Goal: Task Accomplishment & Management: Complete application form

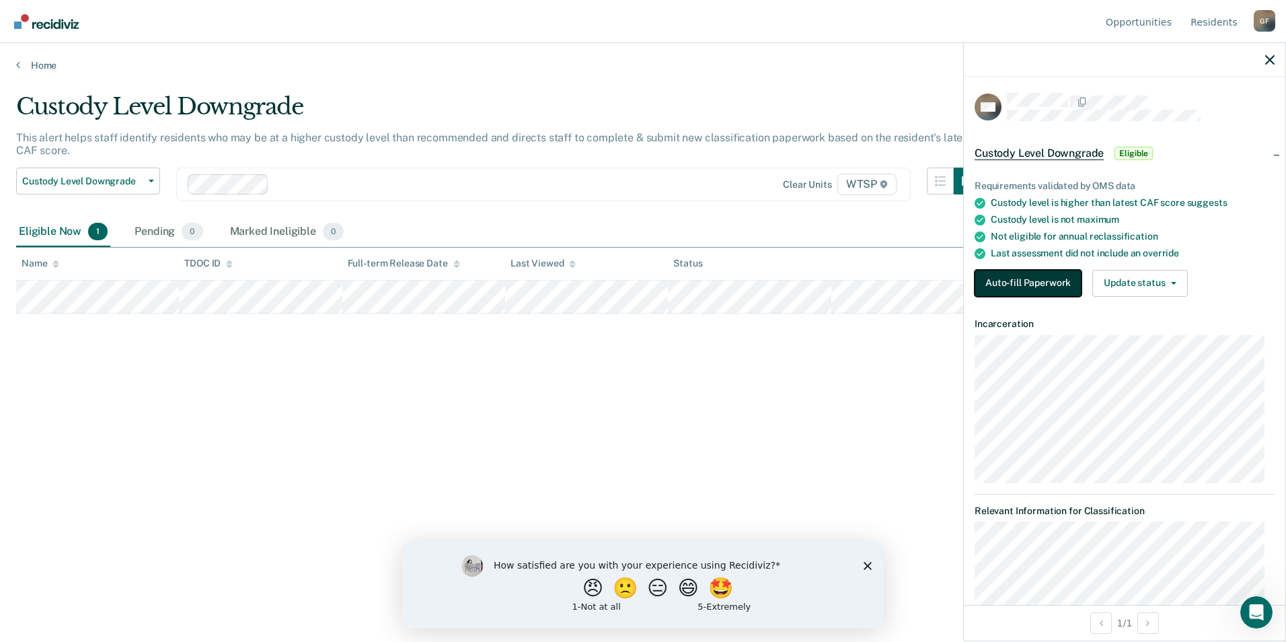
click at [1019, 282] on button "Auto-fill Paperwork" at bounding box center [1027, 283] width 107 height 27
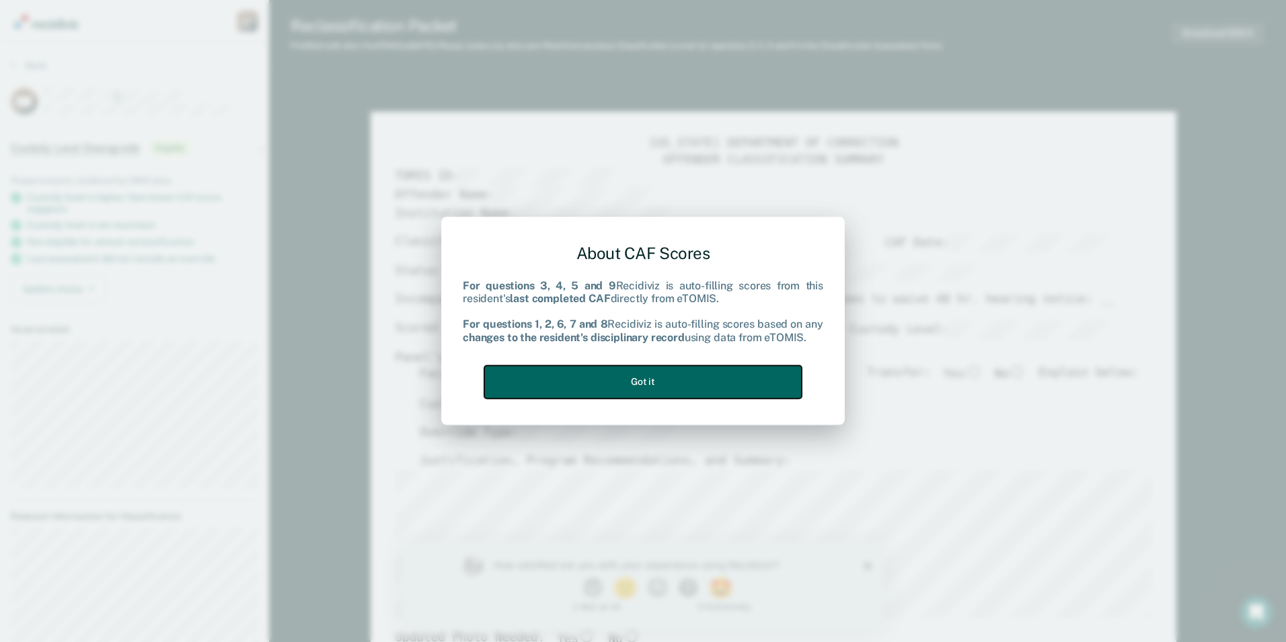
click at [666, 377] on button "Got it" at bounding box center [642, 381] width 317 height 33
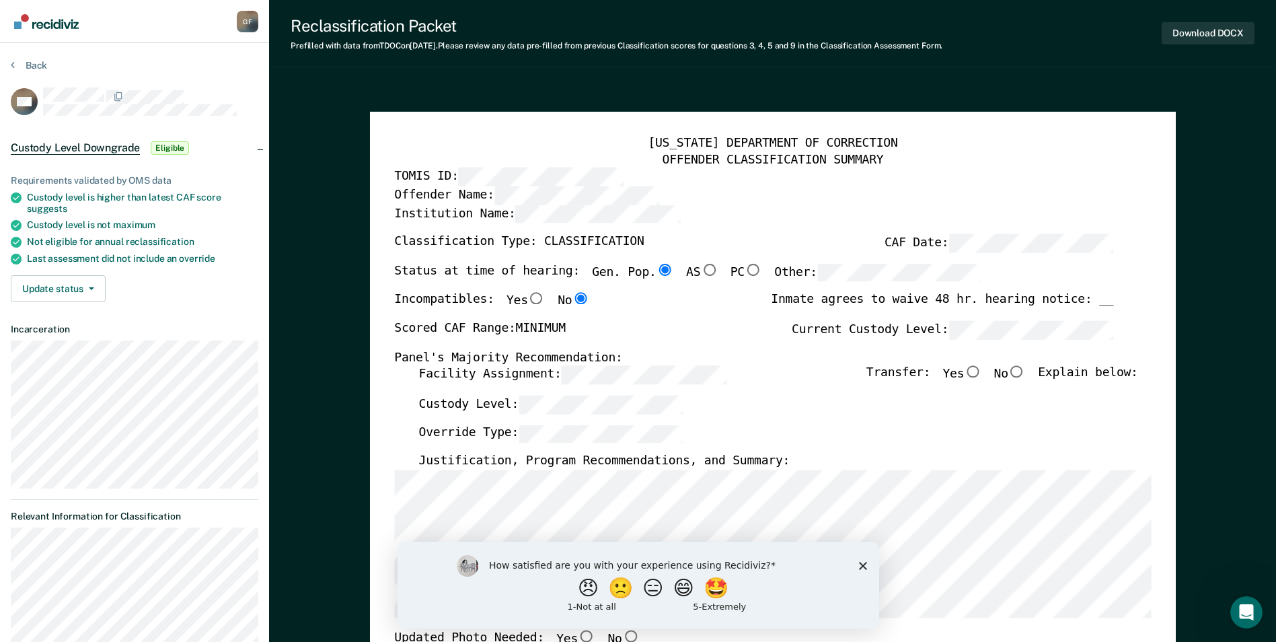
click at [859, 562] on polygon "Close survey" at bounding box center [862, 565] width 8 height 8
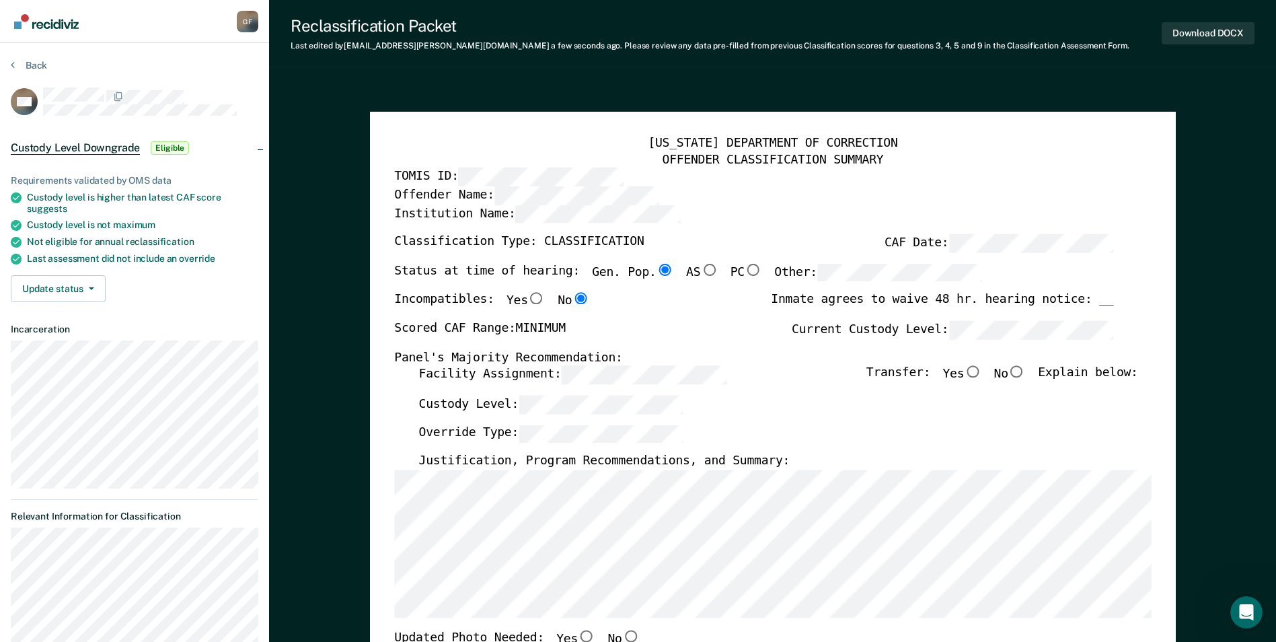
click at [1025, 372] on input "No" at bounding box center [1016, 372] width 17 height 12
type textarea "x"
radio input "true"
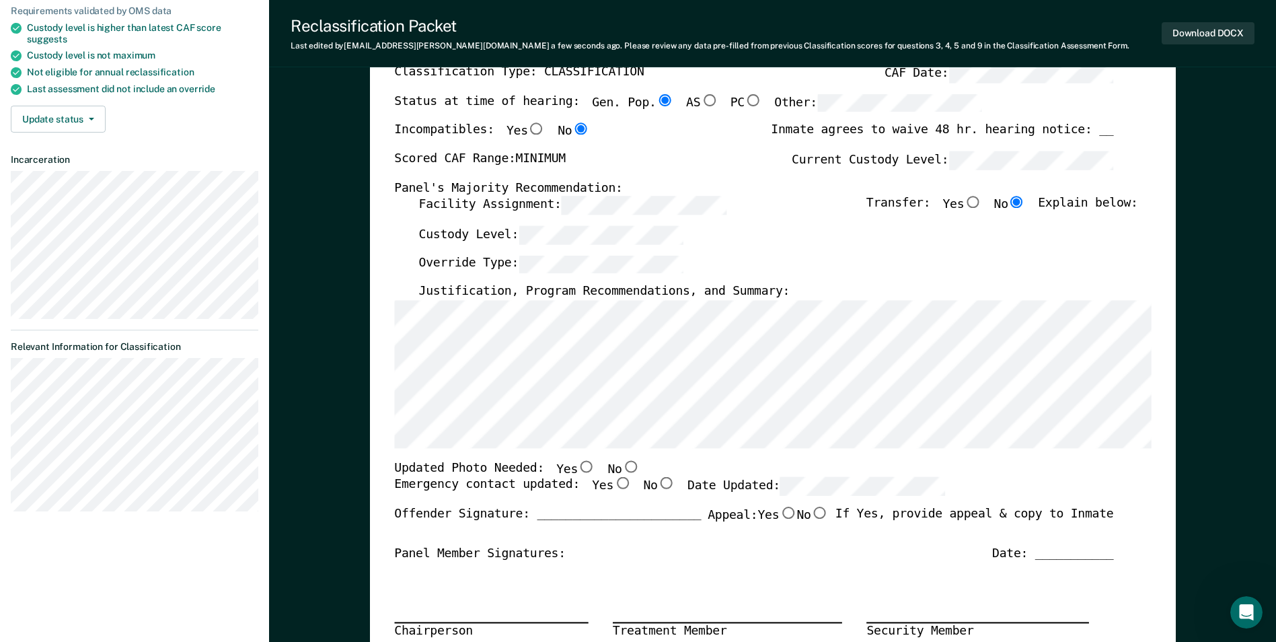
scroll to position [202, 0]
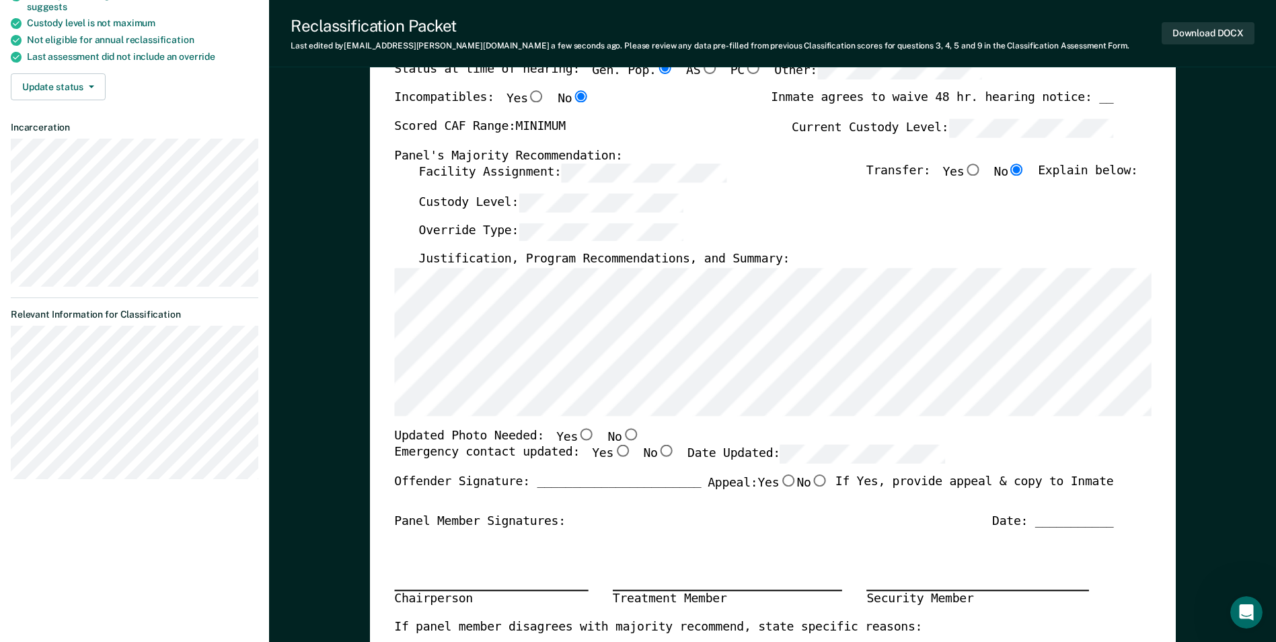
click at [621, 434] on input "No" at bounding box center [629, 434] width 17 height 12
type textarea "x"
radio input "true"
click at [613, 450] on input "Yes" at bounding box center [621, 451] width 17 height 12
type textarea "x"
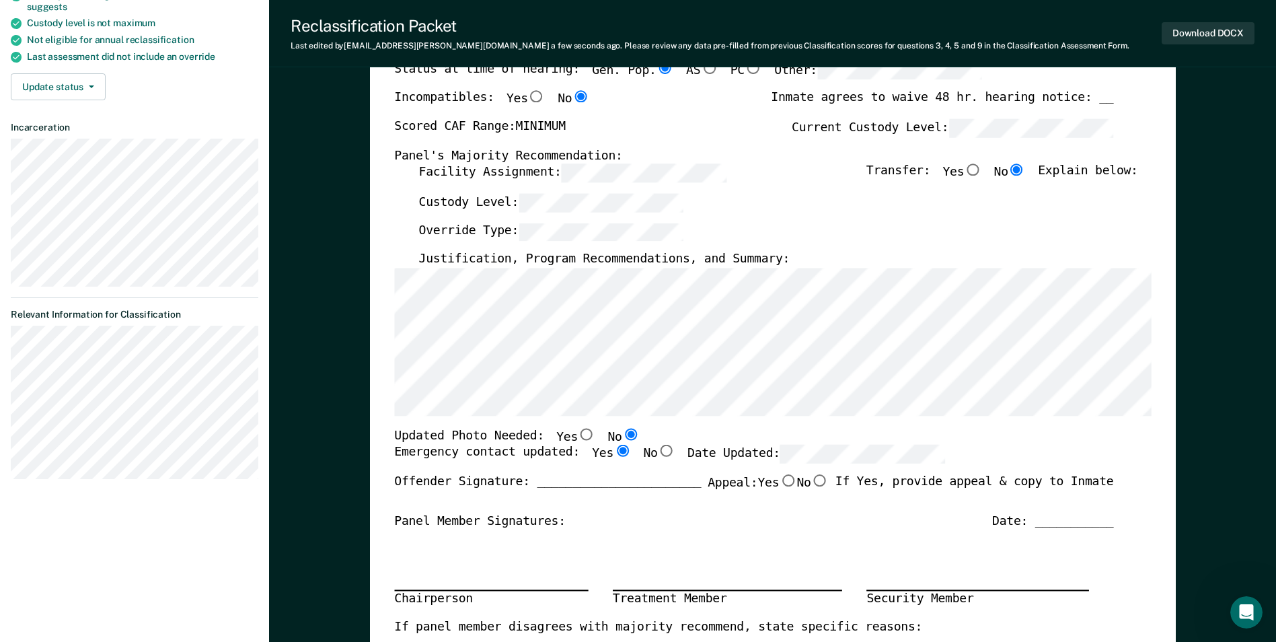
radio input "true"
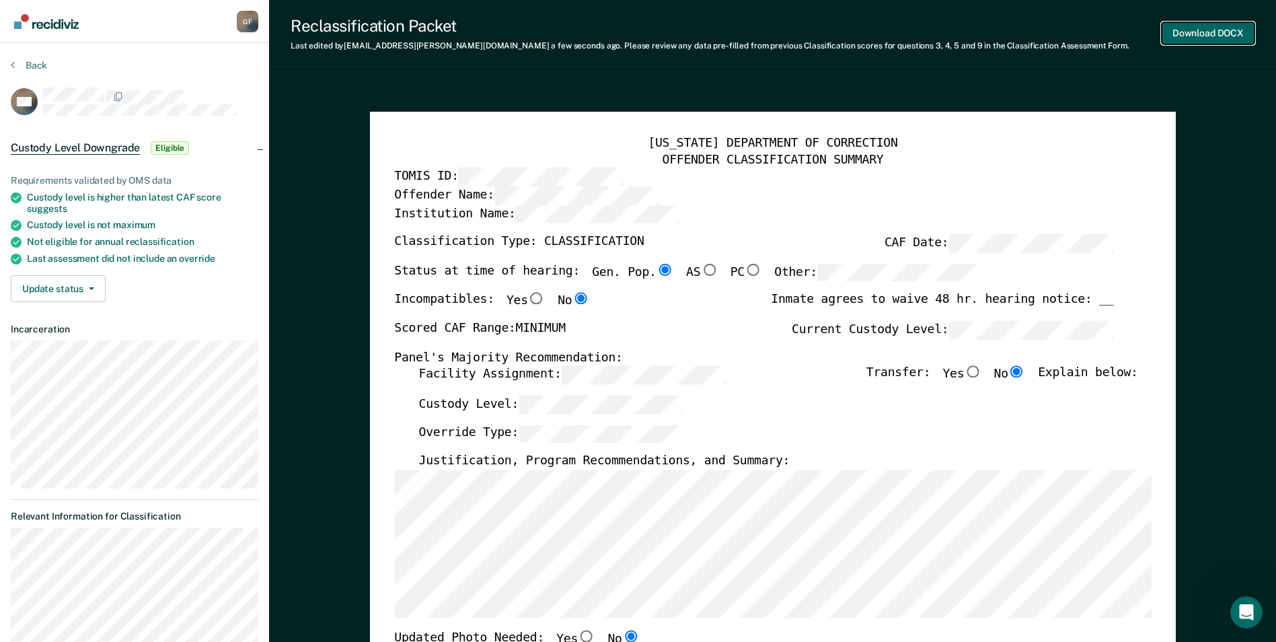
scroll to position [0, 0]
click at [1219, 25] on button "Download DOCX" at bounding box center [1207, 33] width 93 height 22
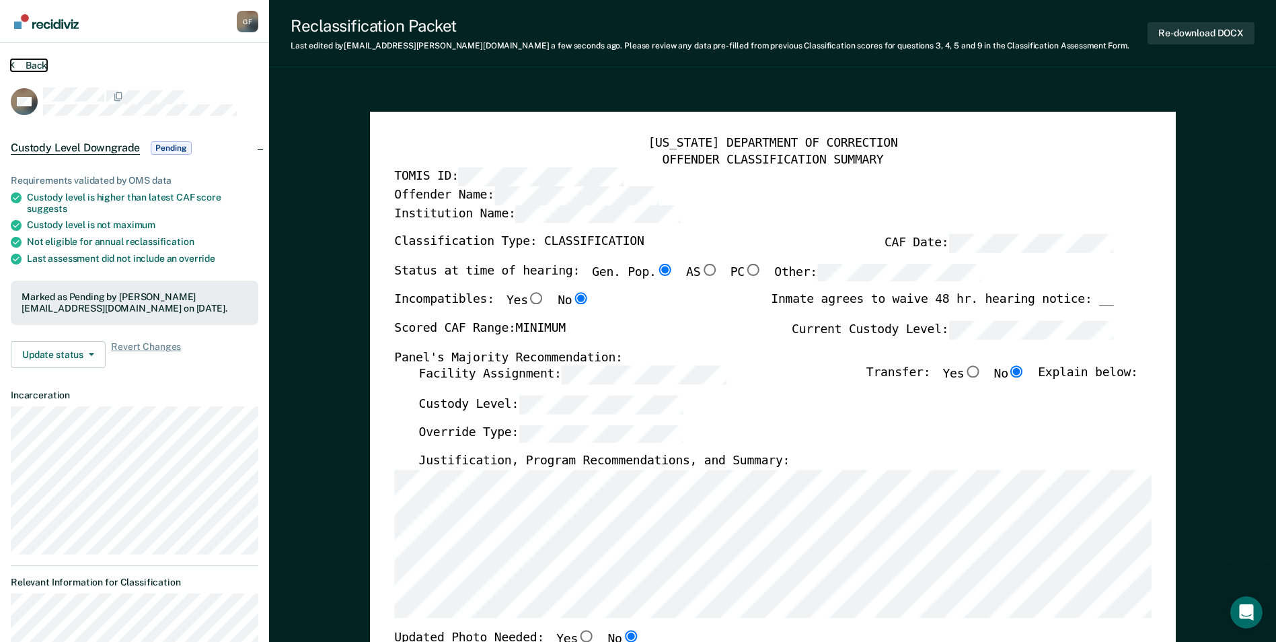
click at [36, 62] on button "Back" at bounding box center [29, 65] width 36 height 12
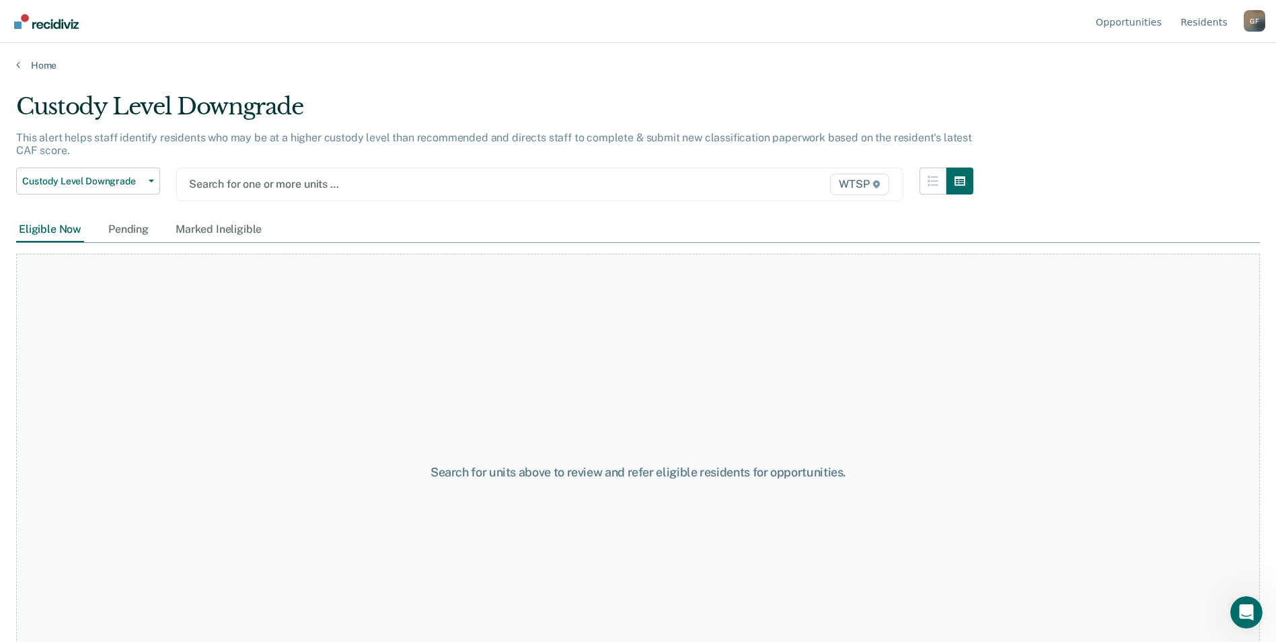
click at [68, 231] on div "Eligible Now" at bounding box center [50, 229] width 68 height 25
click at [43, 61] on link "Home" at bounding box center [637, 65] width 1243 height 12
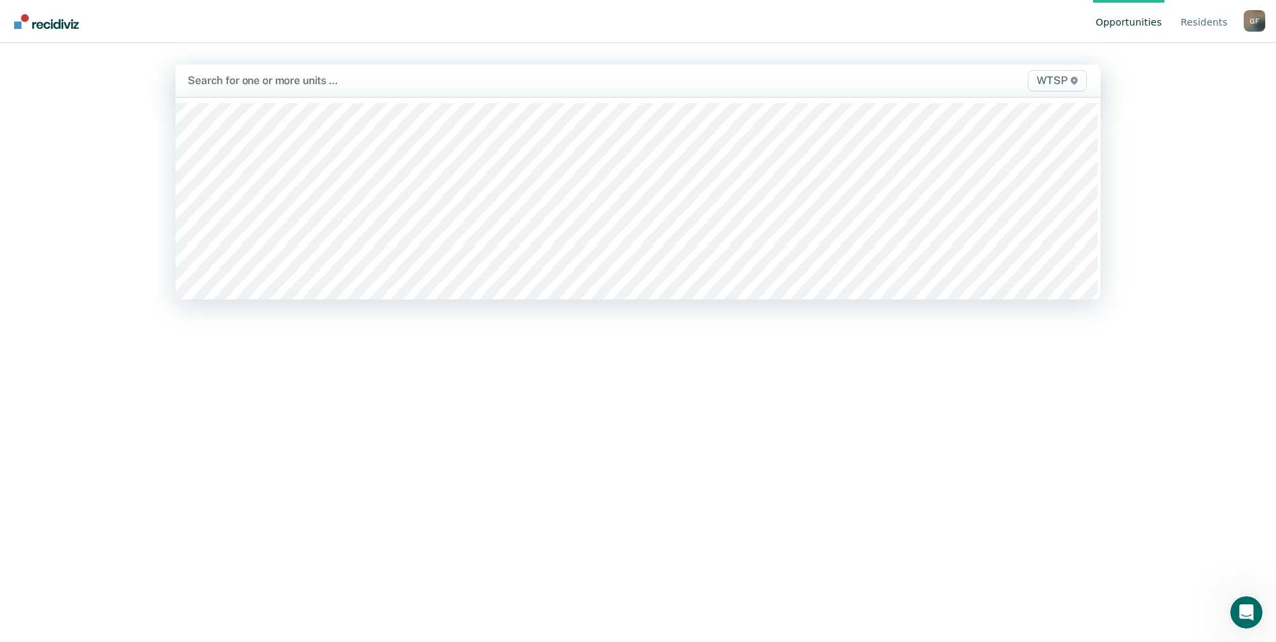
click at [329, 87] on div at bounding box center [502, 80] width 629 height 15
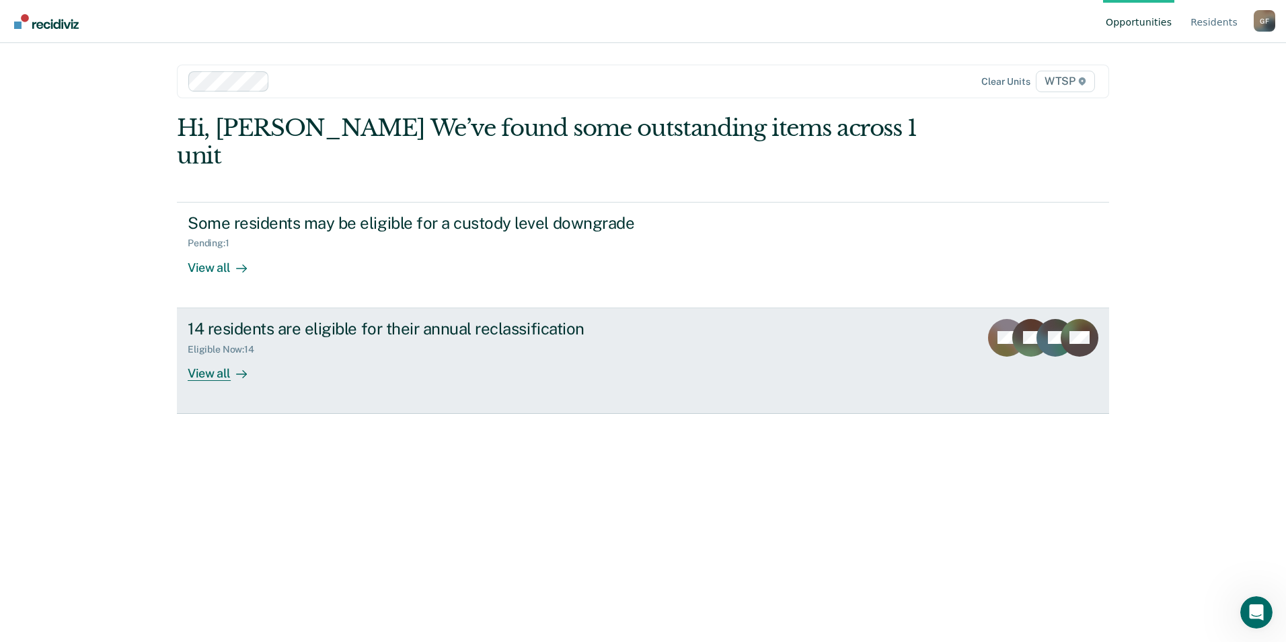
click at [204, 354] on div "View all" at bounding box center [225, 367] width 75 height 26
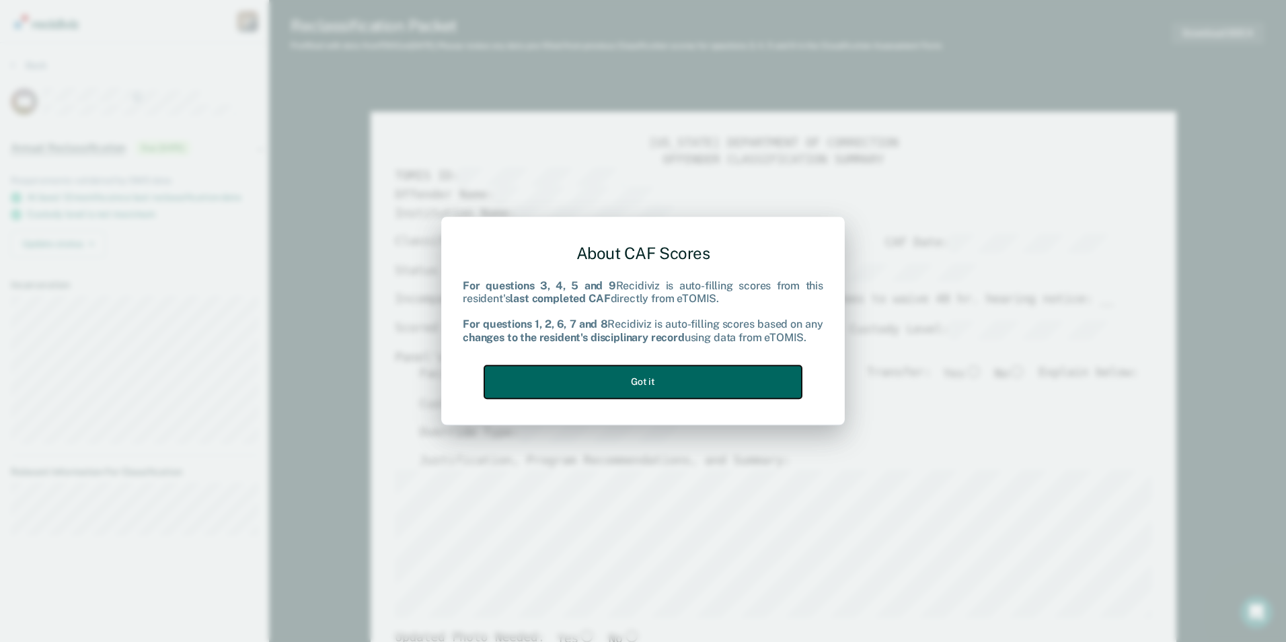
click at [655, 381] on button "Got it" at bounding box center [642, 381] width 317 height 33
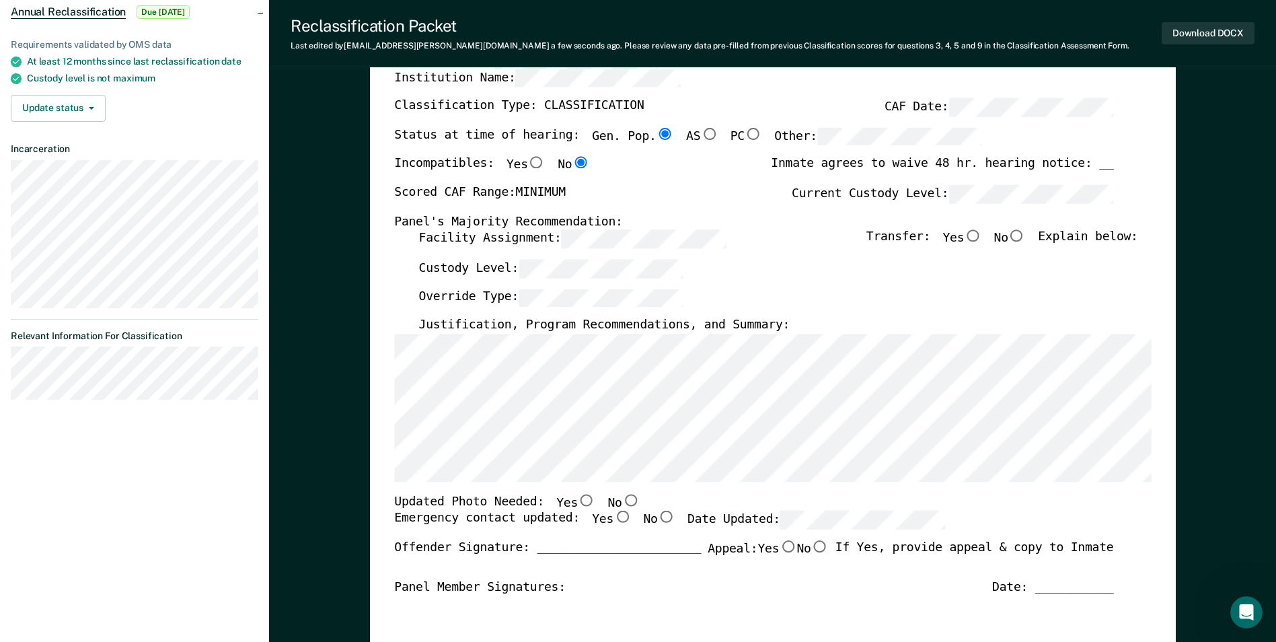
scroll to position [336, 0]
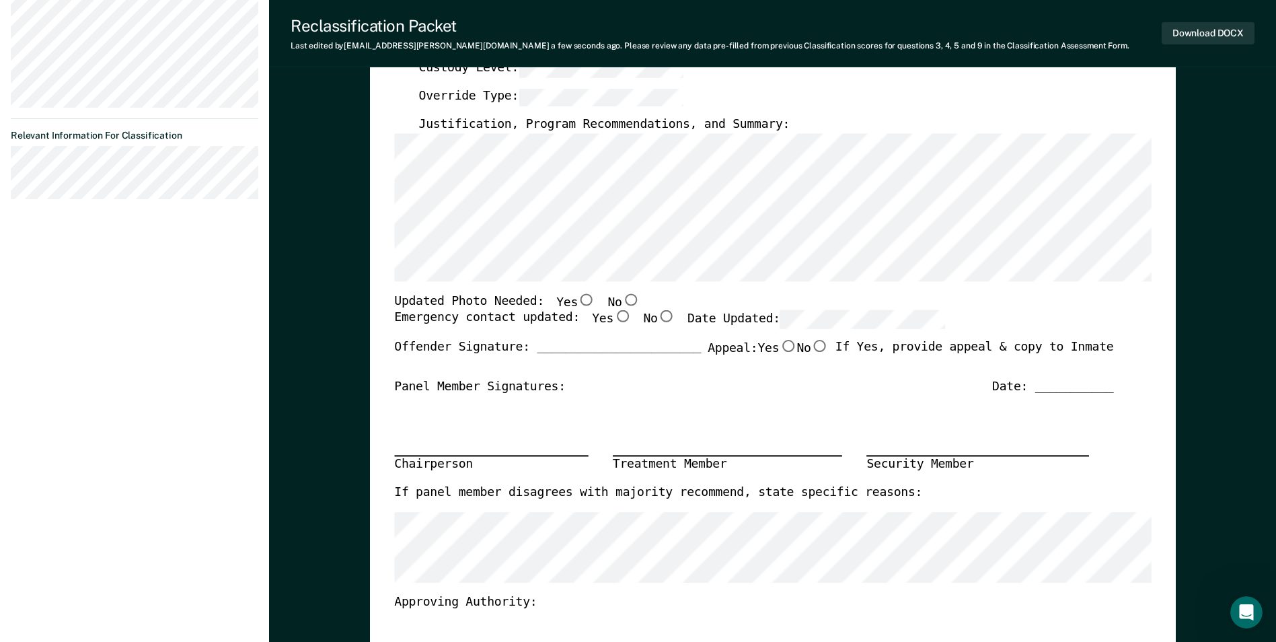
click at [621, 299] on input "No" at bounding box center [629, 299] width 17 height 12
type textarea "x"
radio input "true"
click at [613, 317] on input "Yes" at bounding box center [621, 317] width 17 height 12
type textarea "x"
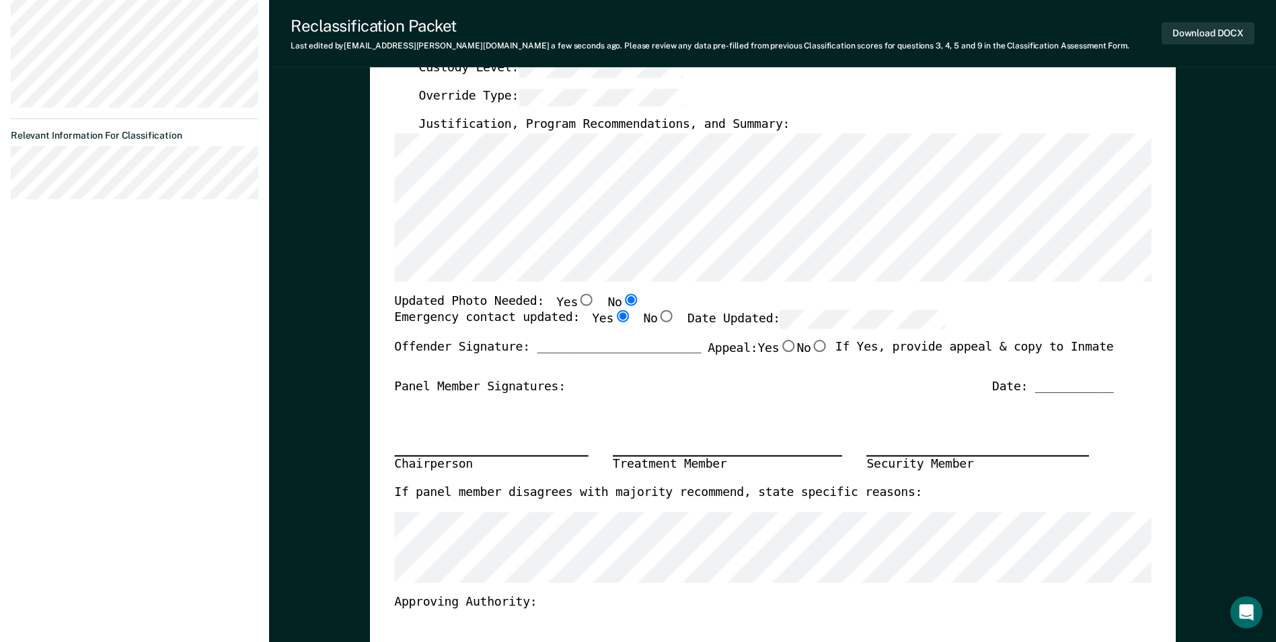
radio input "true"
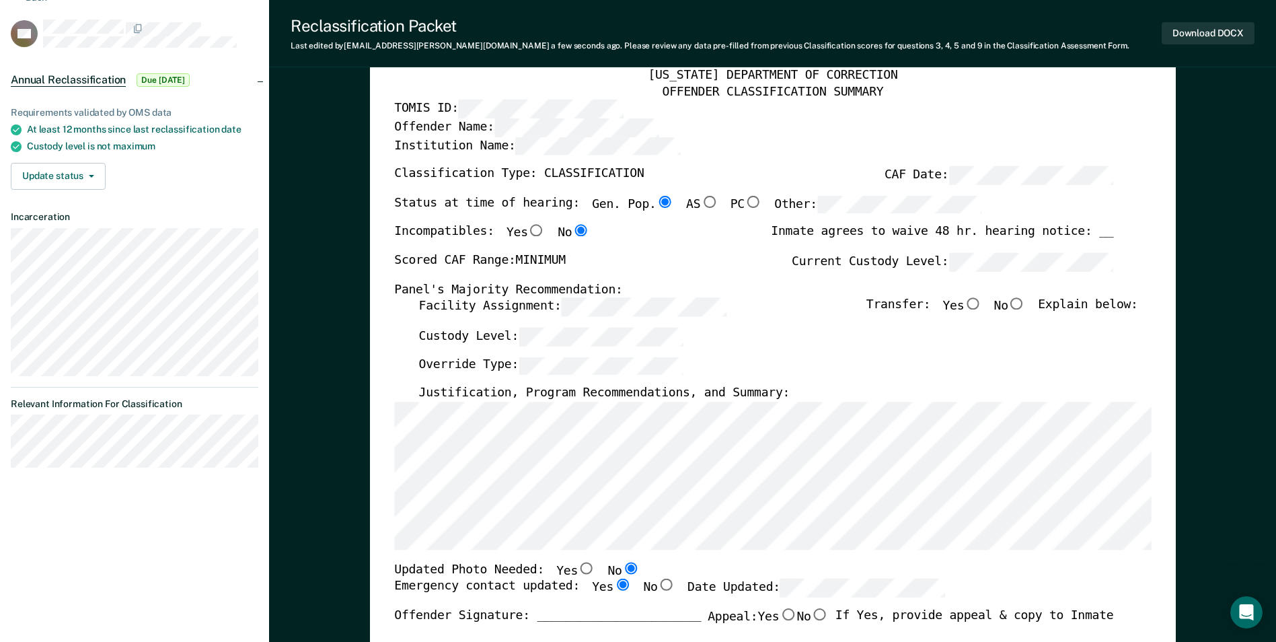
scroll to position [67, 0]
click at [1025, 306] on input "No" at bounding box center [1016, 305] width 17 height 12
type textarea "x"
radio input "true"
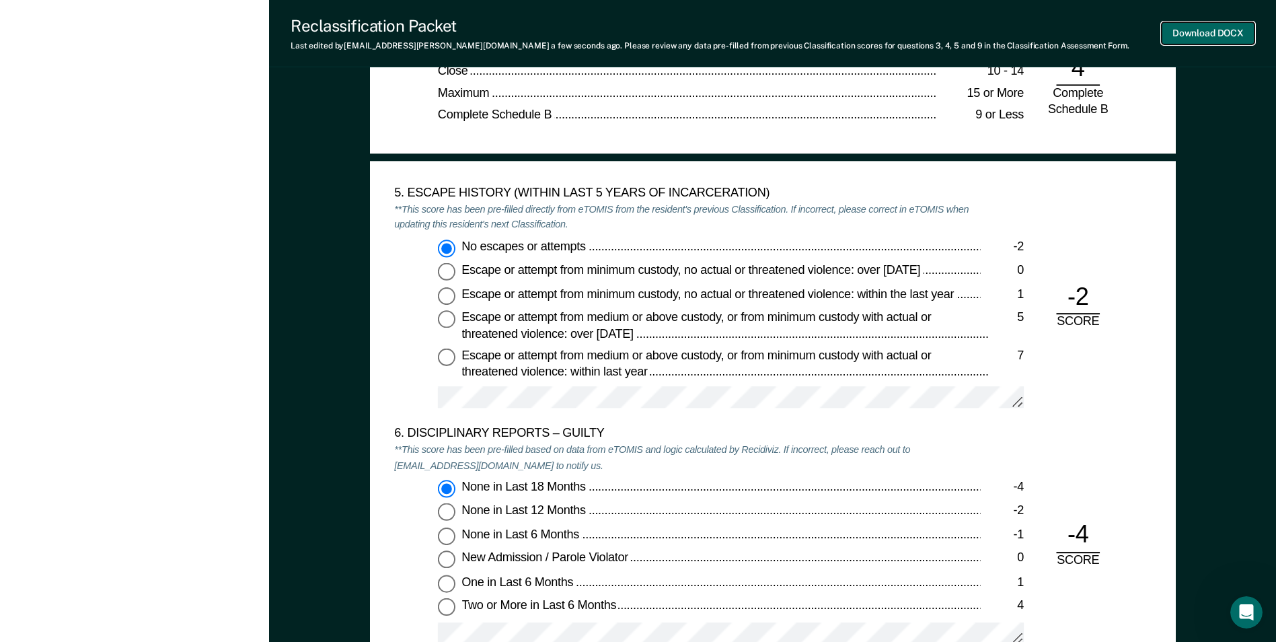
scroll to position [0, 0]
click at [1205, 28] on button "Download DOCX" at bounding box center [1207, 33] width 93 height 22
click at [316, 135] on div "[US_STATE] DEPARTMENT OF CORRECTION OFFENDER CLASSIFICATION SUMMARY TOMIS ID: O…" at bounding box center [772, 227] width 1007 height 4456
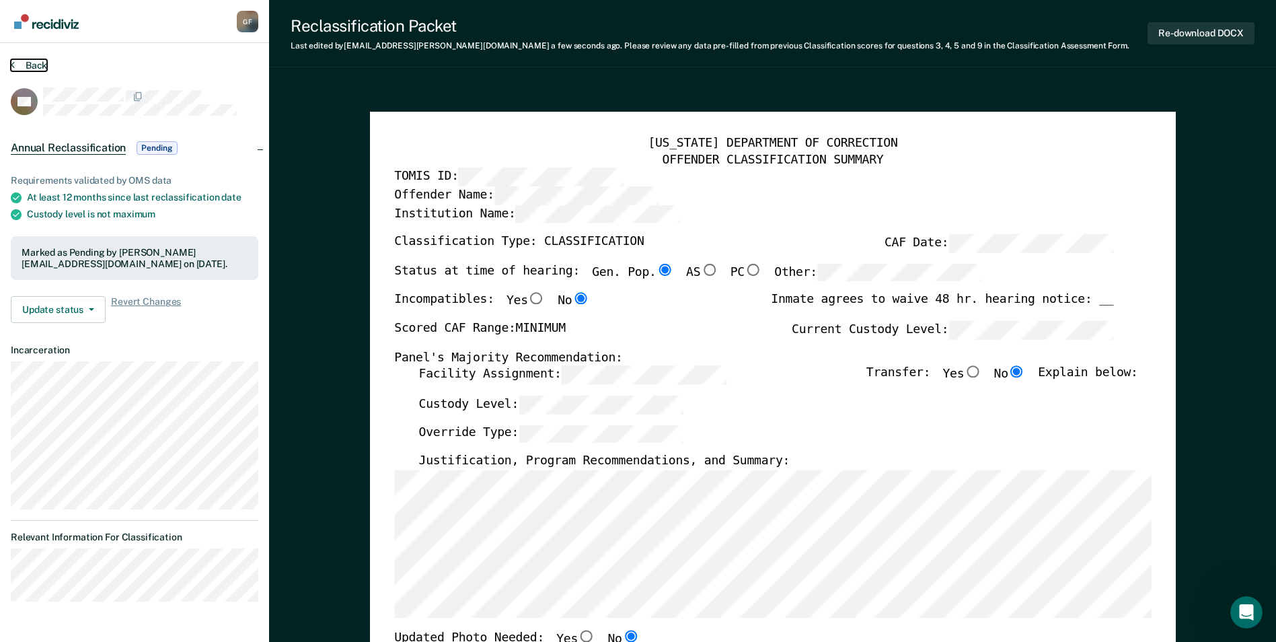
click at [36, 61] on button "Back" at bounding box center [29, 65] width 36 height 12
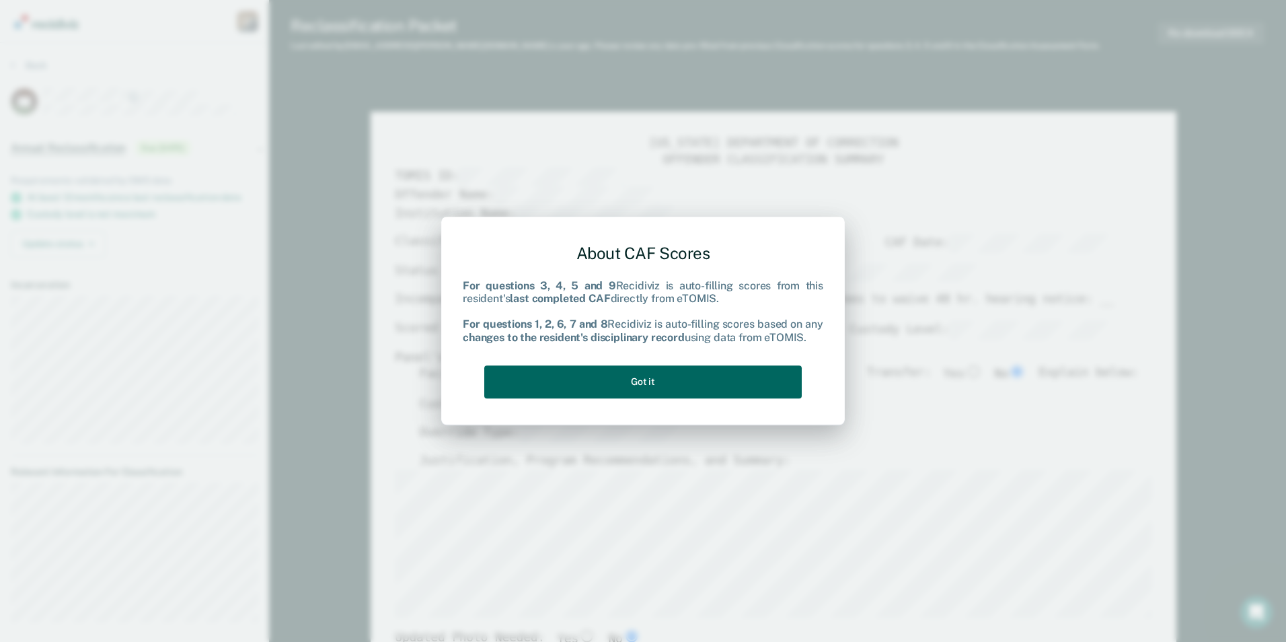
type textarea "x"
click at [654, 377] on button "Got it" at bounding box center [642, 381] width 317 height 33
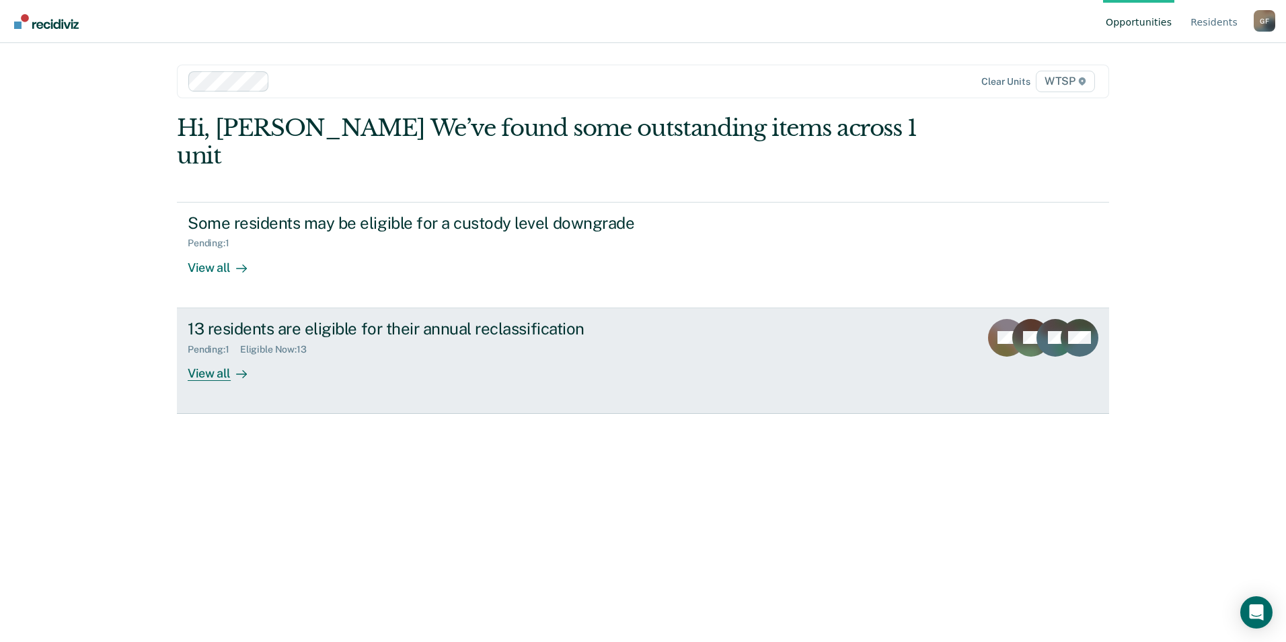
click at [224, 354] on div "View all" at bounding box center [225, 367] width 75 height 26
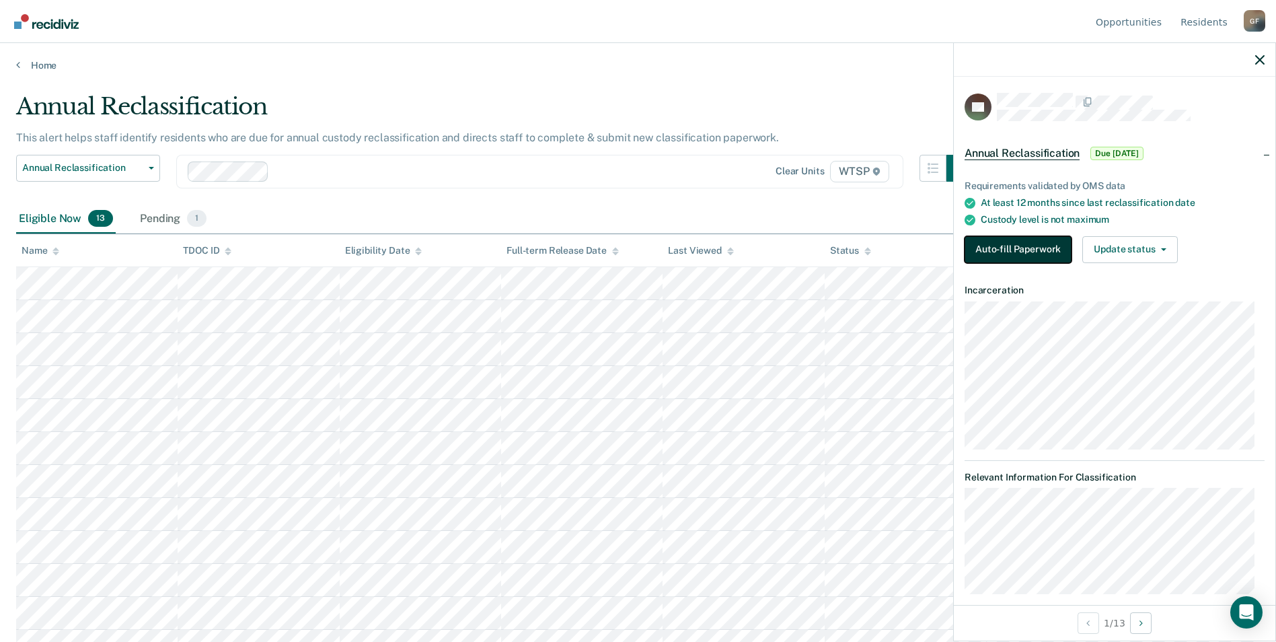
click at [1007, 245] on button "Auto-fill Paperwork" at bounding box center [1017, 249] width 107 height 27
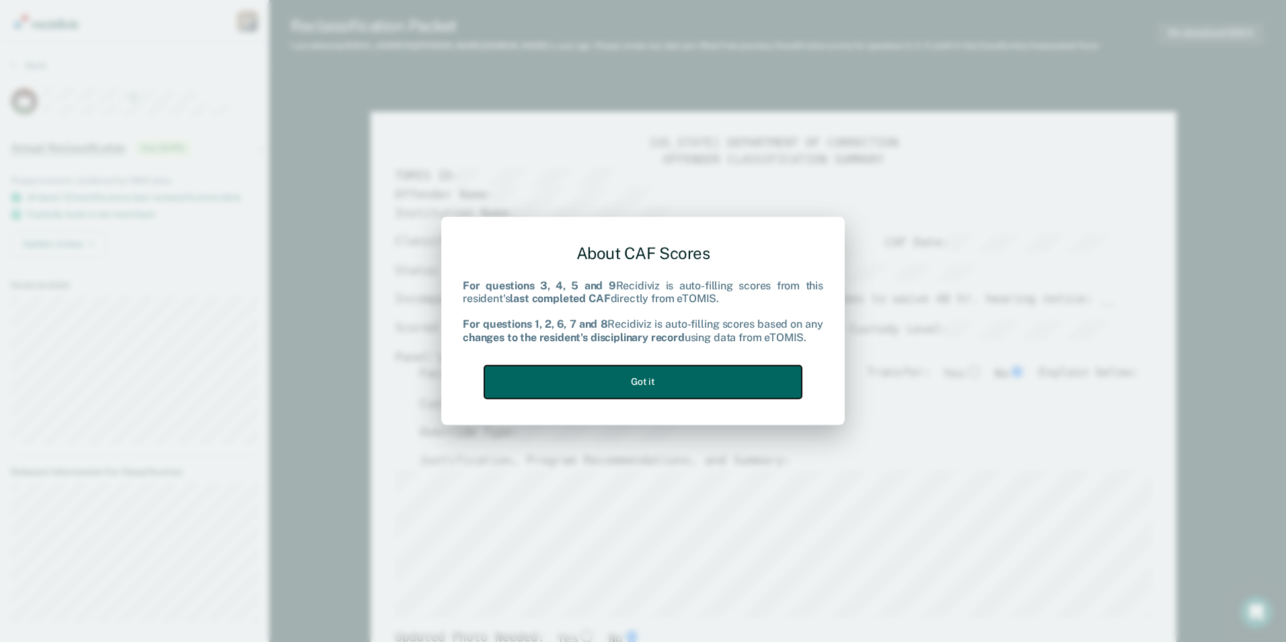
click at [636, 383] on button "Got it" at bounding box center [642, 381] width 317 height 33
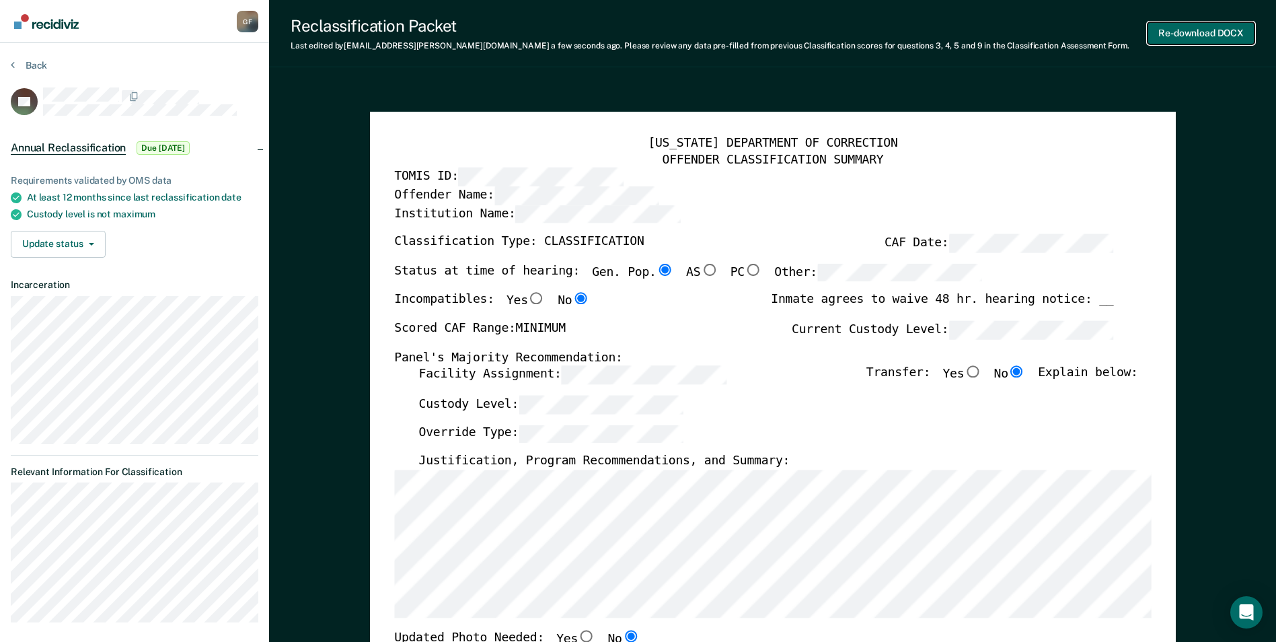
click at [1183, 30] on button "Re-download DOCX" at bounding box center [1200, 33] width 107 height 22
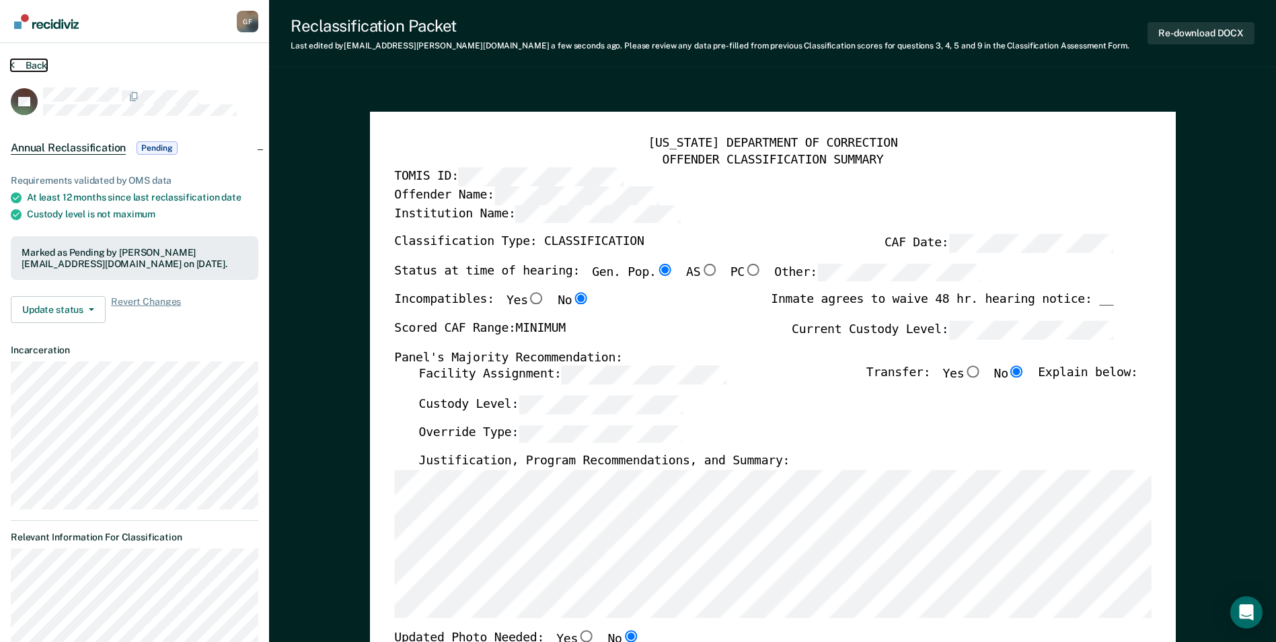
click at [33, 69] on button "Back" at bounding box center [29, 65] width 36 height 12
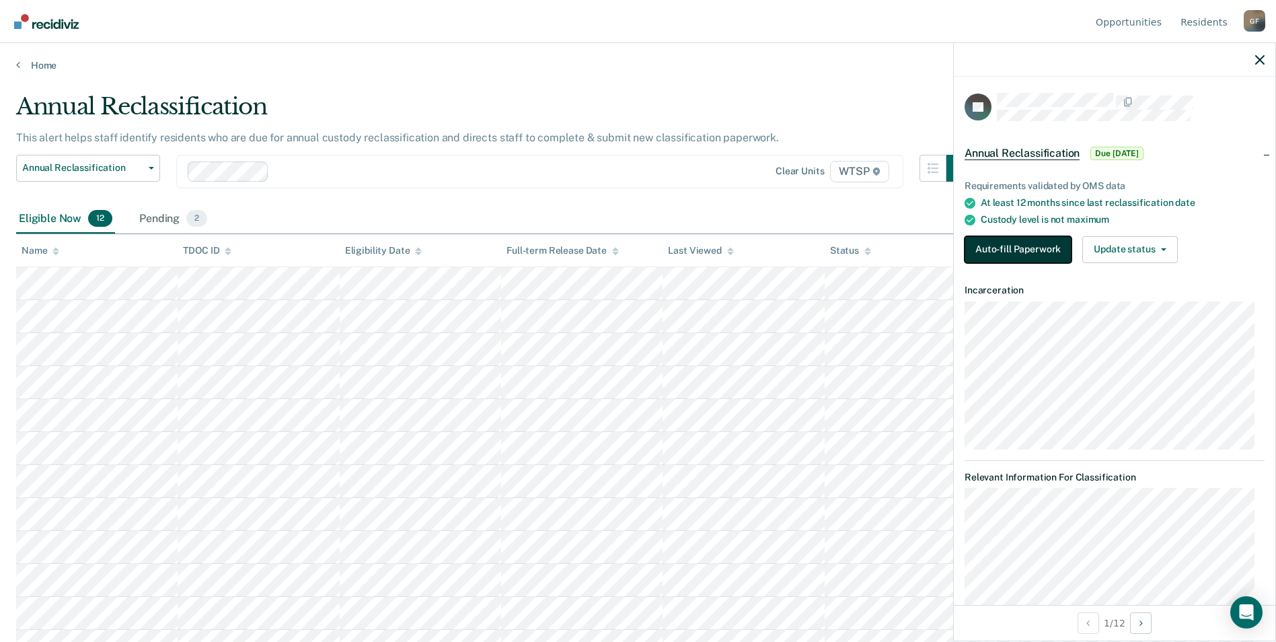
click at [1035, 247] on button "Auto-fill Paperwork" at bounding box center [1017, 249] width 107 height 27
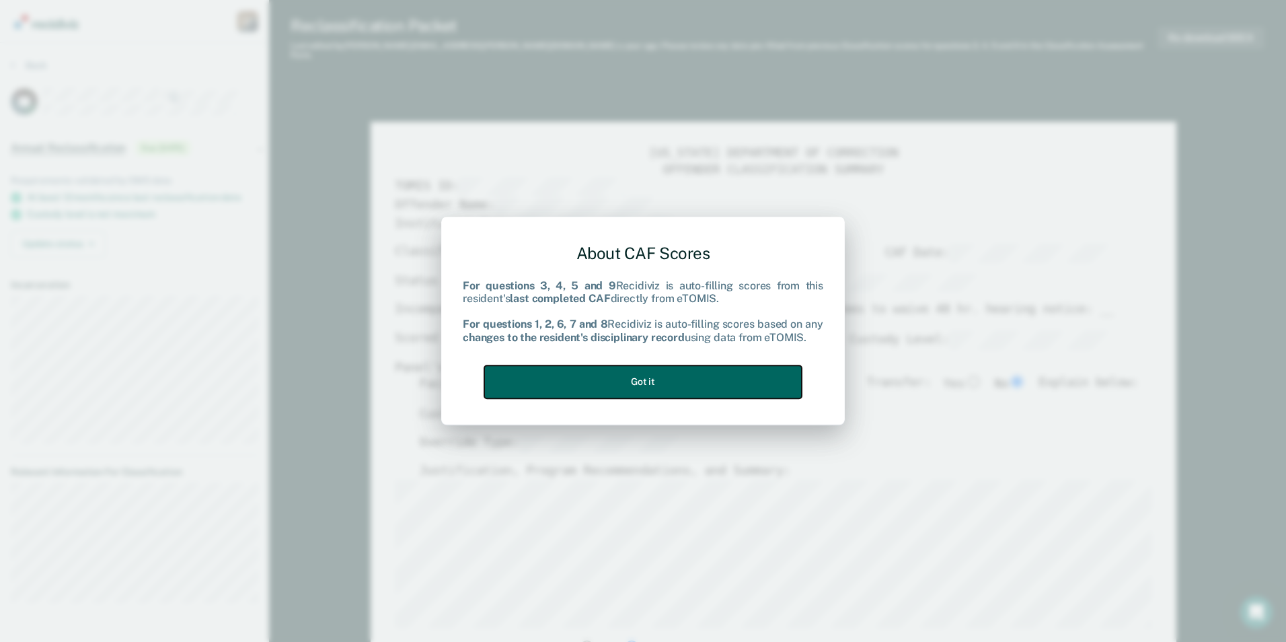
click at [623, 383] on button "Got it" at bounding box center [642, 381] width 317 height 33
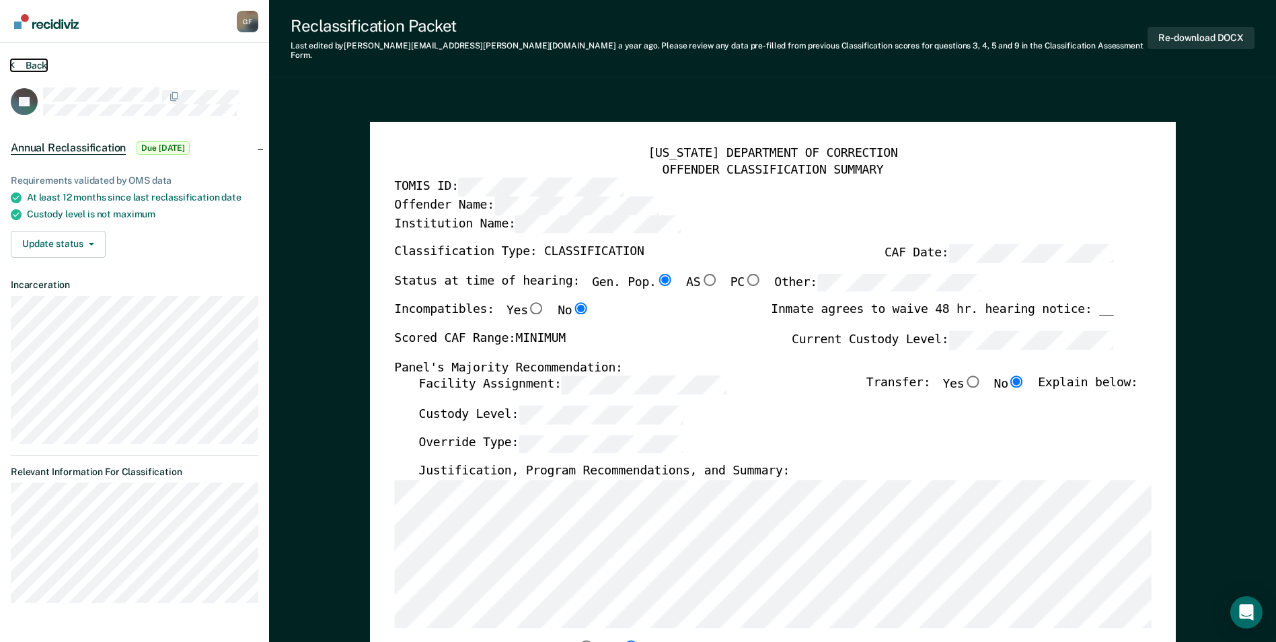
click at [32, 61] on button "Back" at bounding box center [29, 65] width 36 height 12
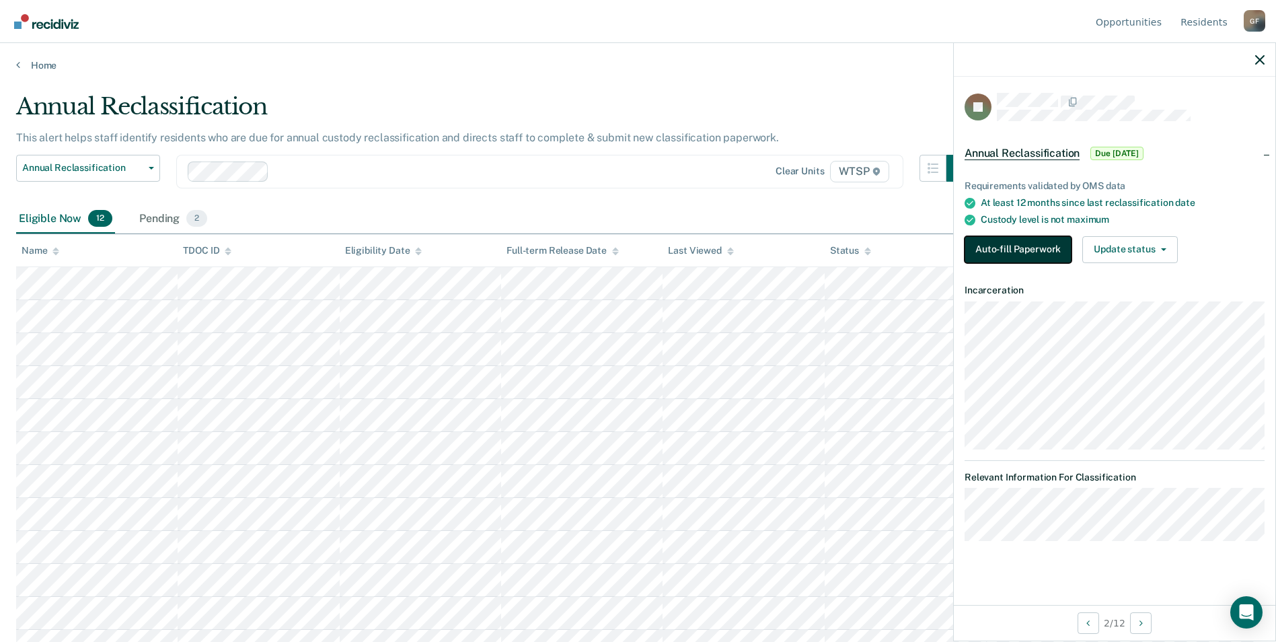
click at [1004, 251] on button "Auto-fill Paperwork" at bounding box center [1017, 249] width 107 height 27
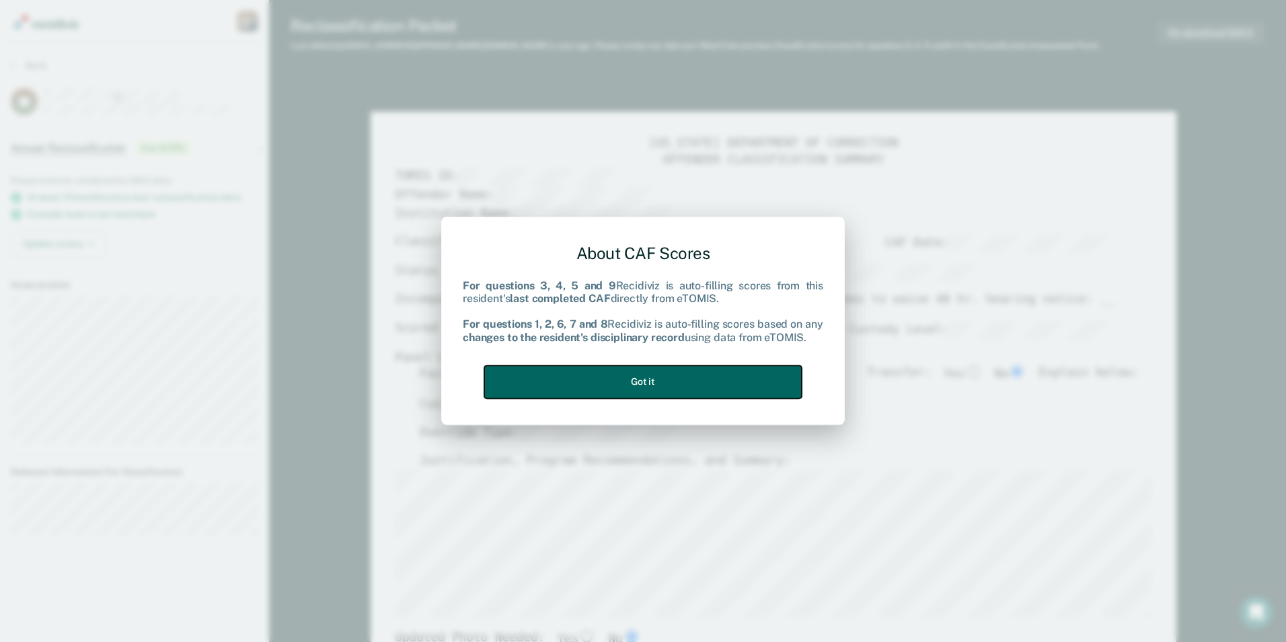
click at [648, 378] on button "Got it" at bounding box center [642, 381] width 317 height 33
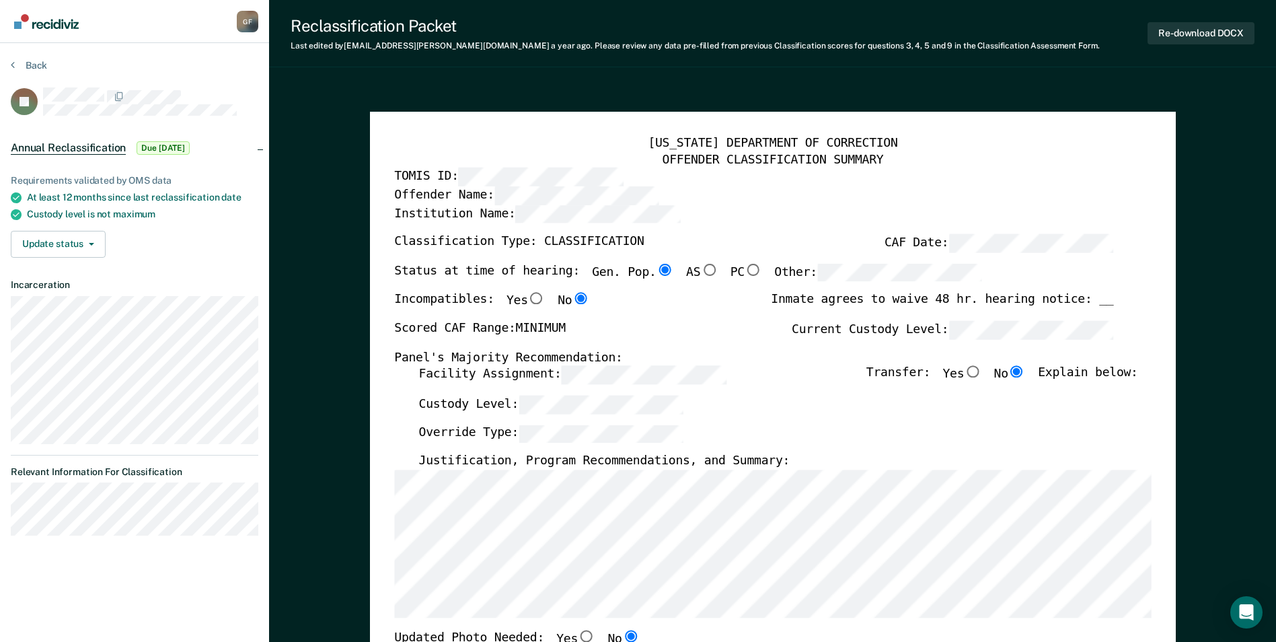
click at [1078, 409] on div "Custody Level:" at bounding box center [777, 410] width 719 height 30
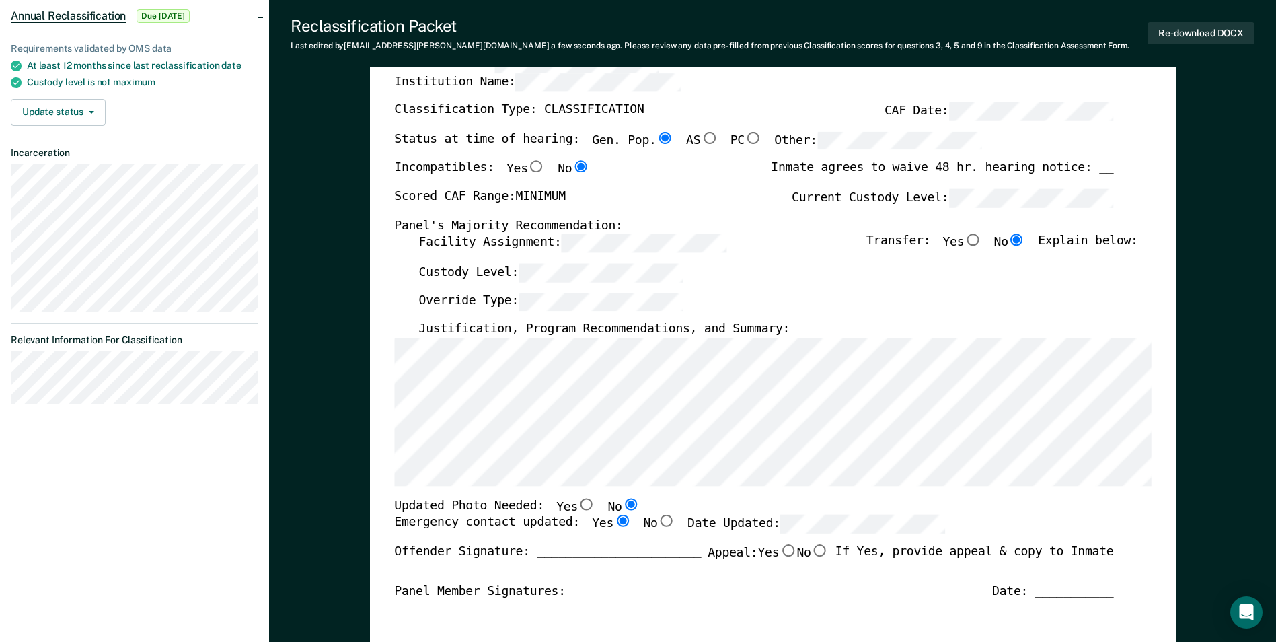
scroll to position [134, 0]
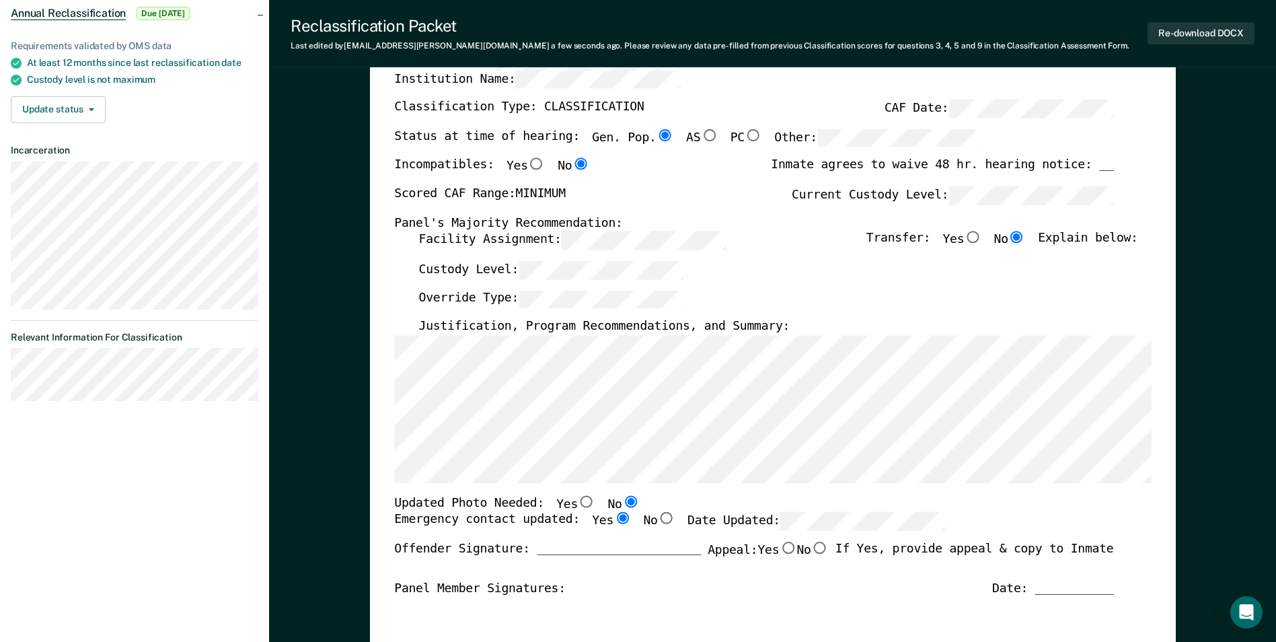
click at [1060, 315] on div "Override Type:" at bounding box center [777, 305] width 719 height 30
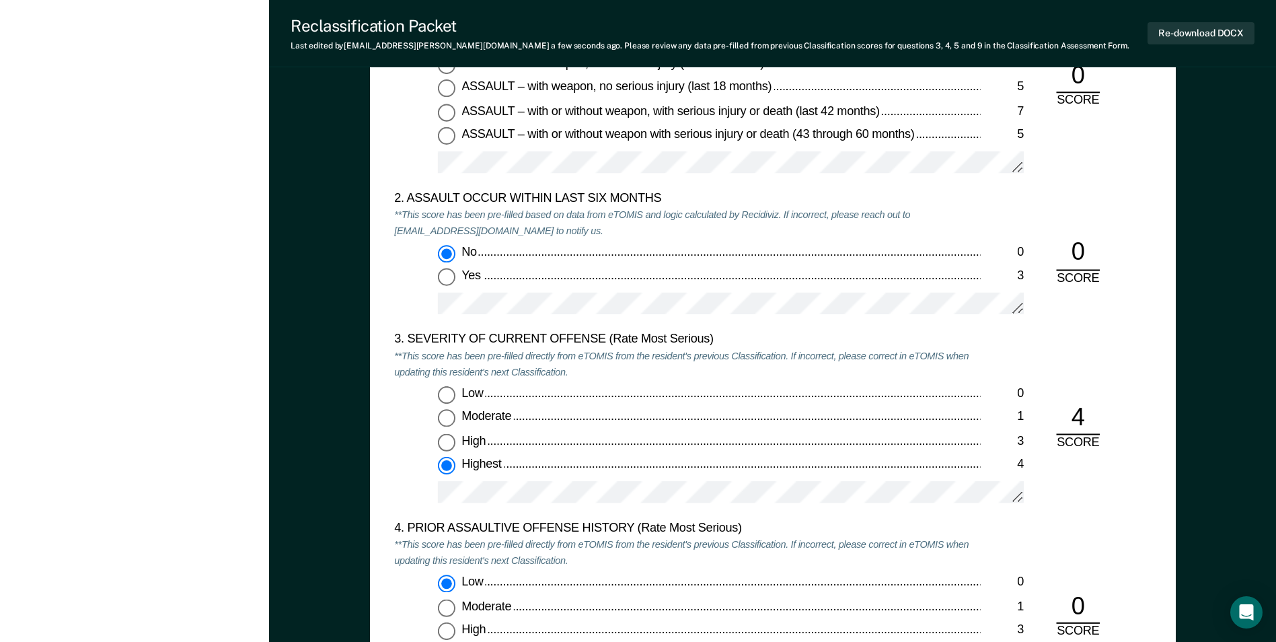
scroll to position [1547, 0]
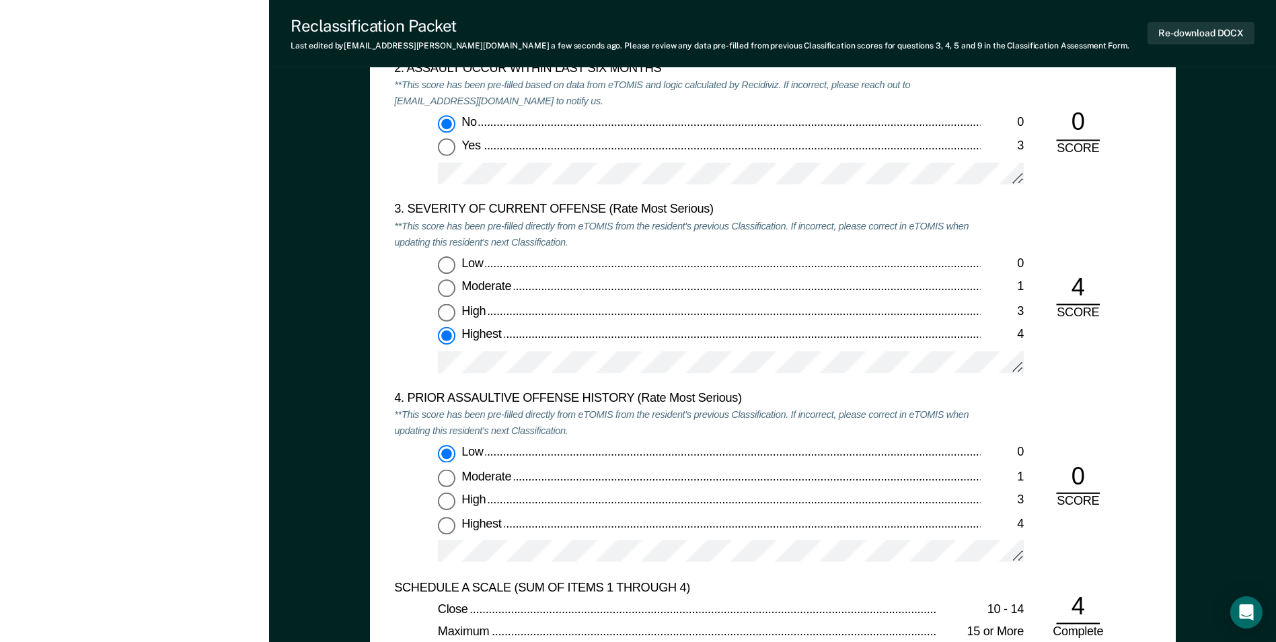
click at [847, 263] on div "Low" at bounding box center [720, 264] width 518 height 16
click at [455, 263] on input "Low 0" at bounding box center [446, 264] width 17 height 17
type textarea "x"
radio input "true"
radio input "false"
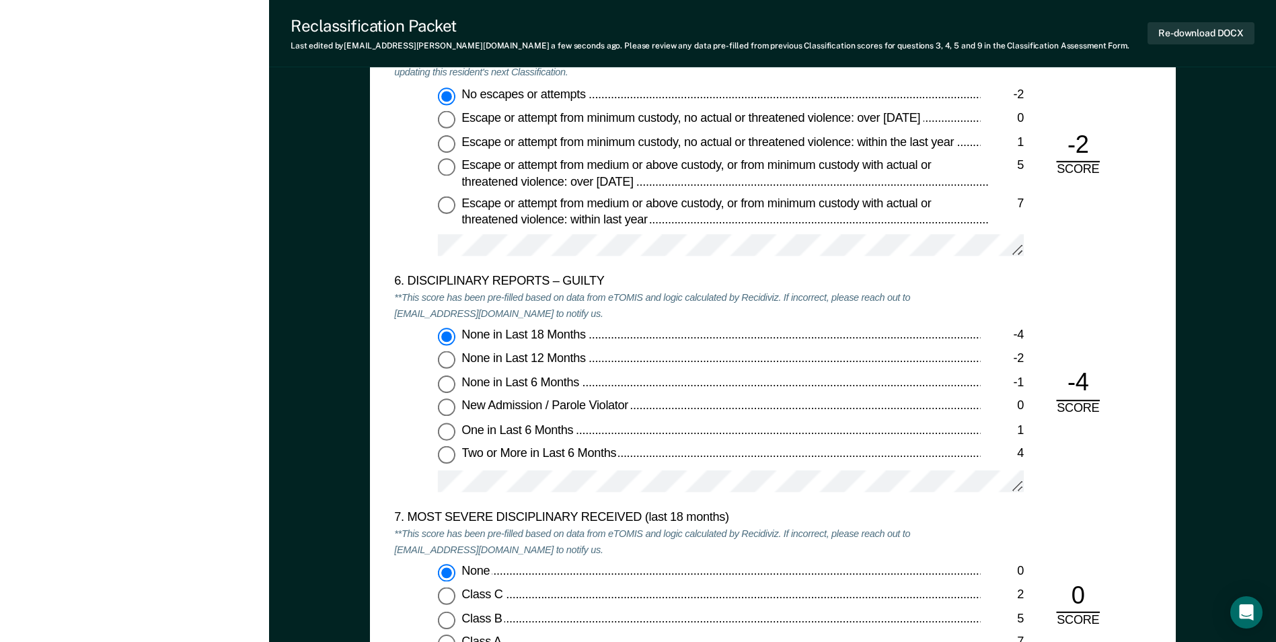
scroll to position [2354, 0]
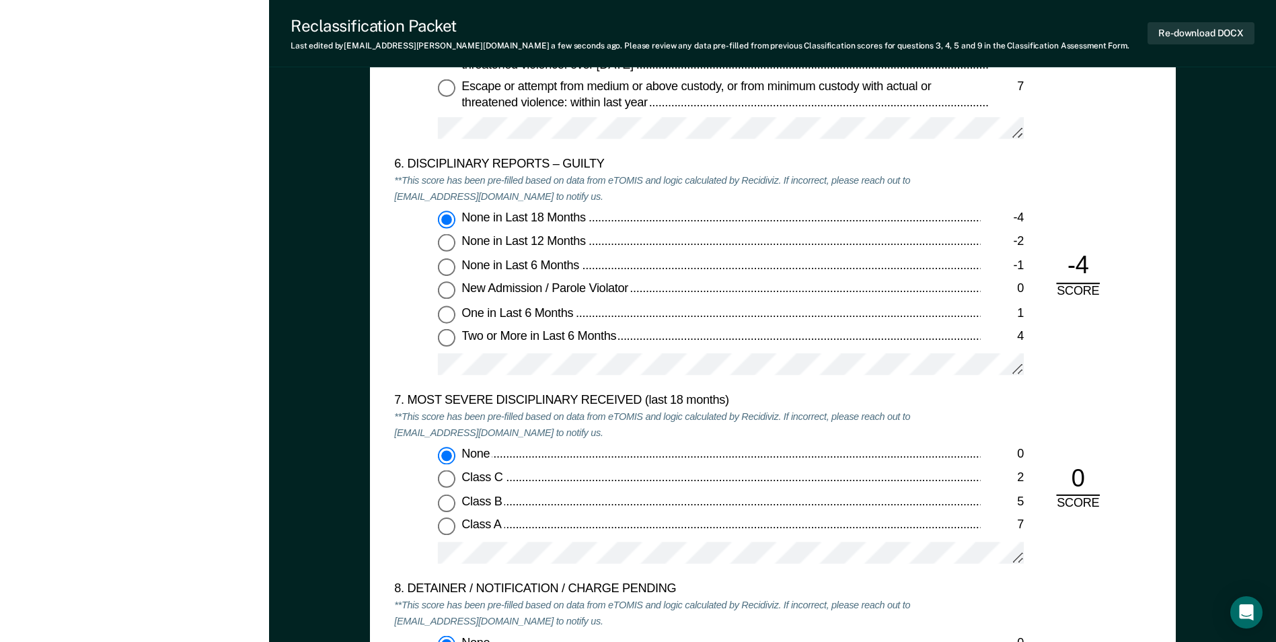
click at [636, 483] on div "Class C" at bounding box center [720, 479] width 518 height 16
click at [455, 483] on input "Class C 2" at bounding box center [446, 479] width 17 height 17
type textarea "x"
radio input "false"
radio input "true"
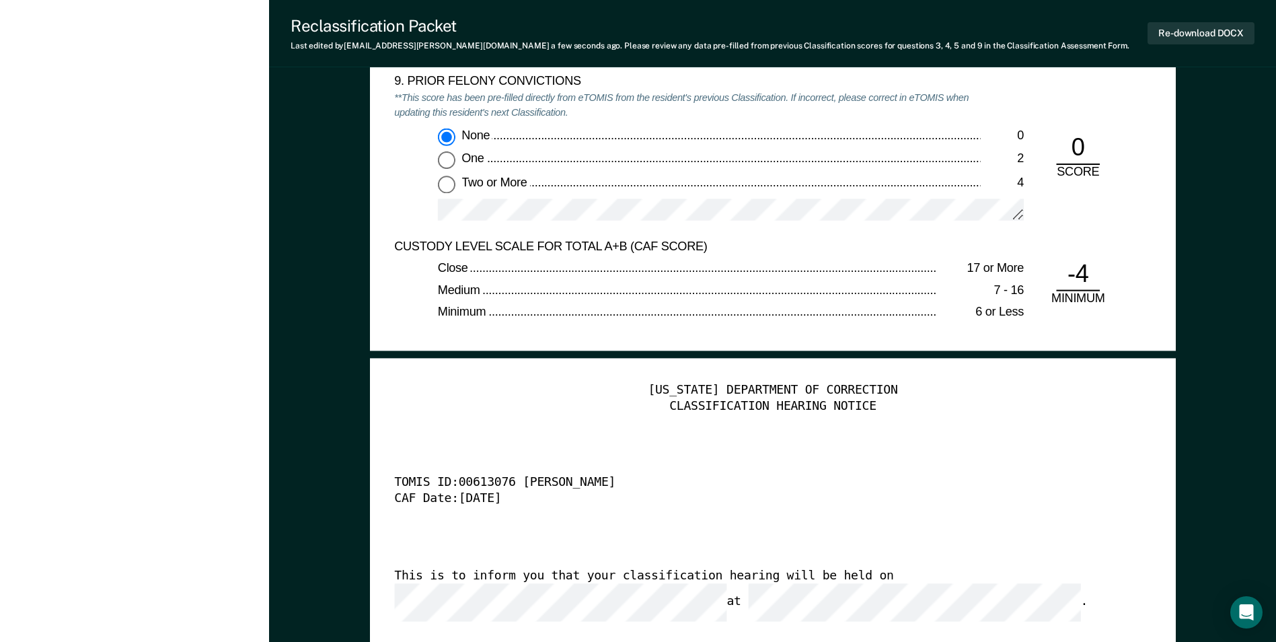
scroll to position [3295, 0]
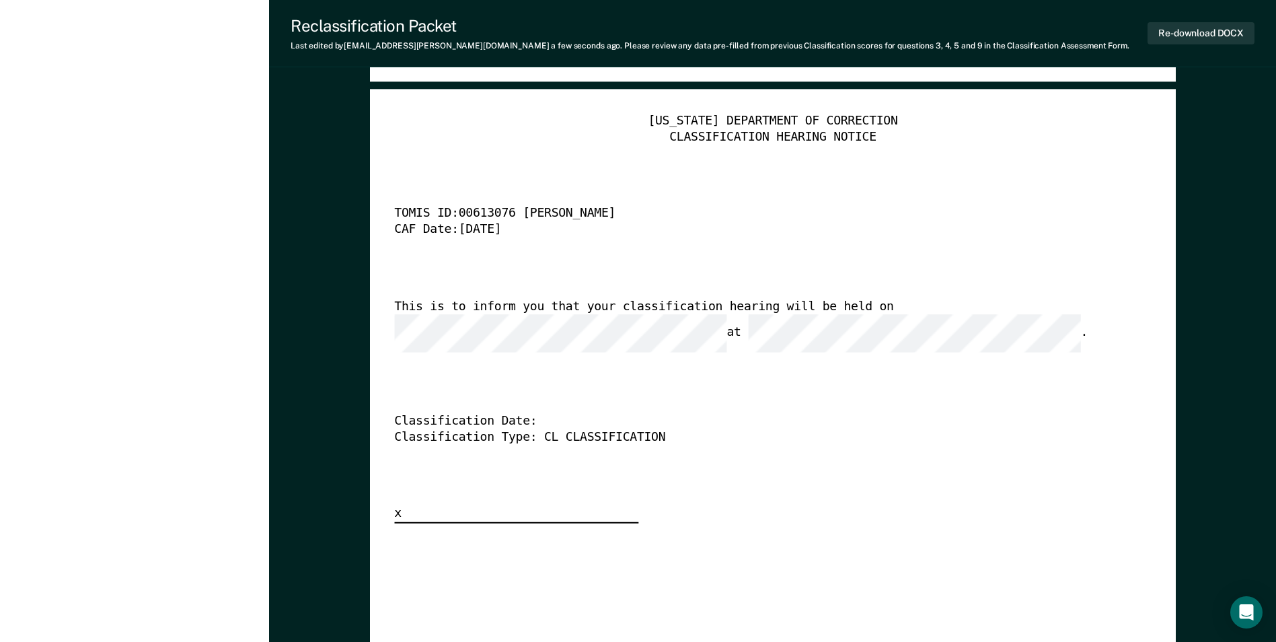
click at [763, 523] on div "TENNESSEE DEPARTMENT OF CORRECTION CLASSIFICATION HEARING NOTICE TOMIS ID: 0061…" at bounding box center [772, 613] width 756 height 1001
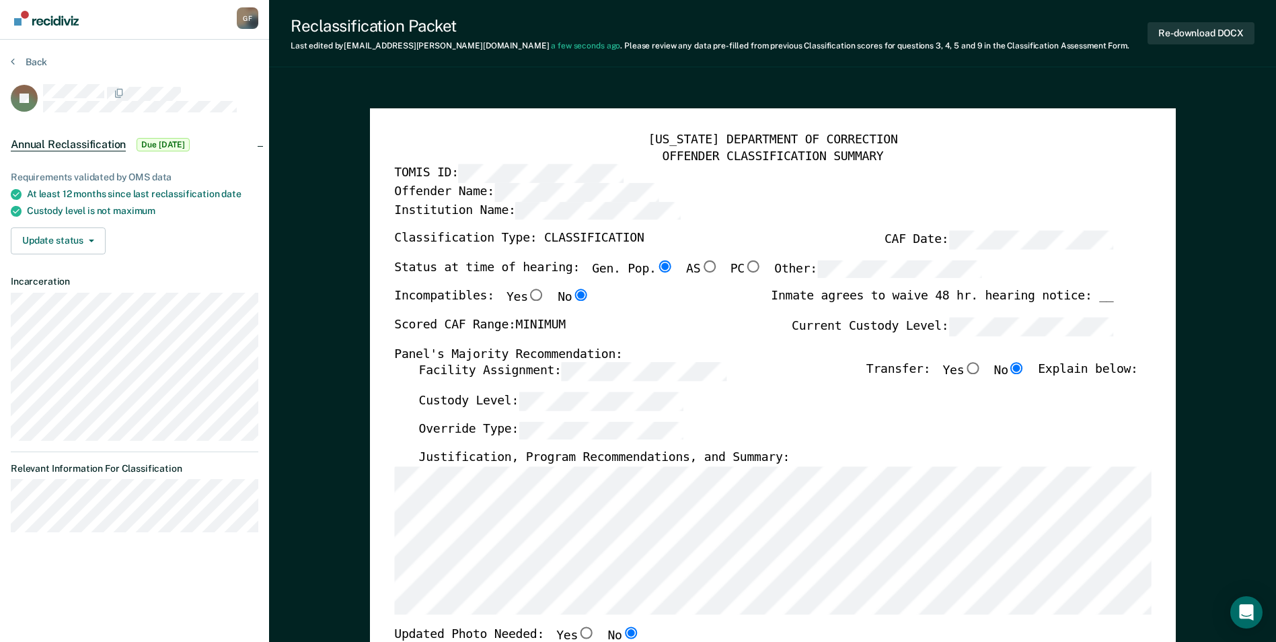
scroll to position [0, 0]
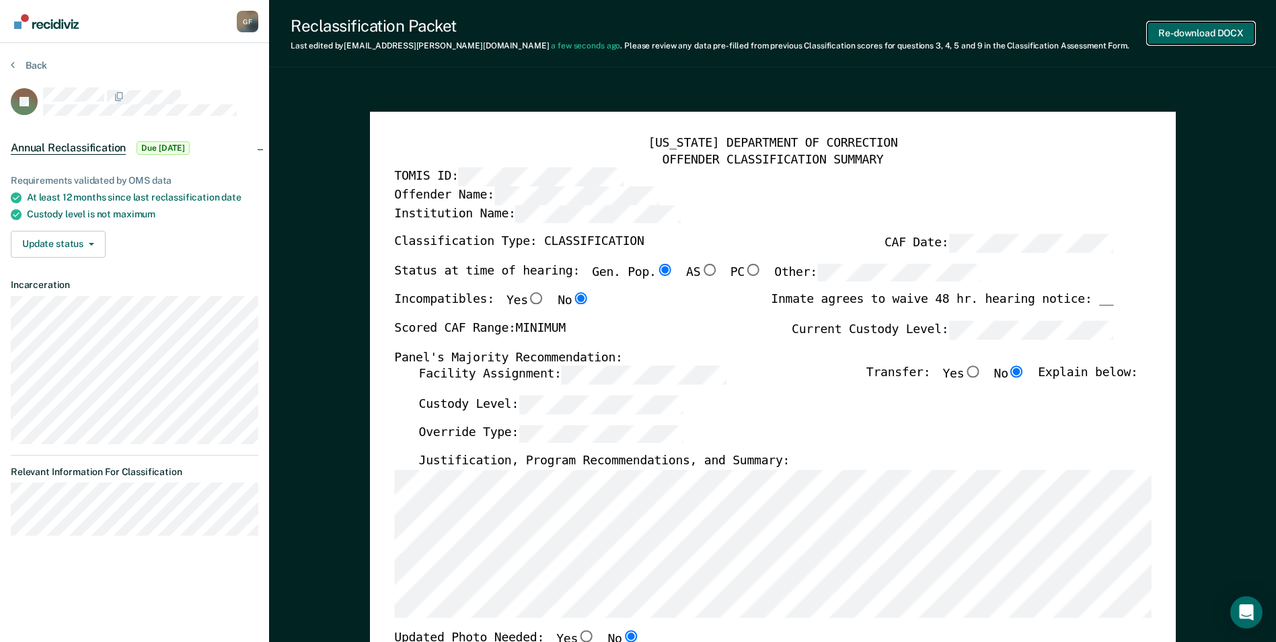
click at [1186, 31] on button "Re-download DOCX" at bounding box center [1200, 33] width 107 height 22
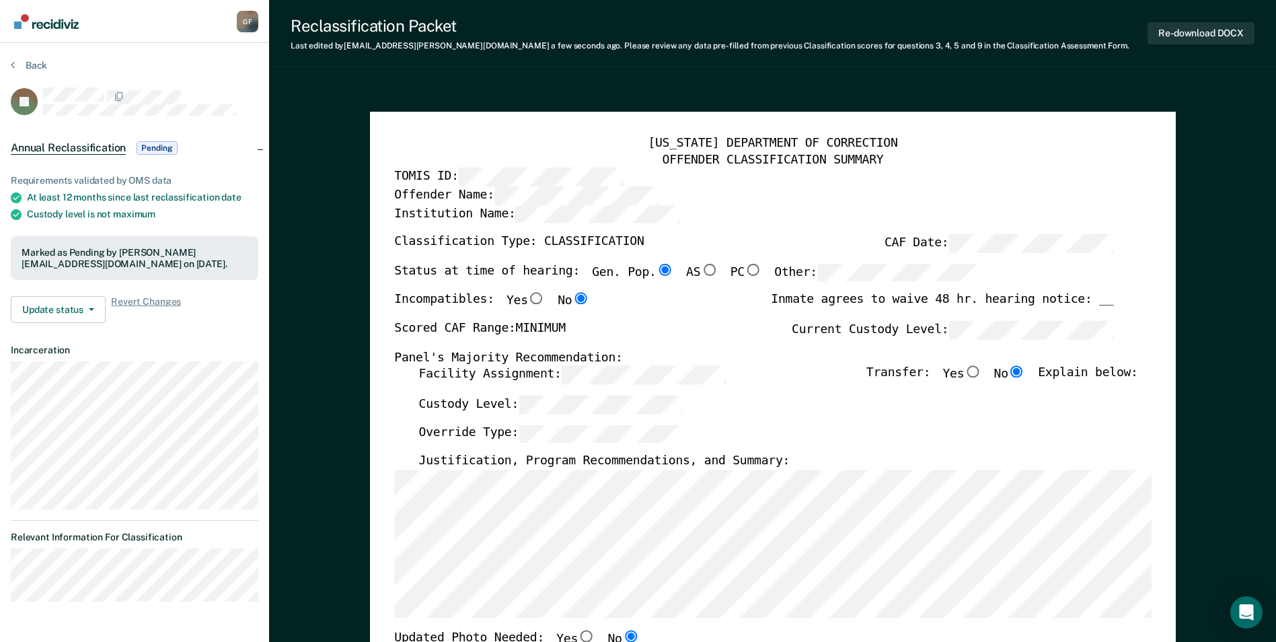
click at [846, 447] on div "Override Type:" at bounding box center [777, 439] width 719 height 30
click at [1177, 30] on button "Re-download DOCX" at bounding box center [1200, 33] width 107 height 22
click at [31, 61] on button "Back" at bounding box center [29, 65] width 36 height 12
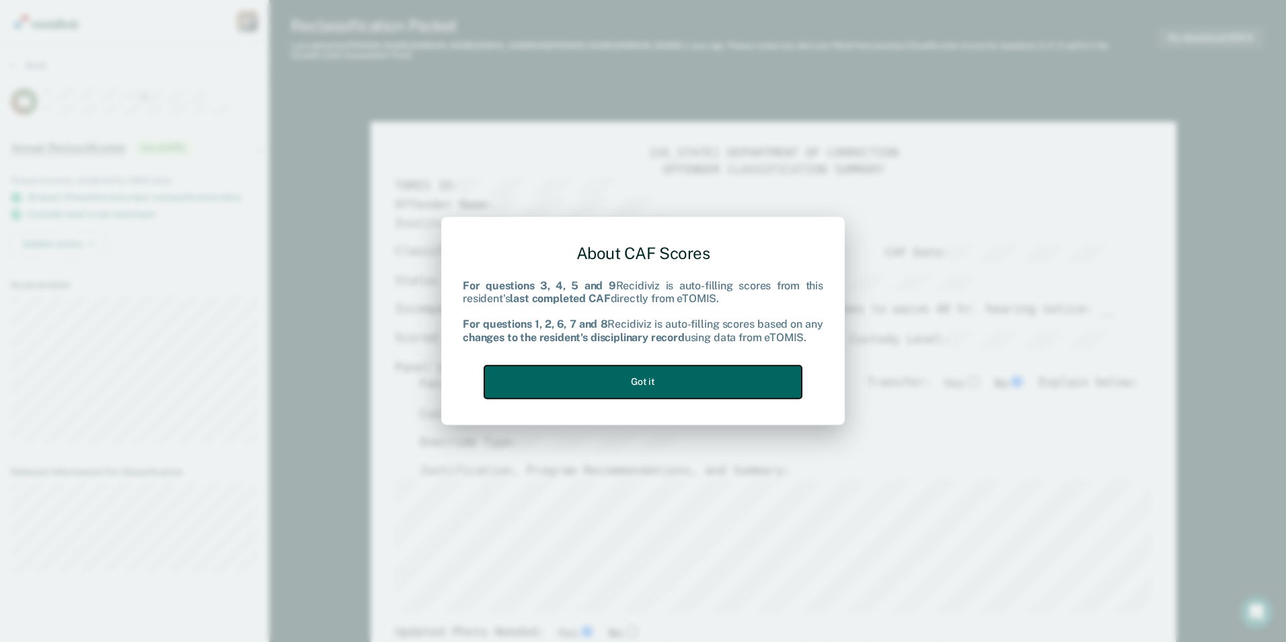
click at [623, 379] on button "Got it" at bounding box center [642, 381] width 317 height 33
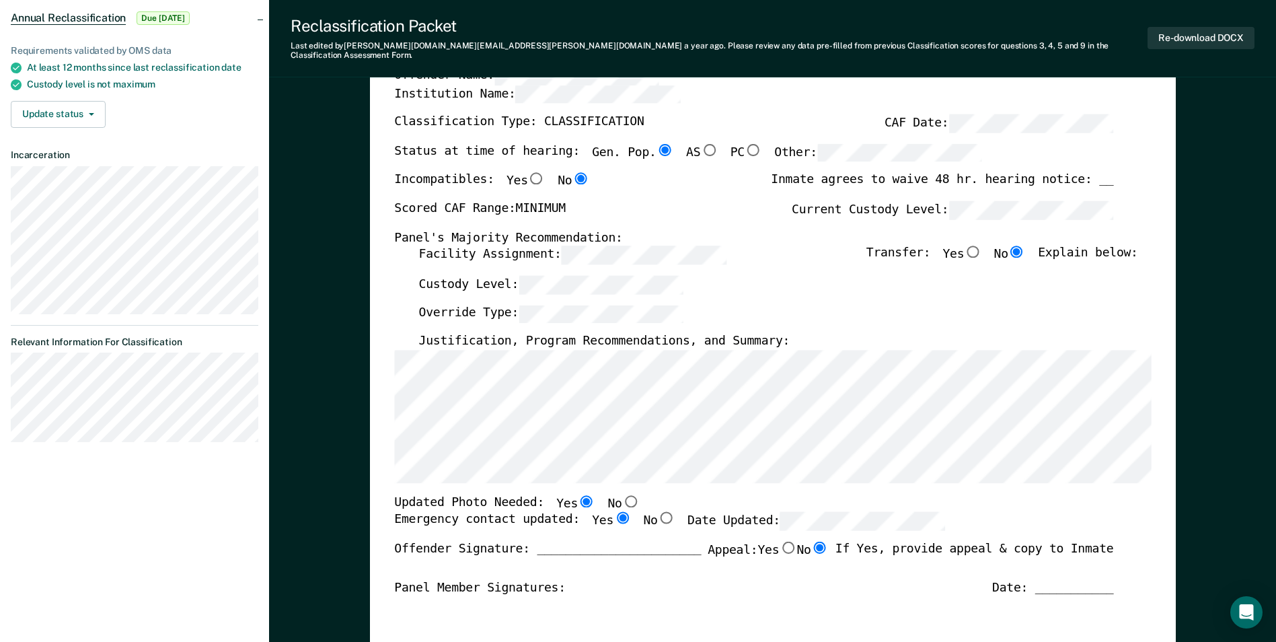
scroll to position [202, 0]
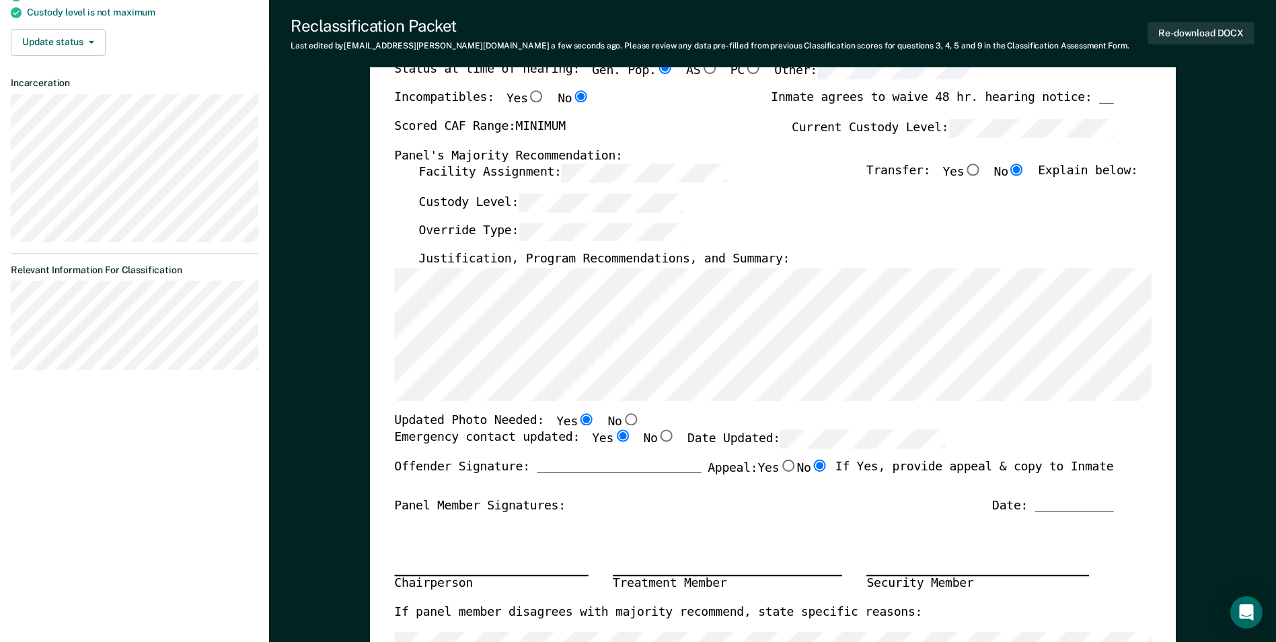
click at [585, 501] on div "Panel Member Signatures: Date: ___________" at bounding box center [753, 506] width 719 height 16
click at [570, 547] on div "Chairperson Treatment Member Security Member" at bounding box center [753, 559] width 719 height 90
click at [632, 490] on div "Offender Signature: _______________________ Appeal: Yes No If Yes, provide appe…" at bounding box center [753, 478] width 719 height 39
click at [596, 490] on div "Offender Signature: _______________________ Appeal: Yes No If Yes, provide appe…" at bounding box center [753, 478] width 719 height 39
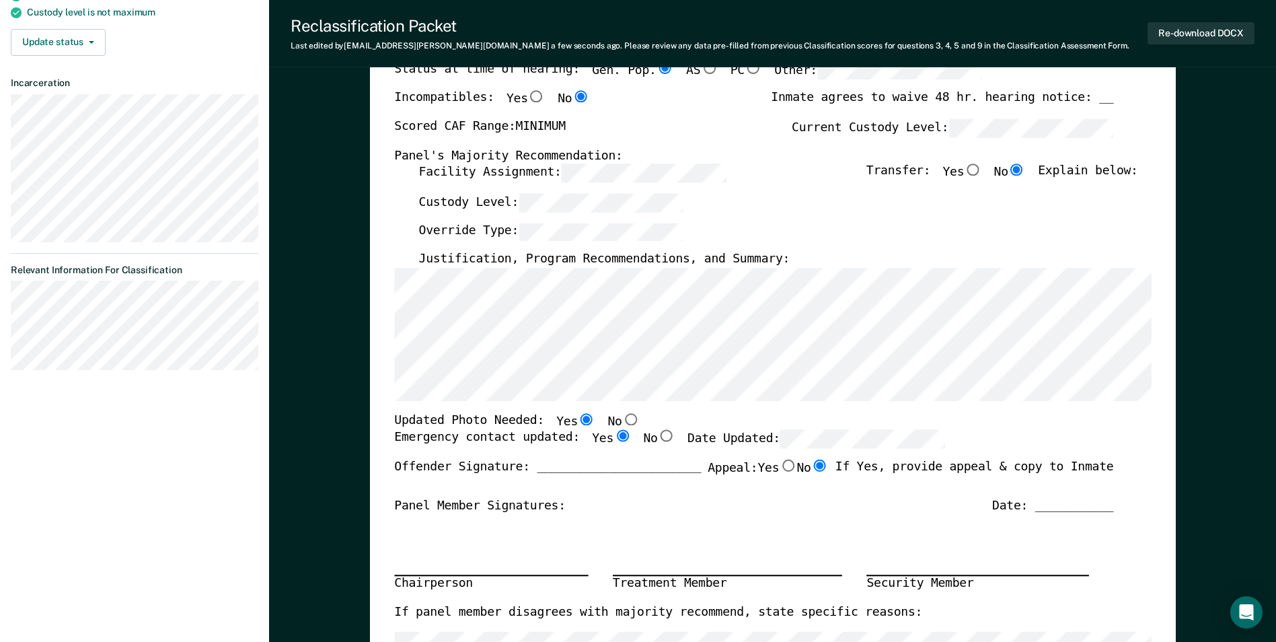
click at [578, 493] on div "Offender Signature: _______________________ Appeal: Yes No If Yes, provide appe…" at bounding box center [753, 478] width 719 height 39
click at [581, 500] on div "Panel Member Signatures: Date: ___________" at bounding box center [753, 506] width 719 height 16
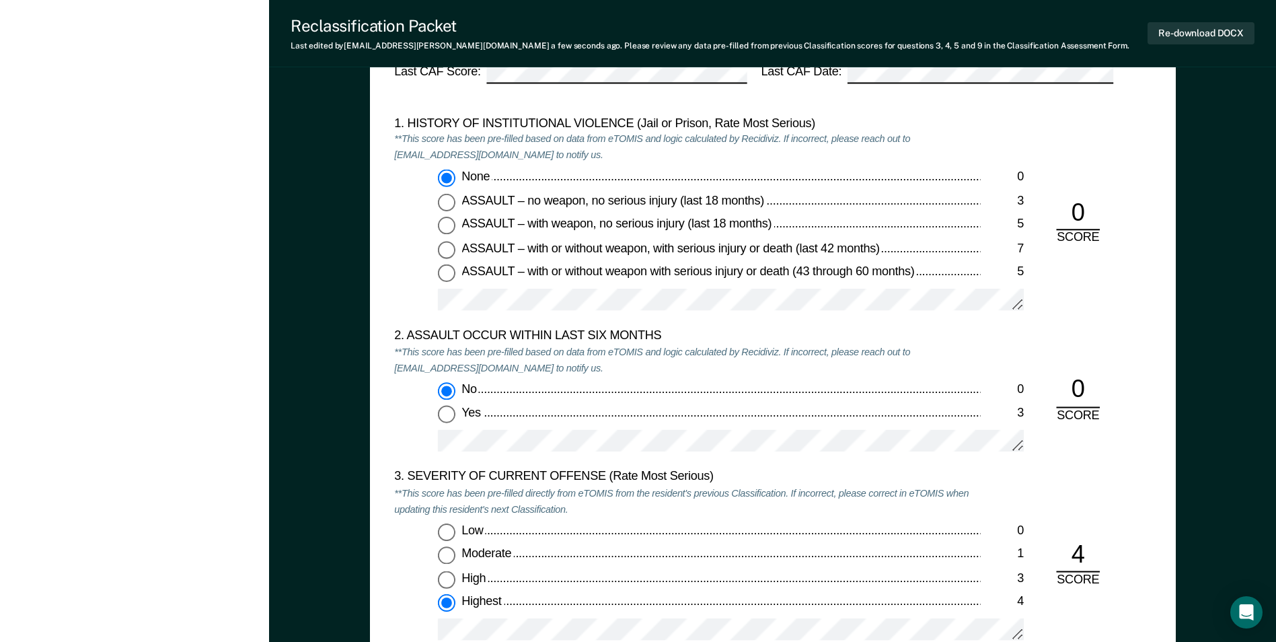
scroll to position [1345, 0]
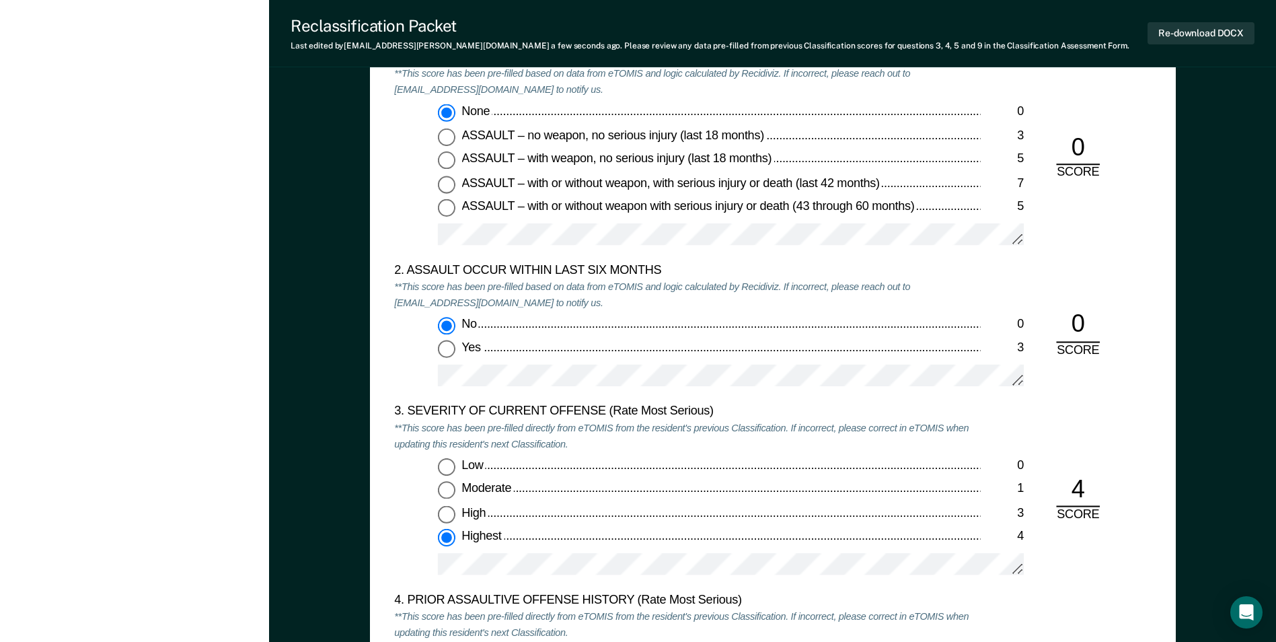
click at [416, 430] on em "**This score has been pre-filled directly from eTOMIS from the resident's previ…" at bounding box center [681, 436] width 574 height 28
click at [1042, 547] on div "3. SEVERITY OF CURRENT OFFENSE (Rate Most Serious) **This score has been pre-fi…" at bounding box center [772, 498] width 756 height 188
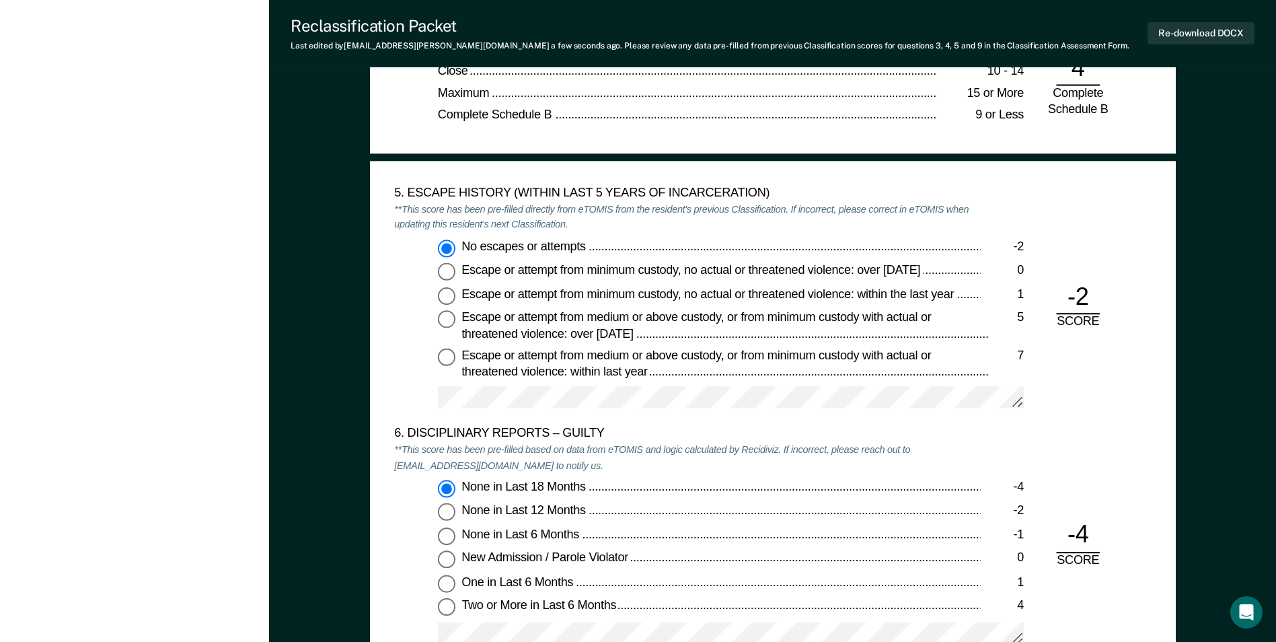
scroll to position [2152, 0]
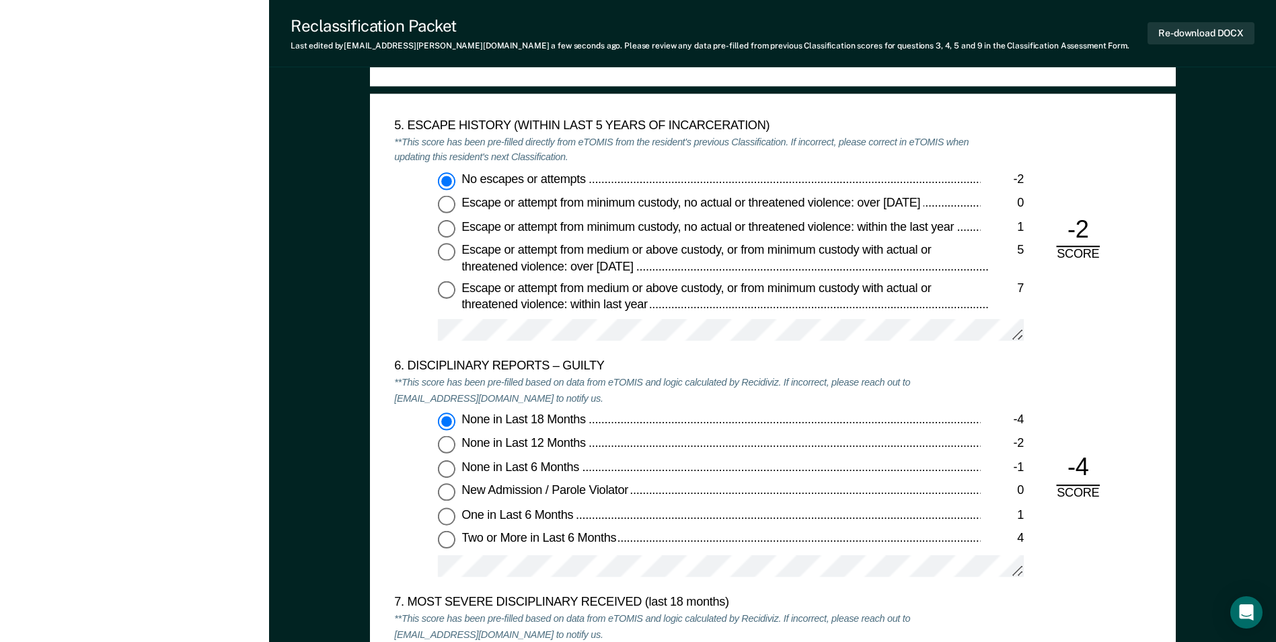
drag, startPoint x: 399, startPoint y: 407, endPoint x: 408, endPoint y: 408, distance: 8.8
click at [399, 407] on div "6. DISCIPLINARY REPORTS – GUILTY **This score has been pre-filled based on data…" at bounding box center [687, 477] width 586 height 236
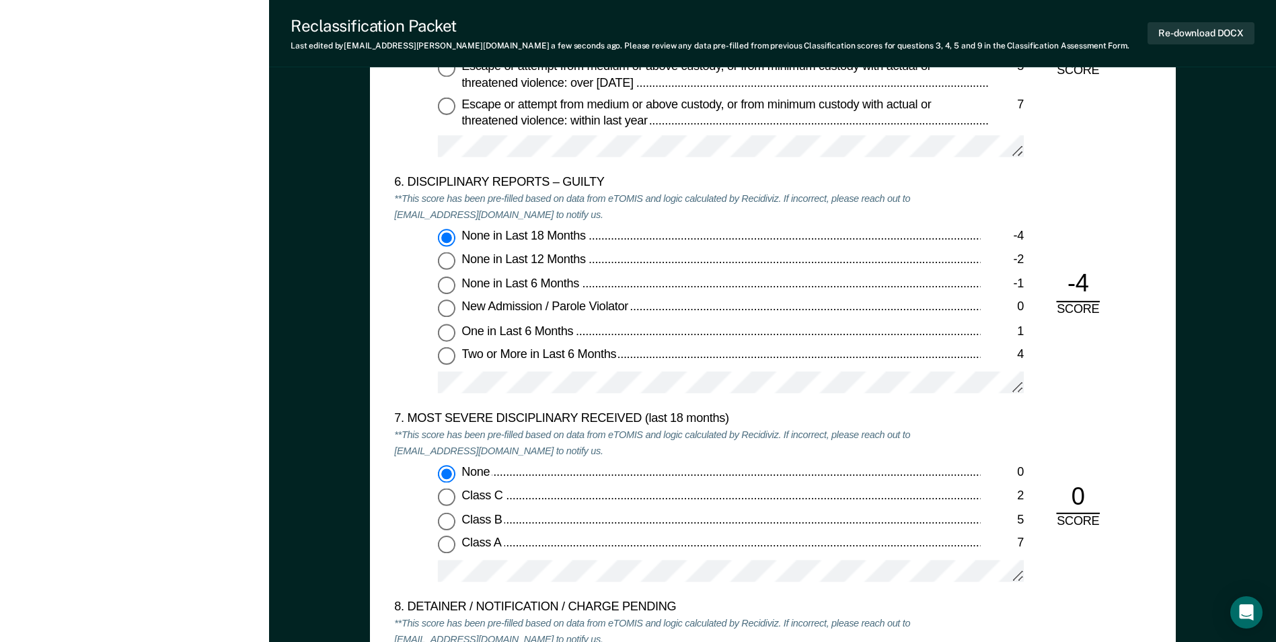
scroll to position [2488, 0]
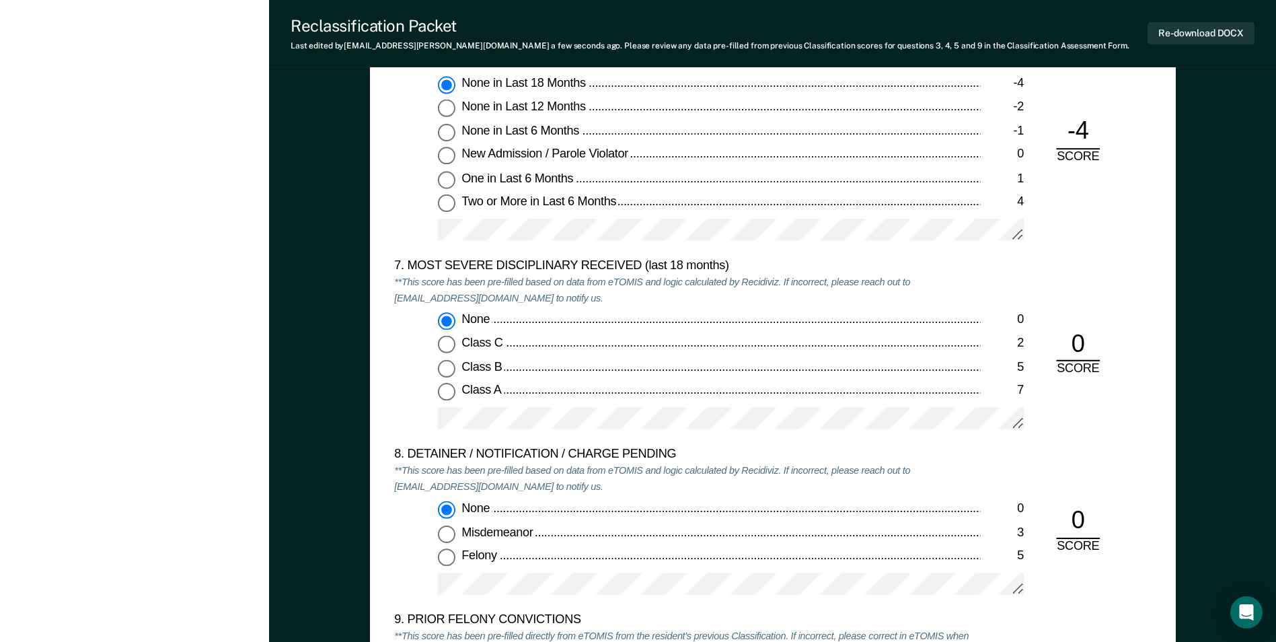
click at [399, 499] on div "8. DETAINER / NOTIFICATION / CHARGE PENDING **This score has been pre-filled ba…" at bounding box center [687, 529] width 586 height 165
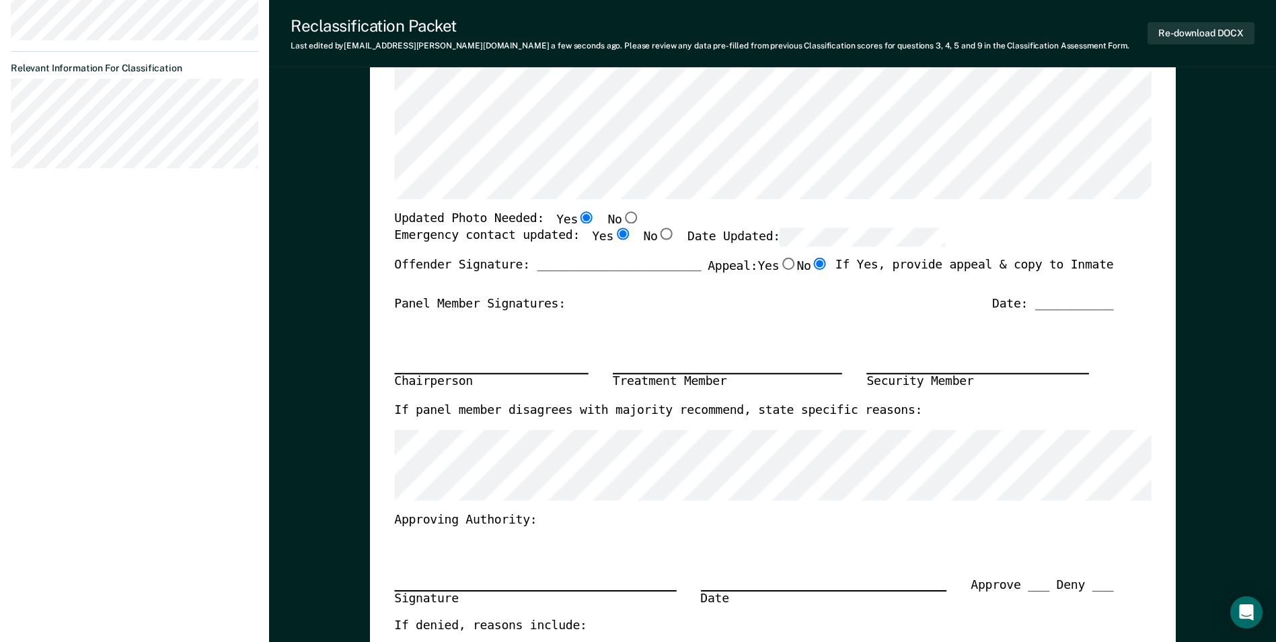
scroll to position [0, 0]
click at [621, 214] on input "No" at bounding box center [629, 217] width 17 height 12
type textarea "x"
radio input "false"
radio input "true"
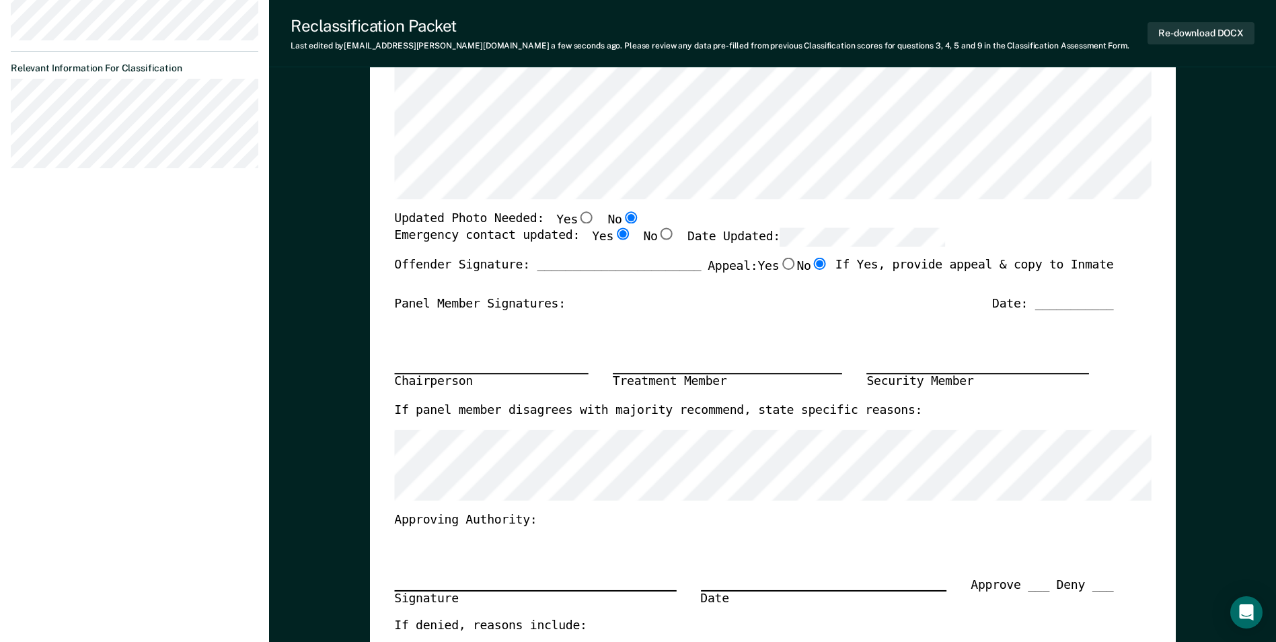
click at [465, 428] on div "If panel member disagrees with majority recommend, state specific reasons:" at bounding box center [753, 416] width 719 height 27
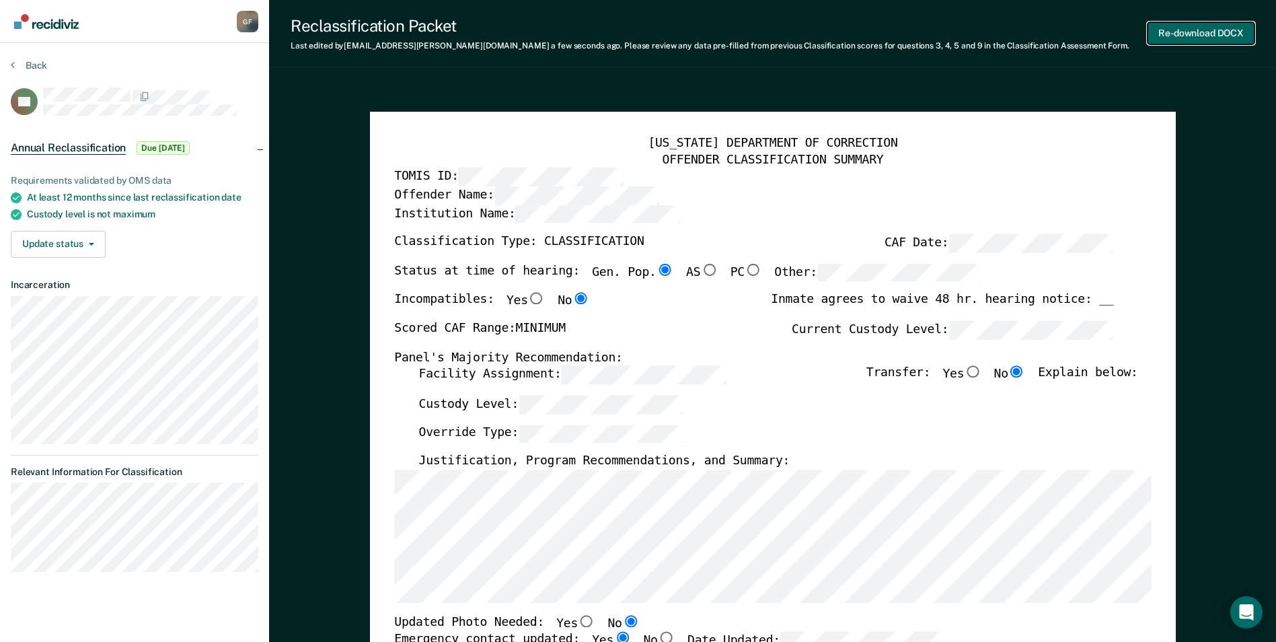
click at [1185, 27] on button "Re-download DOCX" at bounding box center [1200, 33] width 107 height 22
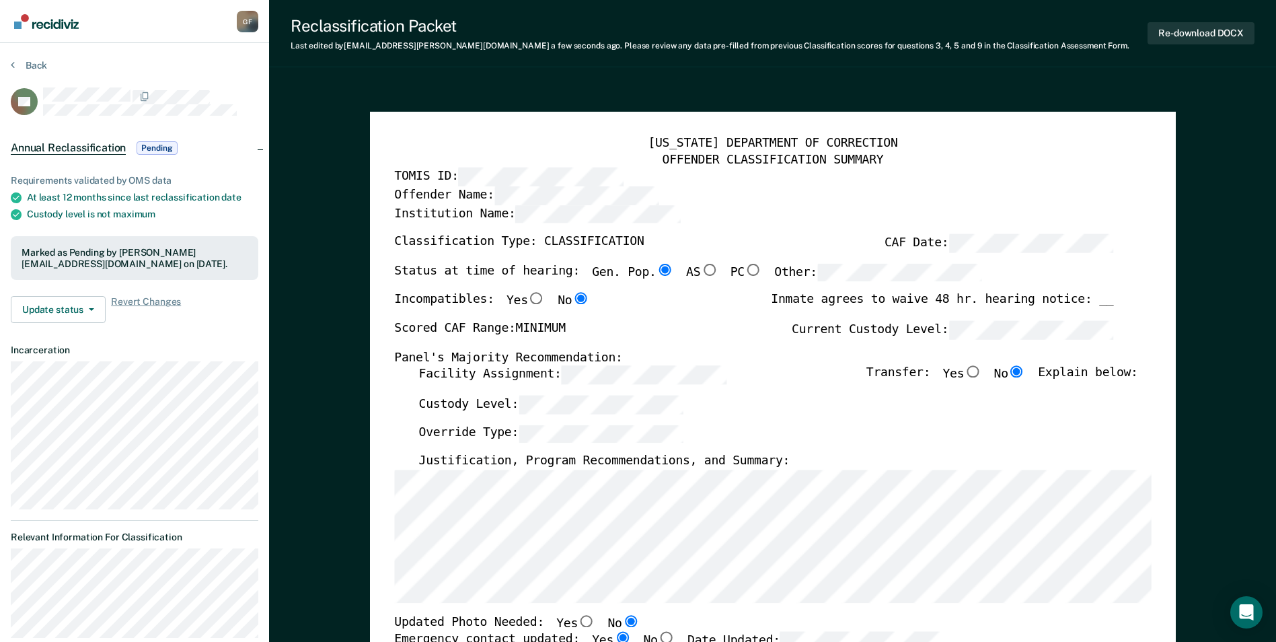
click at [35, 60] on button "Back" at bounding box center [29, 65] width 36 height 12
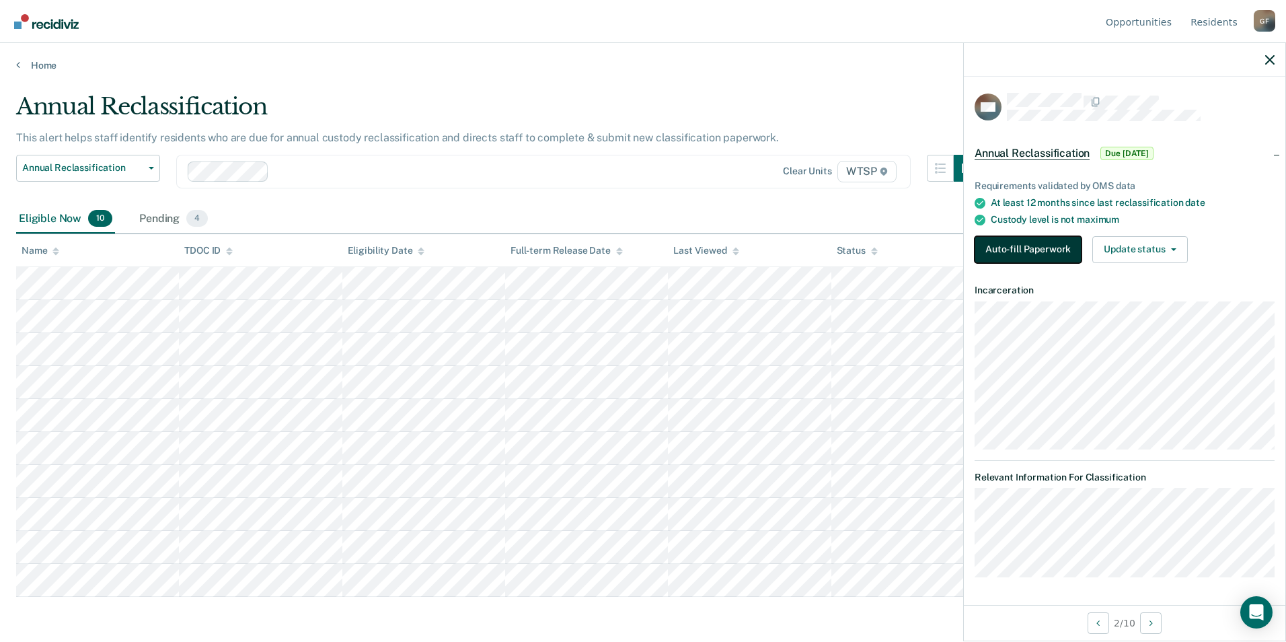
click at [1014, 242] on button "Auto-fill Paperwork" at bounding box center [1027, 249] width 107 height 27
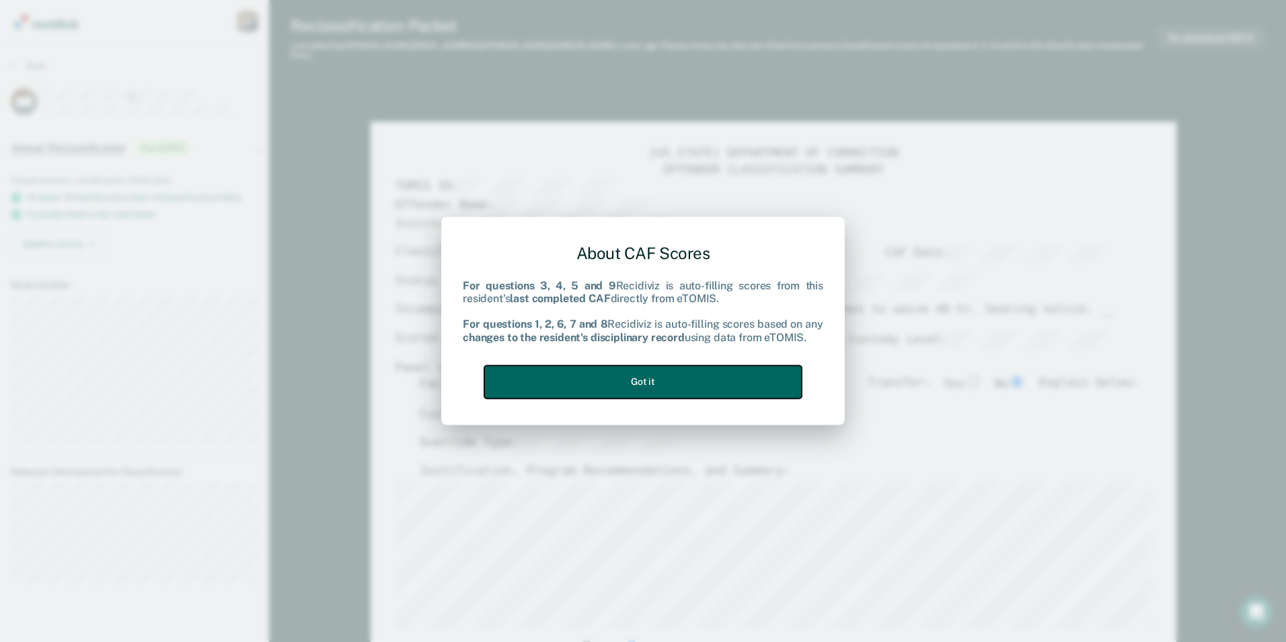
click at [660, 381] on button "Got it" at bounding box center [642, 381] width 317 height 33
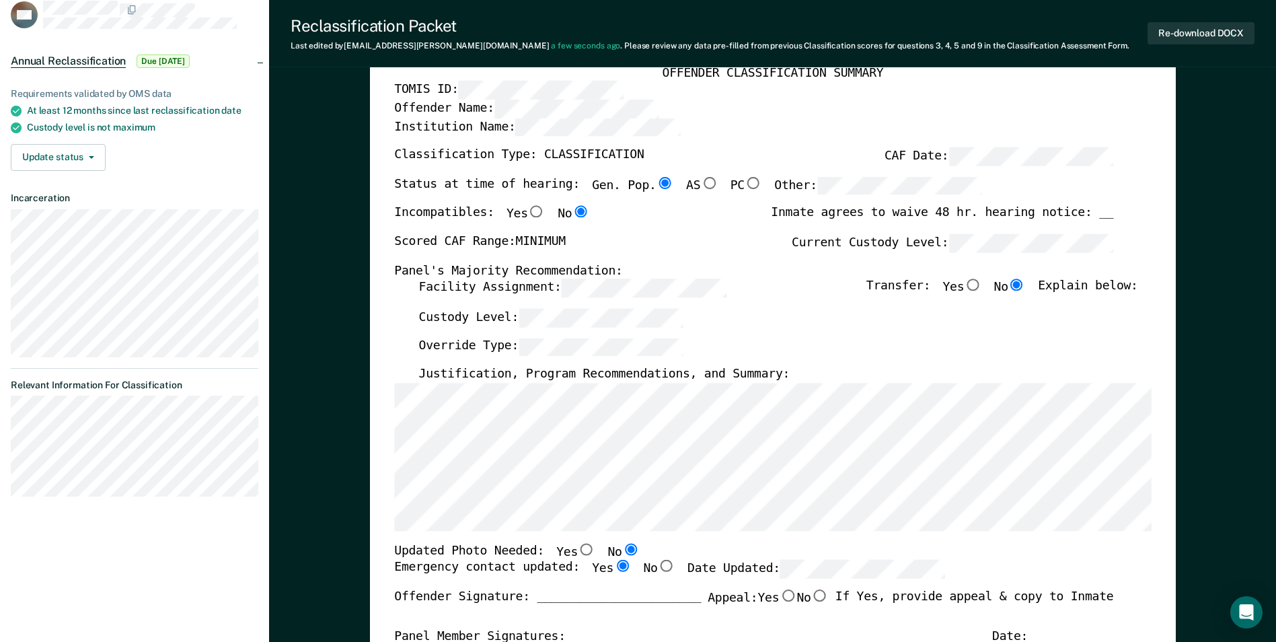
scroll to position [134, 0]
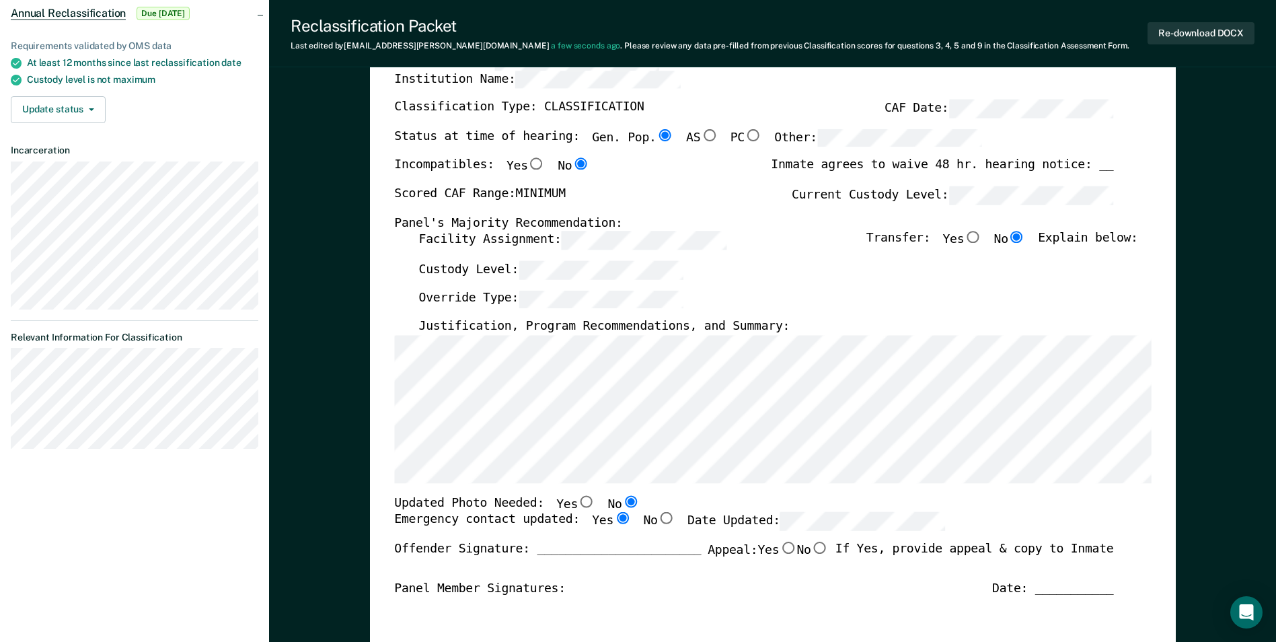
click at [666, 573] on div "Offender Signature: _______________________ Appeal: Yes No If Yes, provide appe…" at bounding box center [753, 560] width 719 height 39
click at [879, 282] on div "Custody Level:" at bounding box center [777, 276] width 719 height 30
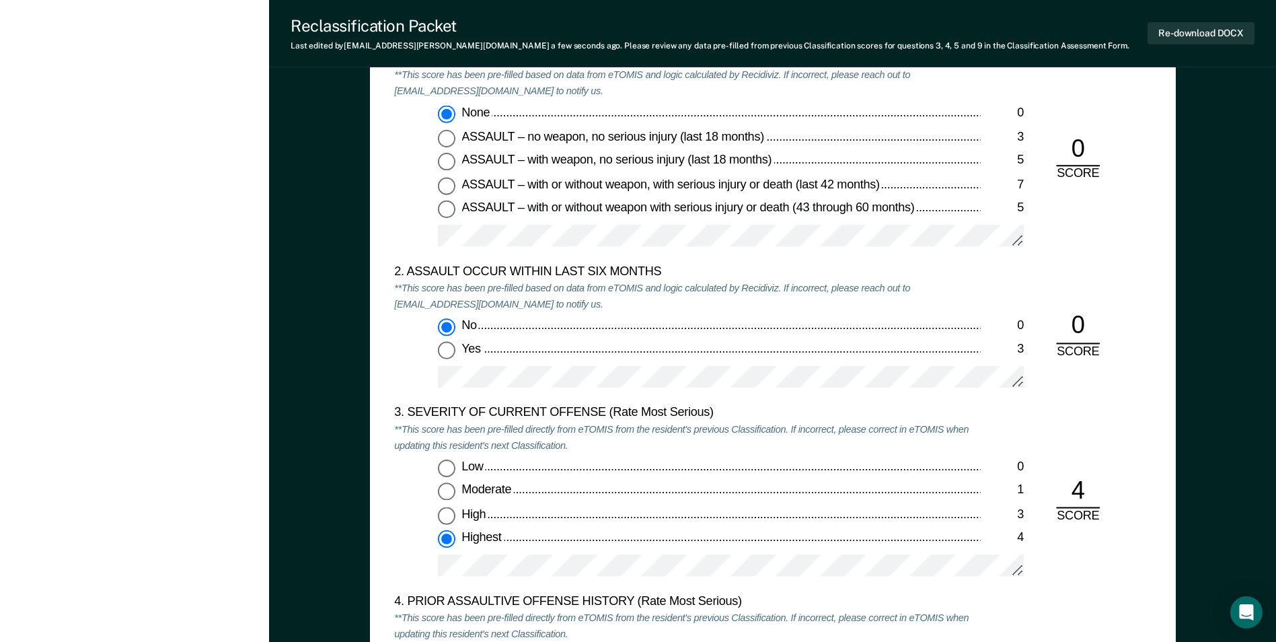
scroll to position [1479, 0]
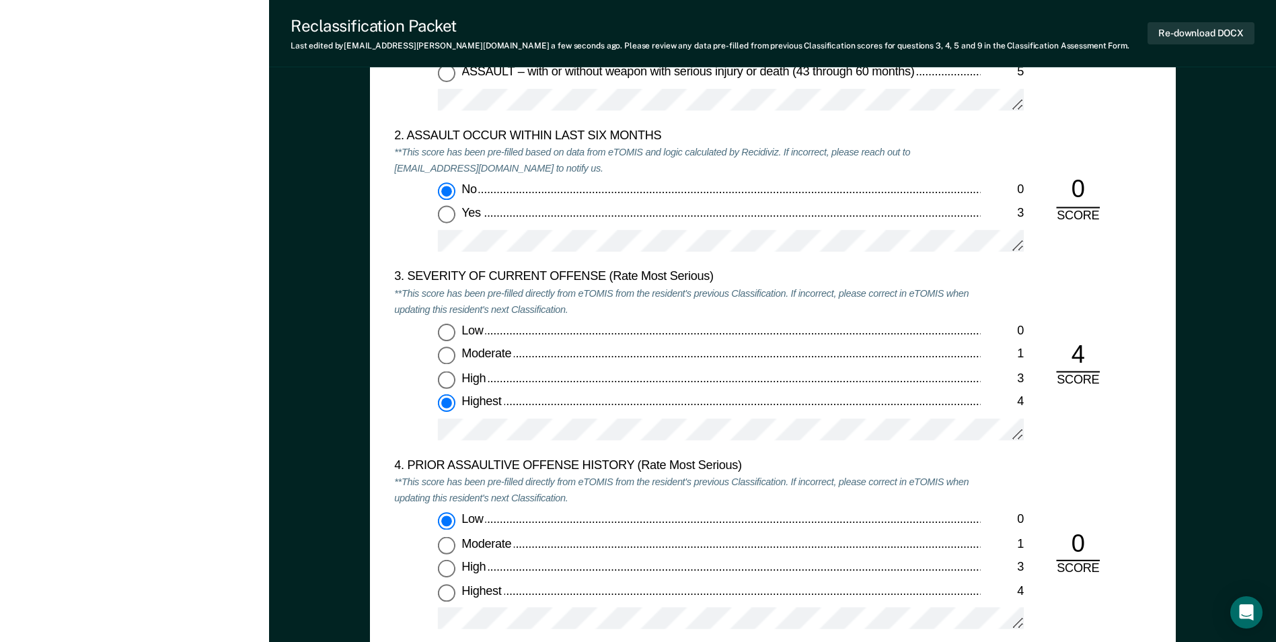
click at [401, 405] on div "Low 0 Moderate 1 High 3 Highest 4" at bounding box center [687, 387] width 586 height 129
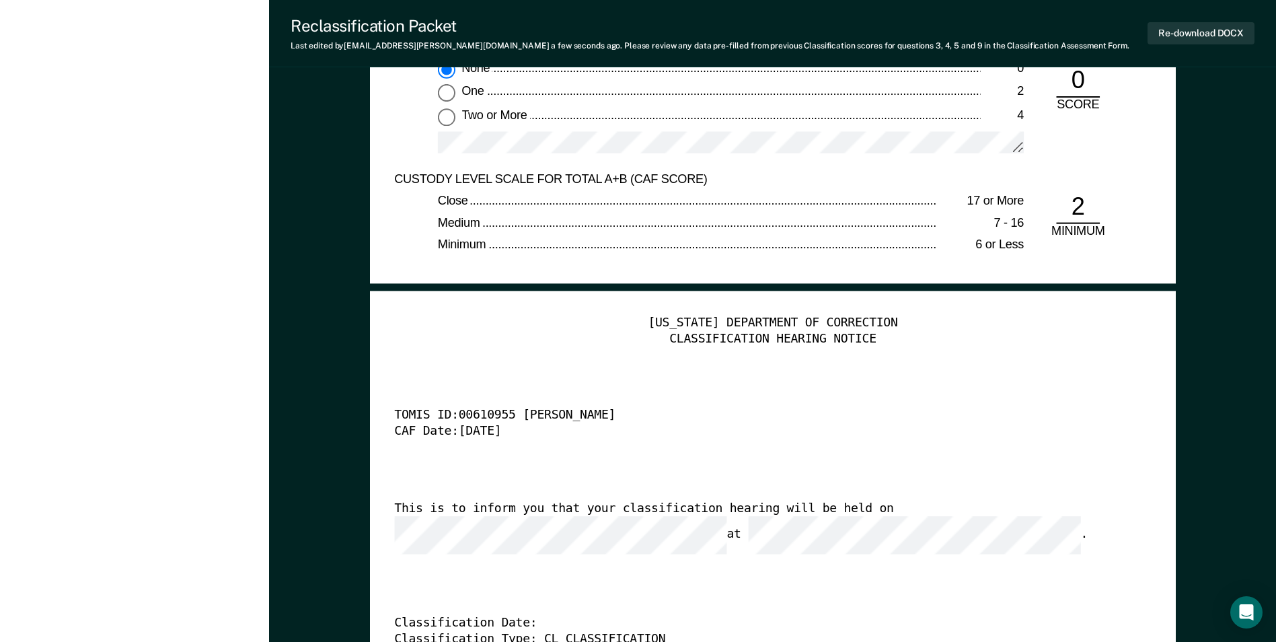
scroll to position [0, 19]
click at [554, 564] on div "TENNESSEE DEPARTMENT OF CORRECTION CLASSIFICATION HEARING NOTICE TOMIS ID: 0061…" at bounding box center [772, 520] width 756 height 410
click at [1181, 28] on button "Re-download DOCX" at bounding box center [1200, 33] width 107 height 22
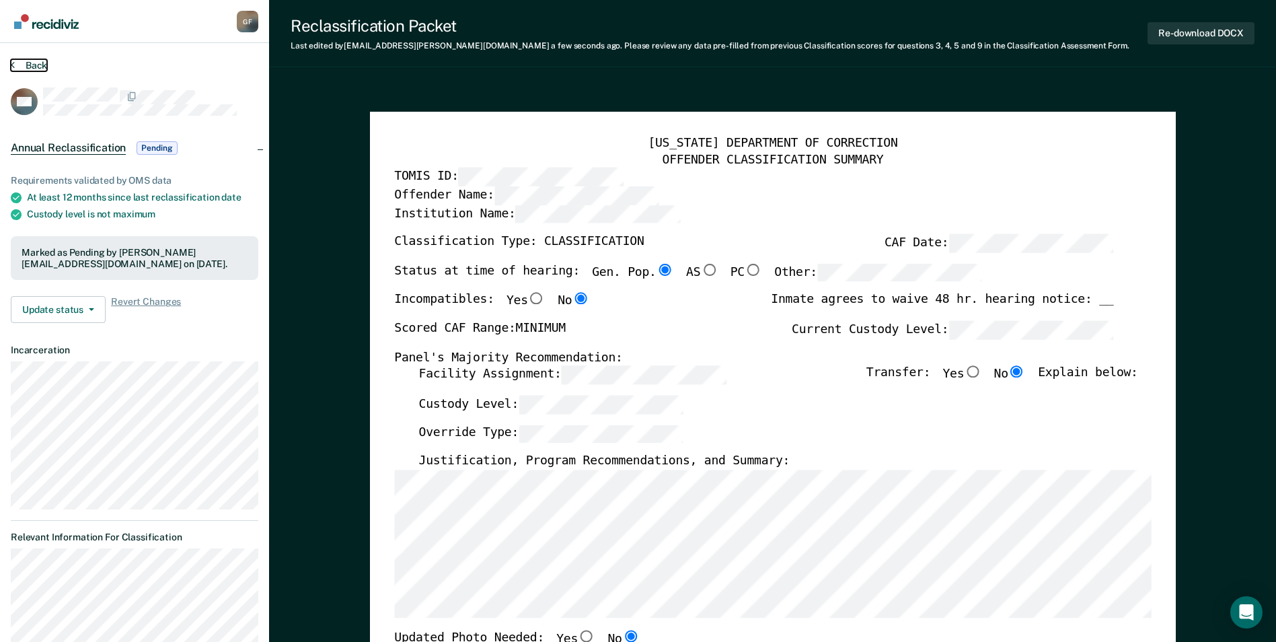
click at [32, 63] on button "Back" at bounding box center [29, 65] width 36 height 12
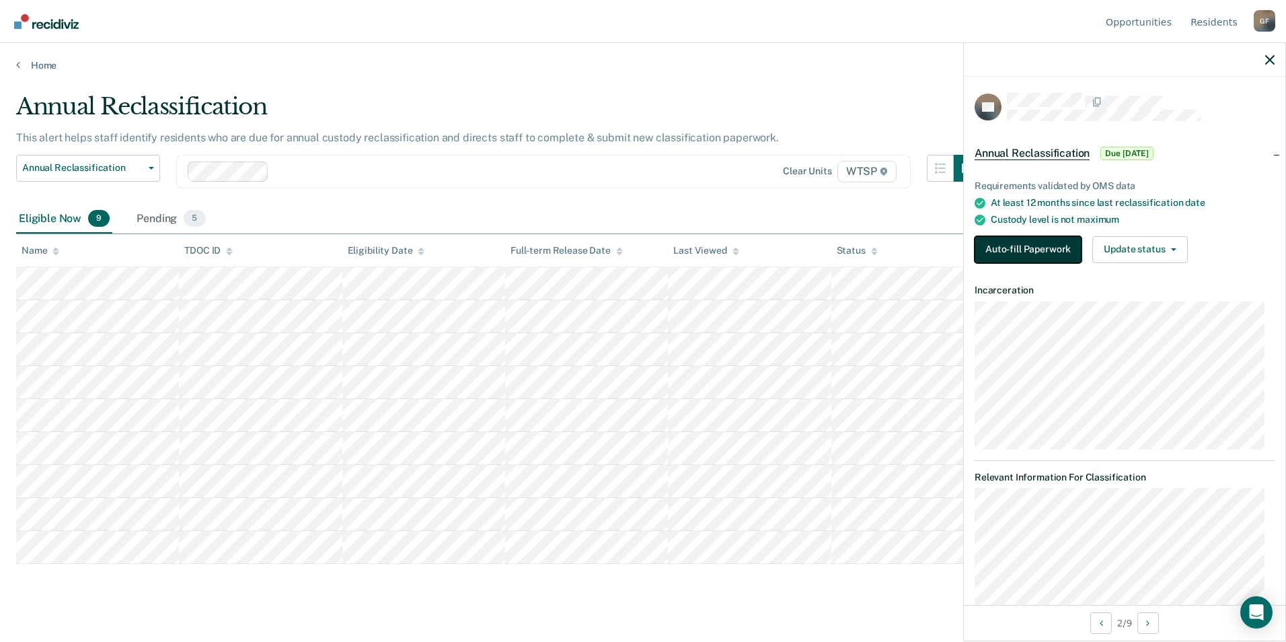
click at [1045, 243] on button "Auto-fill Paperwork" at bounding box center [1027, 249] width 107 height 27
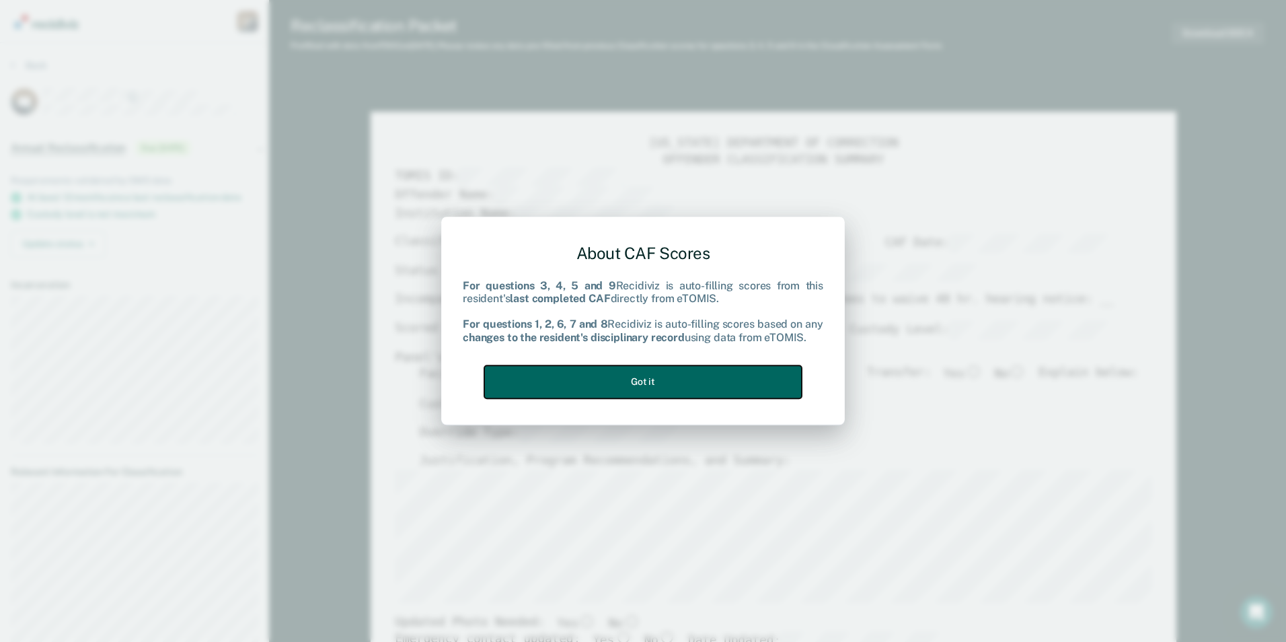
click at [650, 377] on button "Got it" at bounding box center [642, 381] width 317 height 33
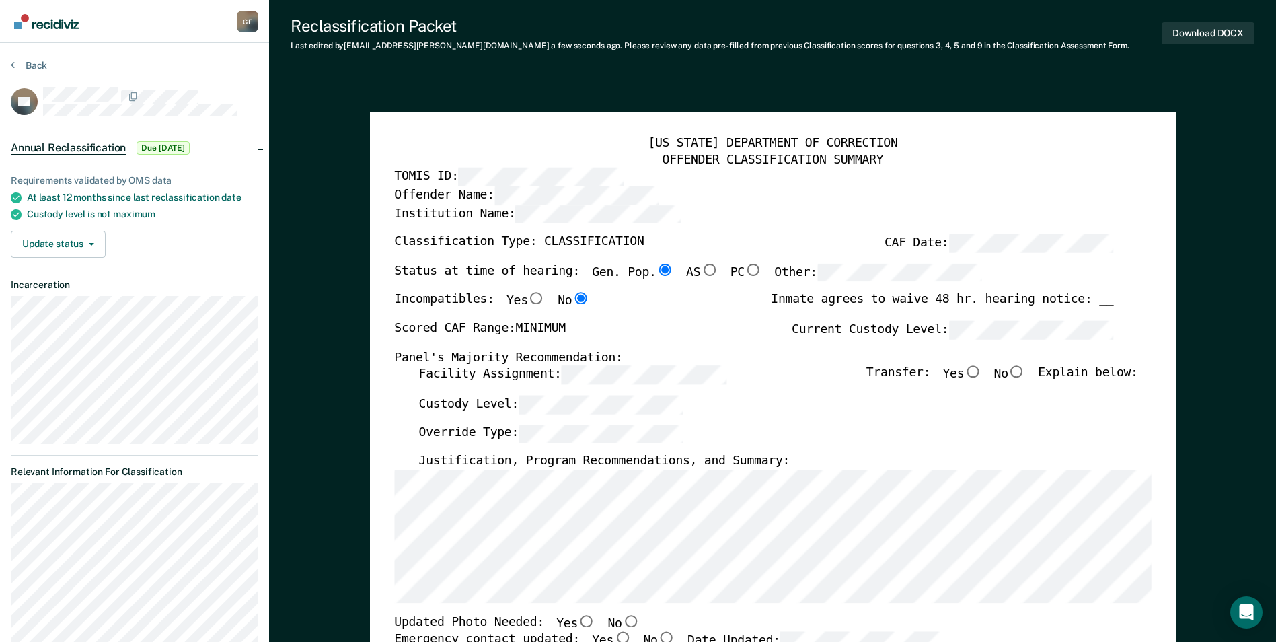
scroll to position [202, 0]
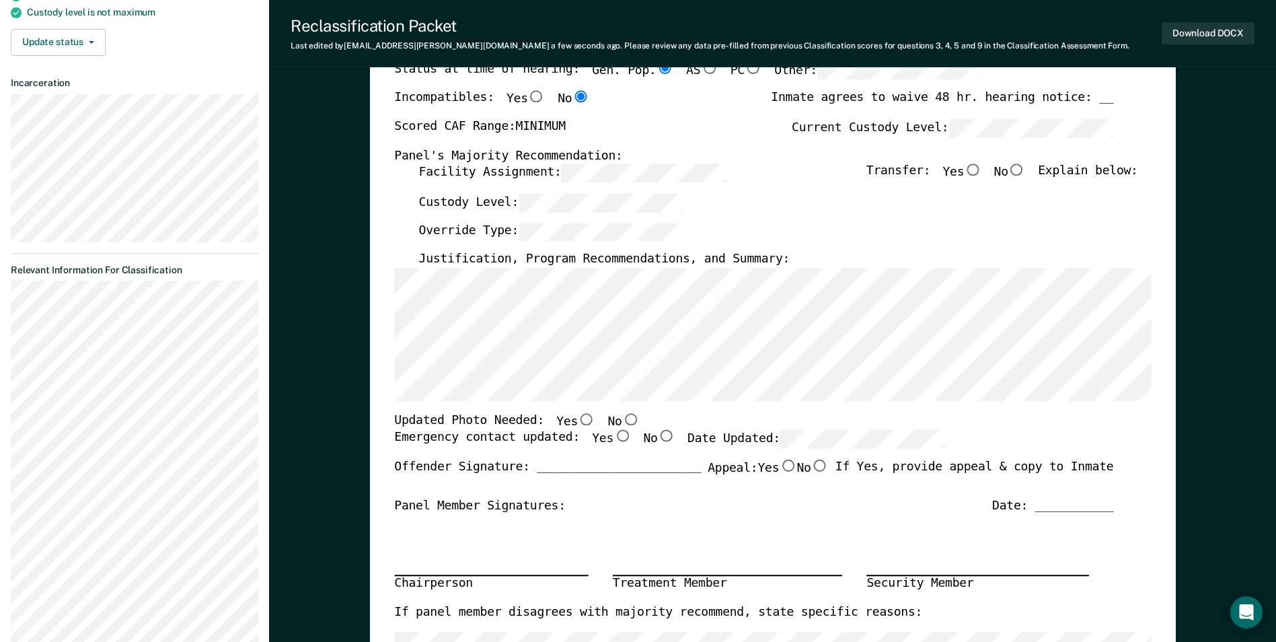
click at [621, 414] on input "No" at bounding box center [629, 419] width 17 height 12
type textarea "x"
radio input "true"
click at [613, 435] on input "Yes" at bounding box center [621, 436] width 17 height 12
type textarea "x"
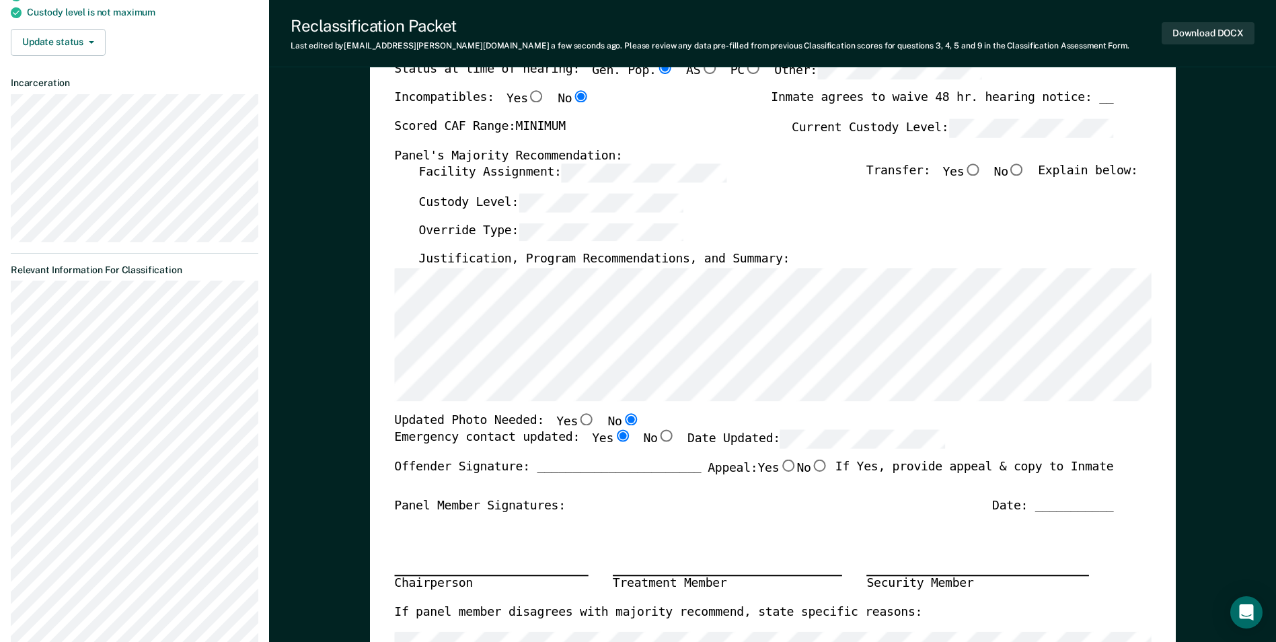
radio input "true"
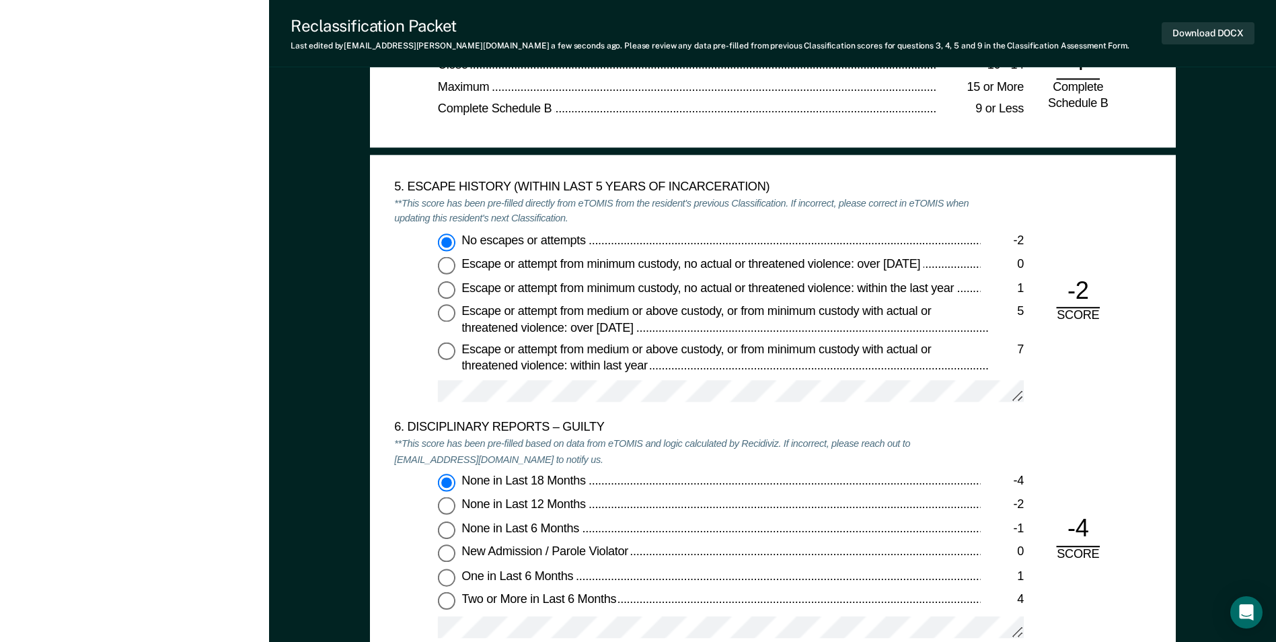
scroll to position [2152, 0]
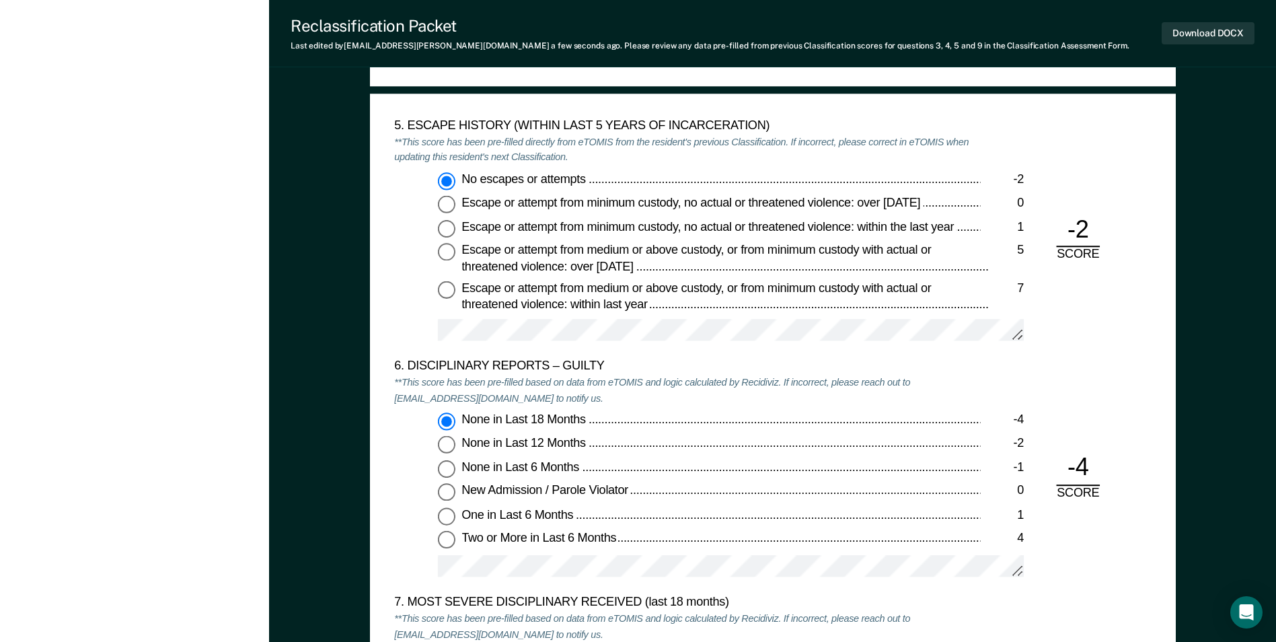
click at [767, 520] on div "One in Last 6 Months" at bounding box center [720, 516] width 518 height 16
click at [455, 520] on input "One in Last 6 Months 1" at bounding box center [446, 516] width 17 height 17
type textarea "x"
radio input "false"
radio input "true"
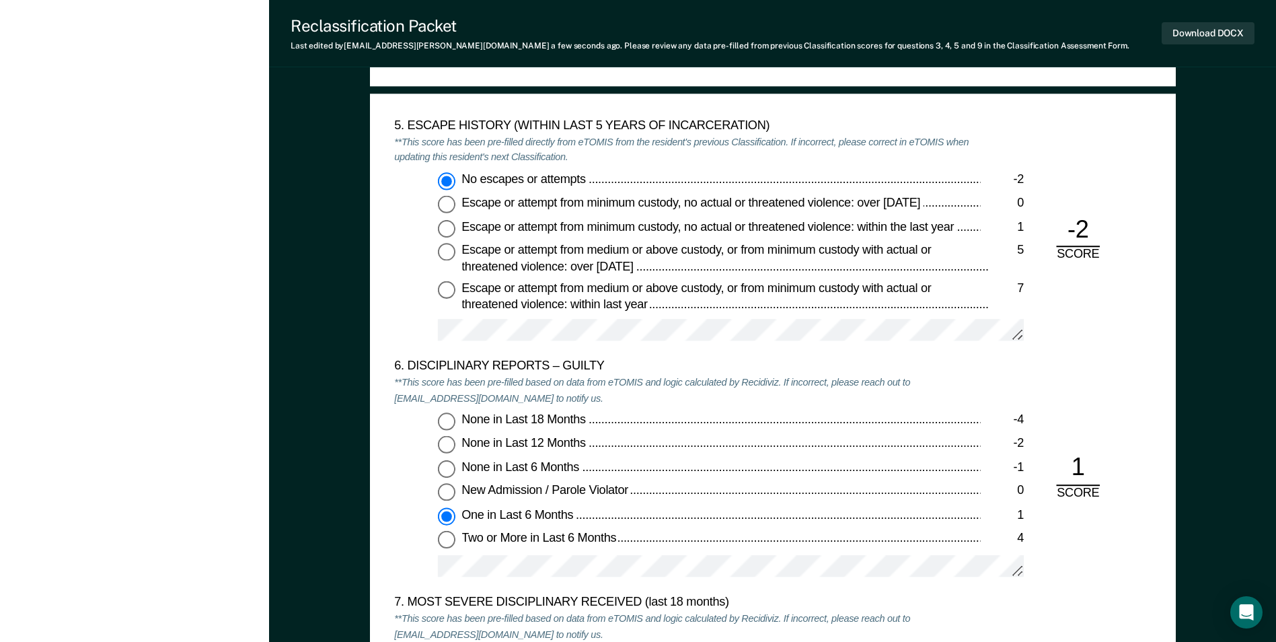
click at [449, 422] on input "None in Last 18 Months -4" at bounding box center [446, 421] width 17 height 17
type textarea "x"
radio input "true"
radio input "false"
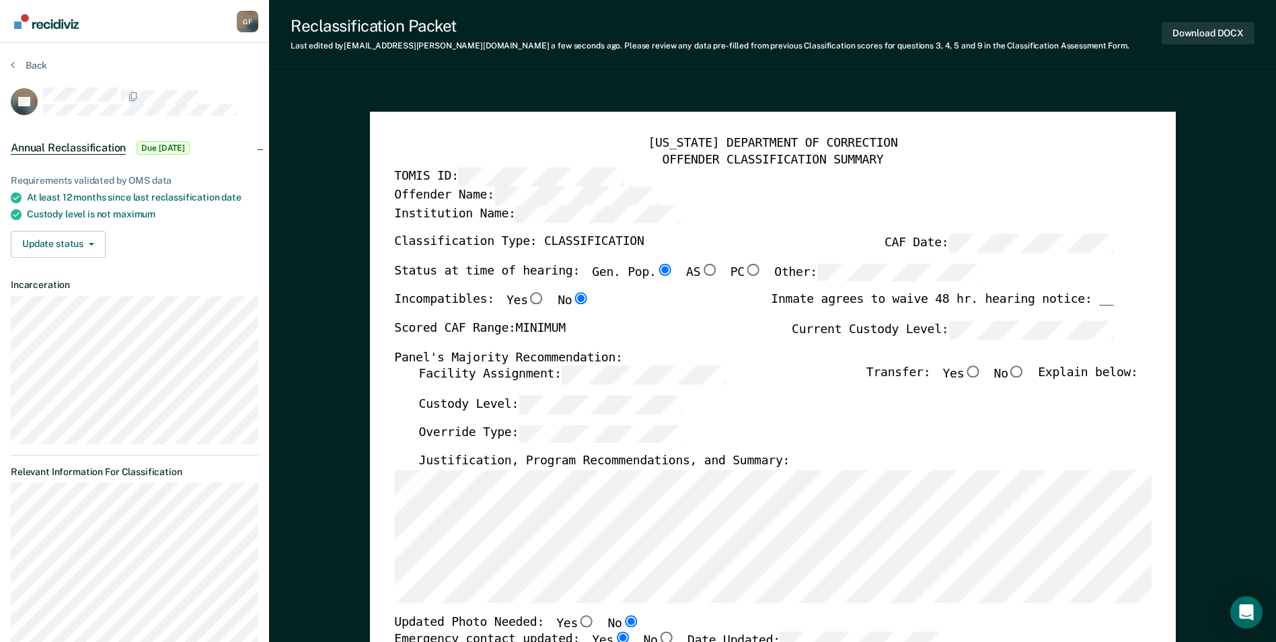
scroll to position [0, 0]
click at [1024, 371] on input "No" at bounding box center [1016, 372] width 17 height 12
type textarea "x"
radio input "true"
click at [1203, 31] on button "Download DOCX" at bounding box center [1207, 33] width 93 height 22
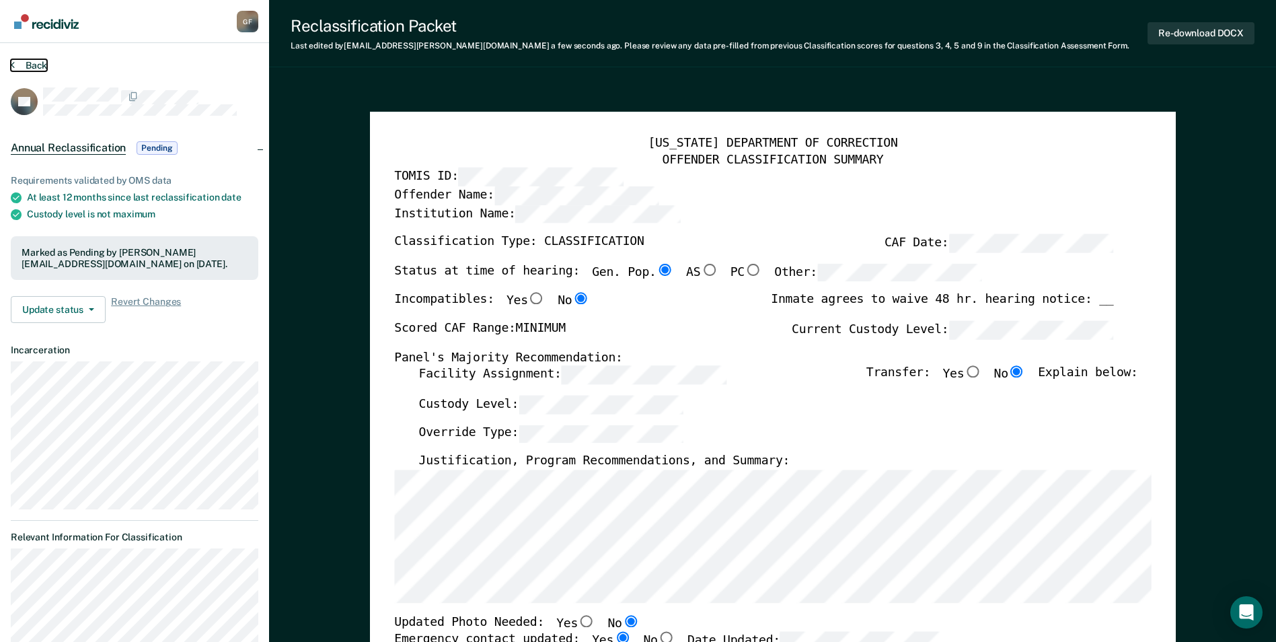
click at [32, 63] on button "Back" at bounding box center [29, 65] width 36 height 12
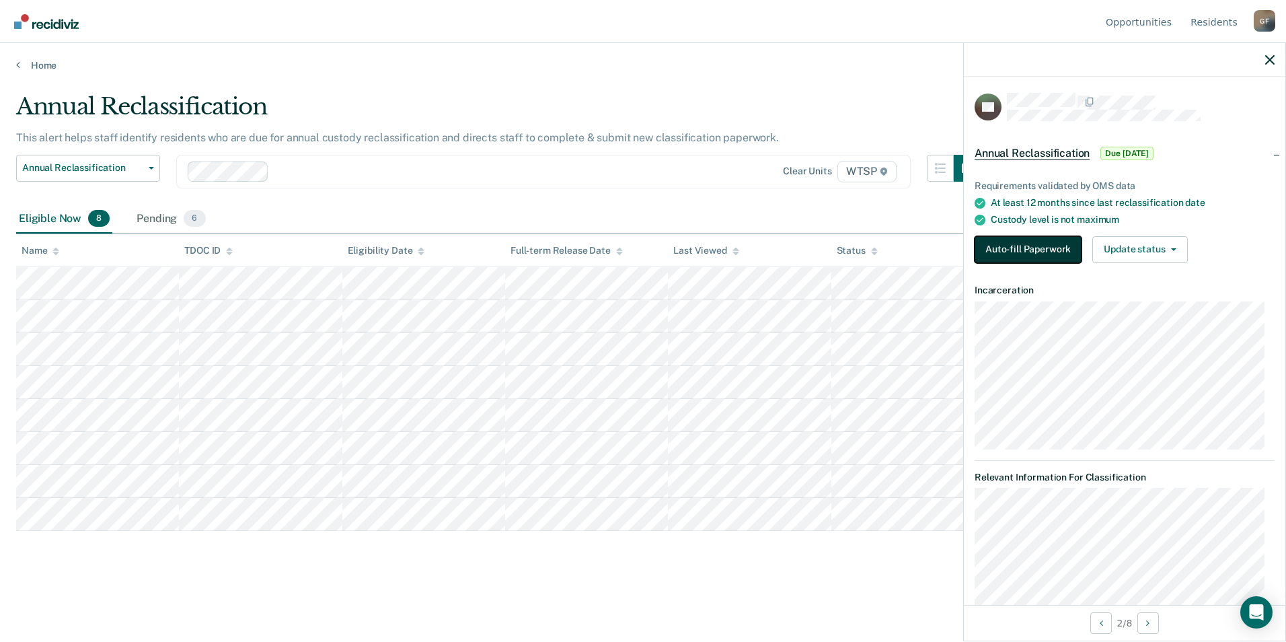
click at [1022, 247] on button "Auto-fill Paperwork" at bounding box center [1027, 249] width 107 height 27
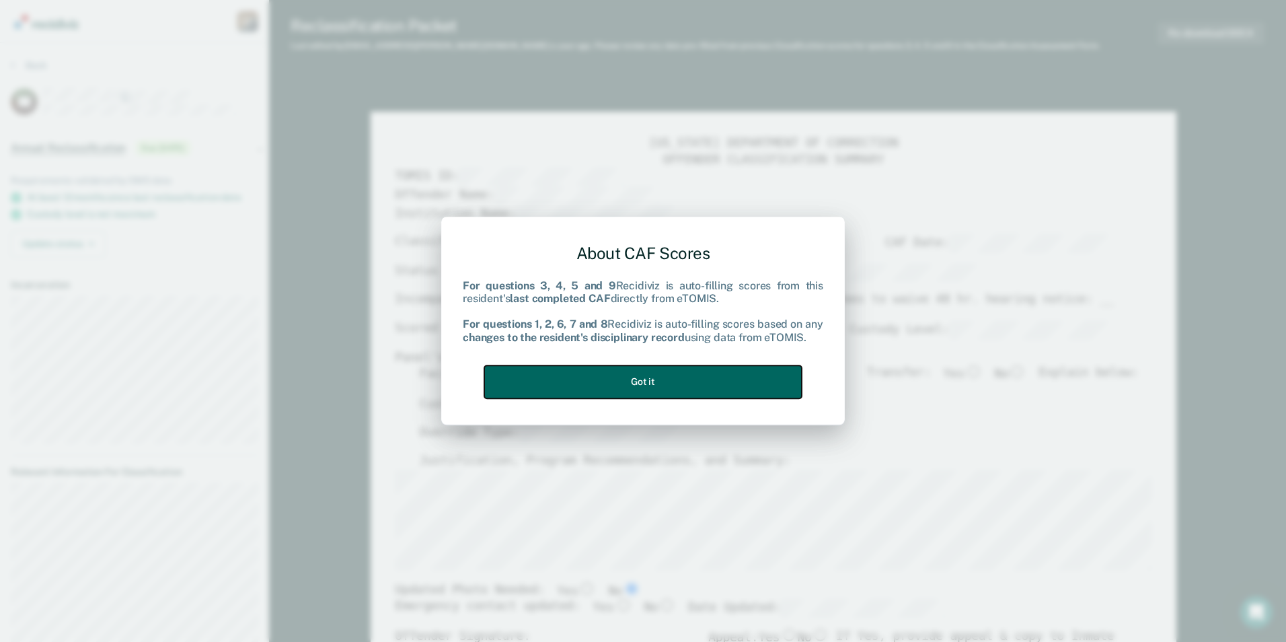
click at [639, 379] on button "Got it" at bounding box center [642, 381] width 317 height 33
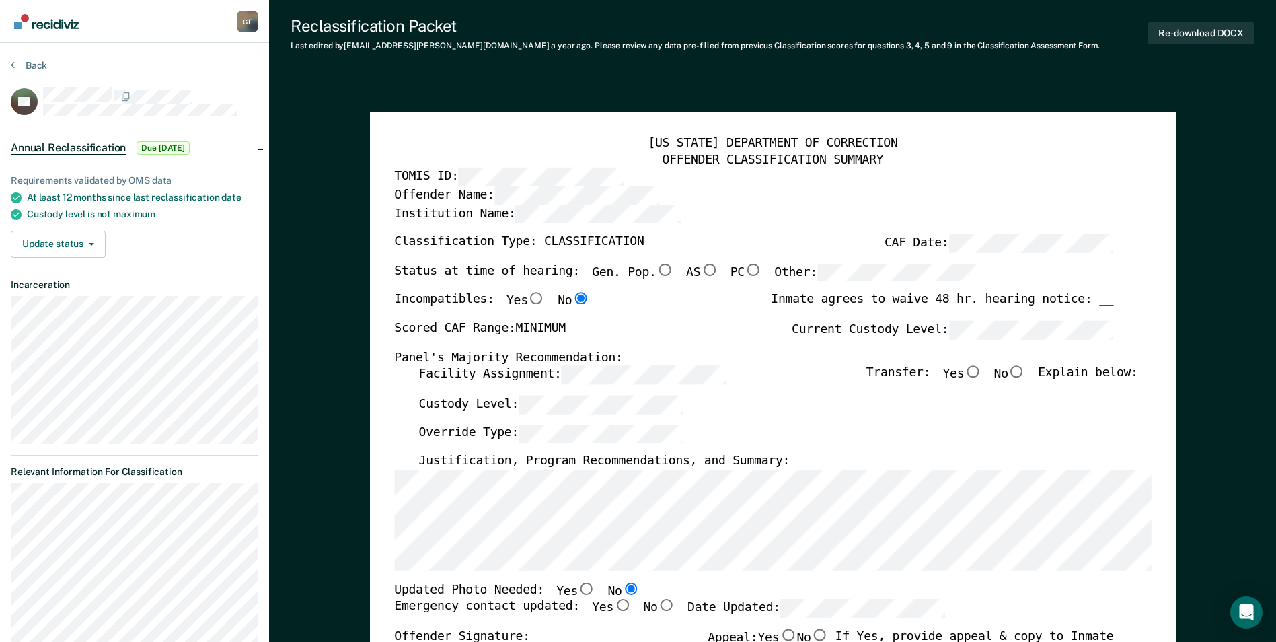
click at [1154, 409] on div "TENNESSEE DEPARTMENT OF CORRECTION OFFENDER CLASSIFICATION SUMMARY TOMIS ID: Of…" at bounding box center [773, 637] width 806 height 1050
click at [613, 605] on input "Yes" at bounding box center [621, 605] width 17 height 12
type textarea "x"
radio input "true"
click at [1021, 370] on input "No" at bounding box center [1016, 372] width 17 height 12
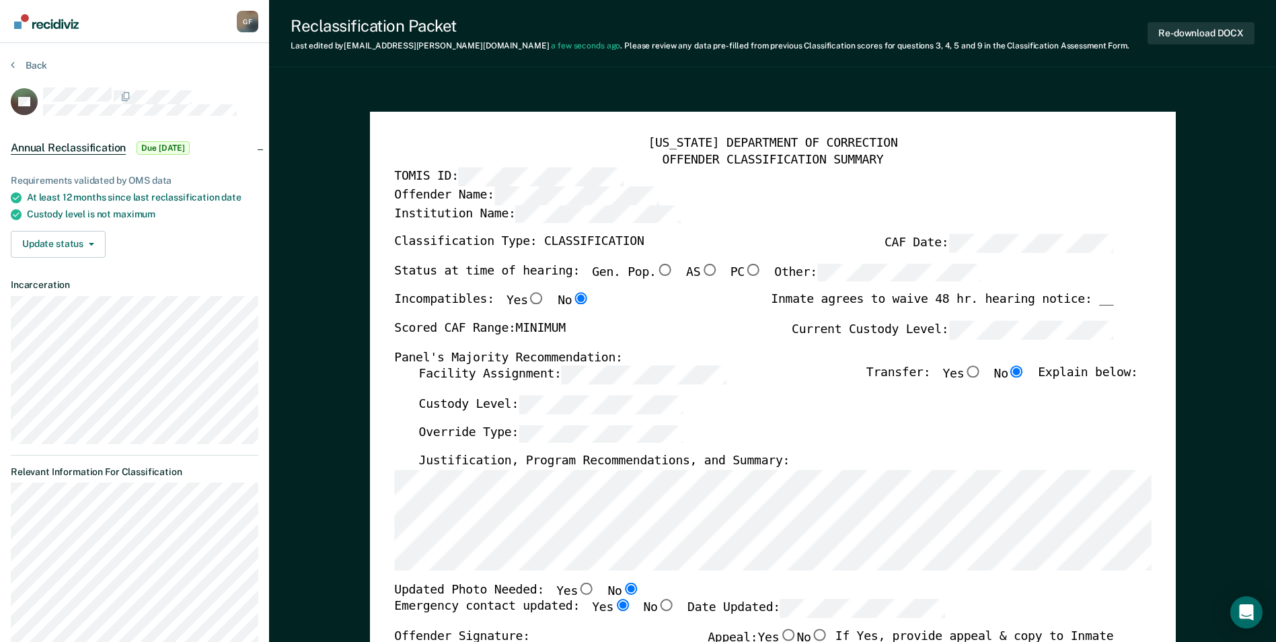
type textarea "x"
radio input "true"
click at [656, 266] on input "Gen. Pop." at bounding box center [664, 270] width 17 height 12
type textarea "x"
radio input "true"
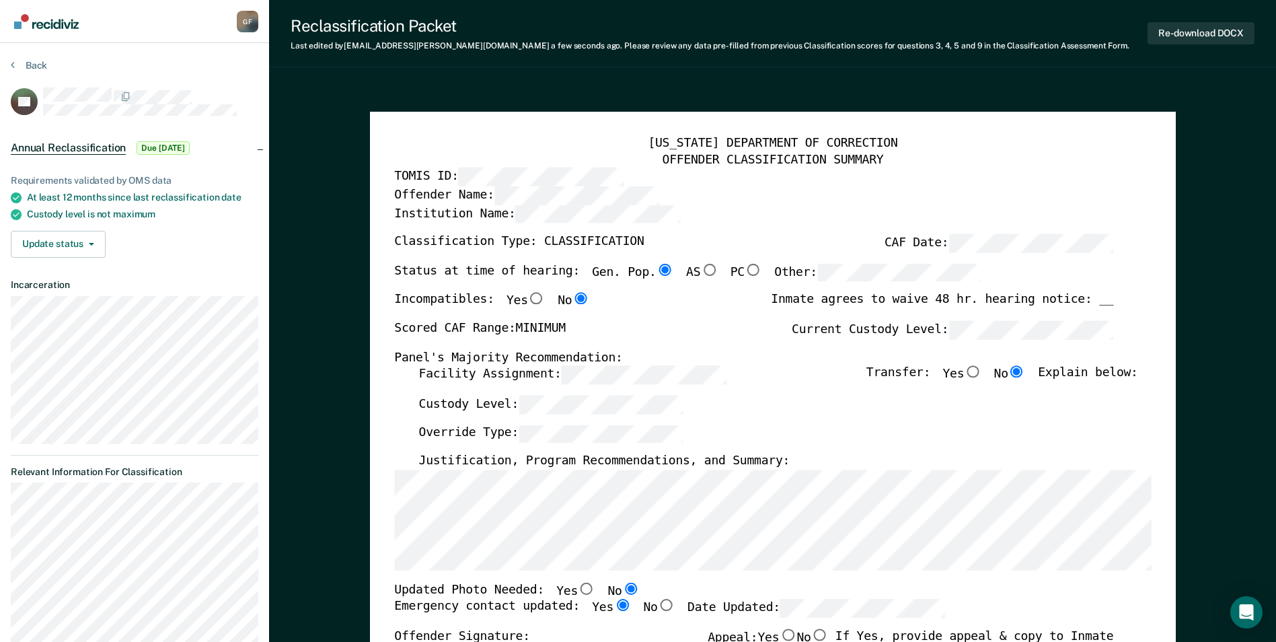
click at [772, 463] on div "Justification, Program Recommendations, and Summary:" at bounding box center [777, 462] width 719 height 16
click at [382, 465] on div "TENNESSEE DEPARTMENT OF CORRECTION OFFENDER CLASSIFICATION SUMMARY TOMIS ID: Of…" at bounding box center [773, 637] width 806 height 1050
click at [781, 412] on div "Custody Level:" at bounding box center [777, 410] width 719 height 30
click at [1196, 31] on button "Re-download DOCX" at bounding box center [1200, 33] width 107 height 22
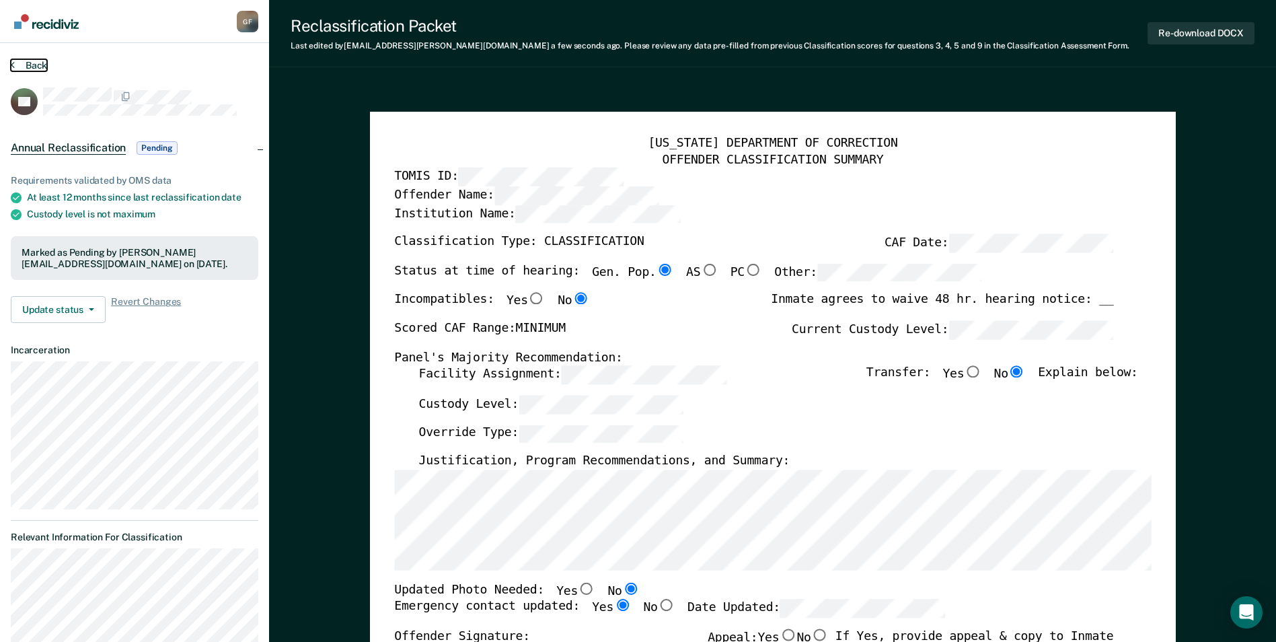
click at [43, 66] on button "Back" at bounding box center [29, 65] width 36 height 12
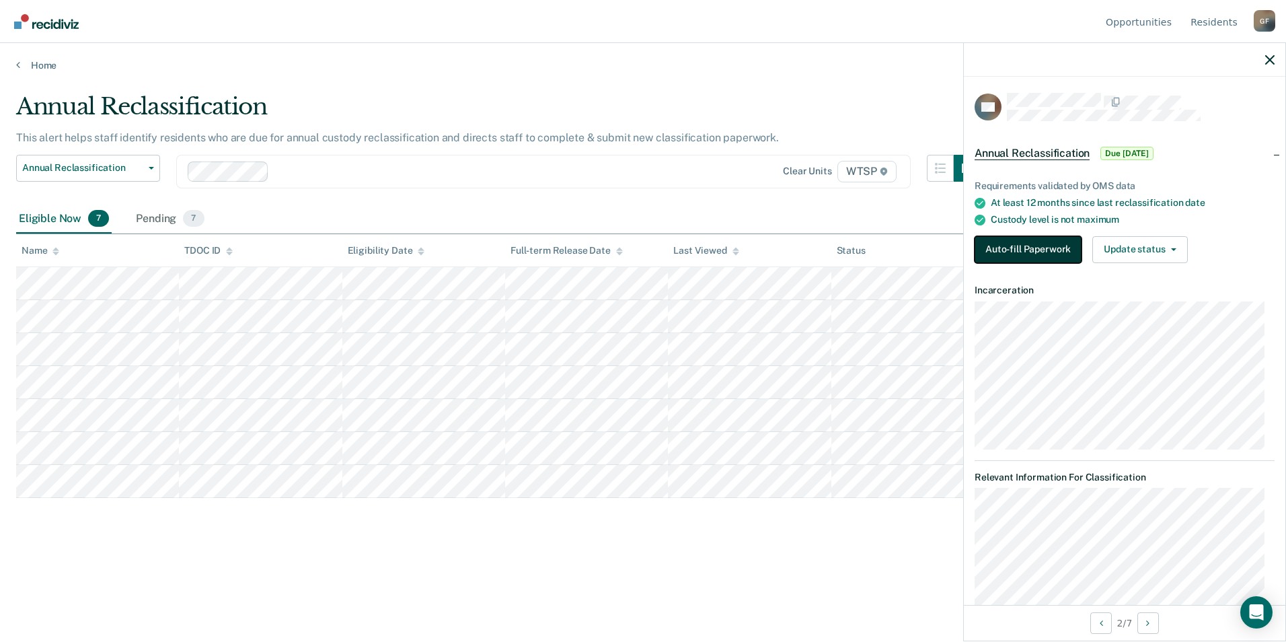
click at [1023, 247] on button "Auto-fill Paperwork" at bounding box center [1027, 249] width 107 height 27
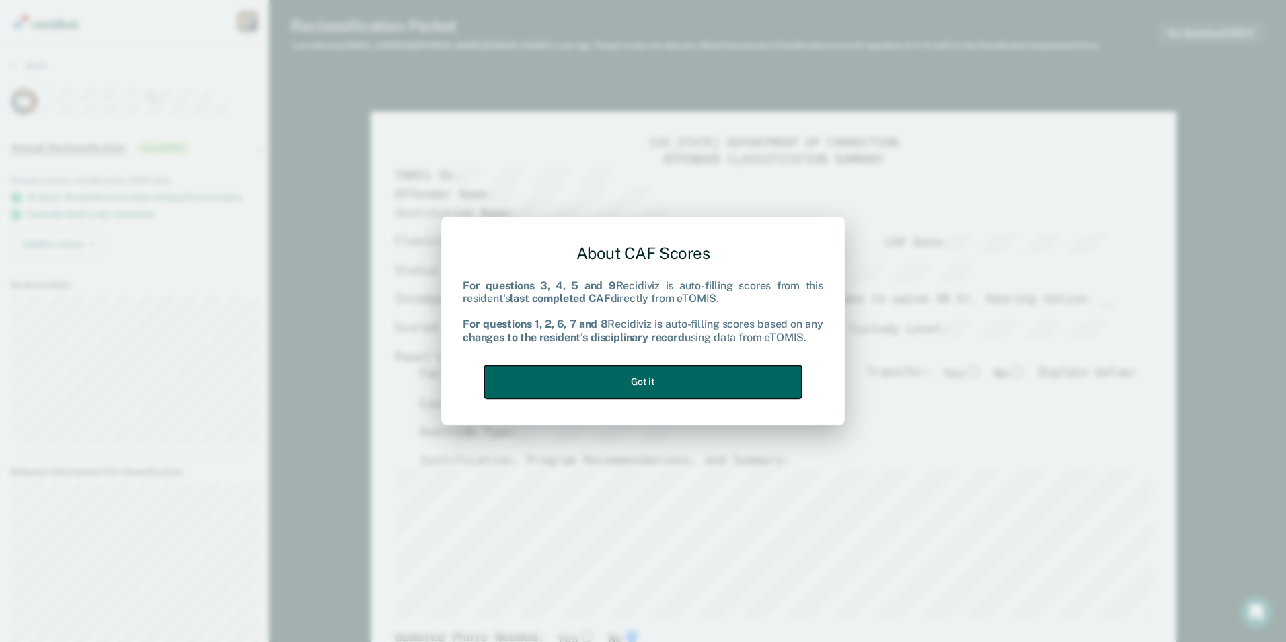
click at [713, 387] on button "Got it" at bounding box center [642, 381] width 317 height 33
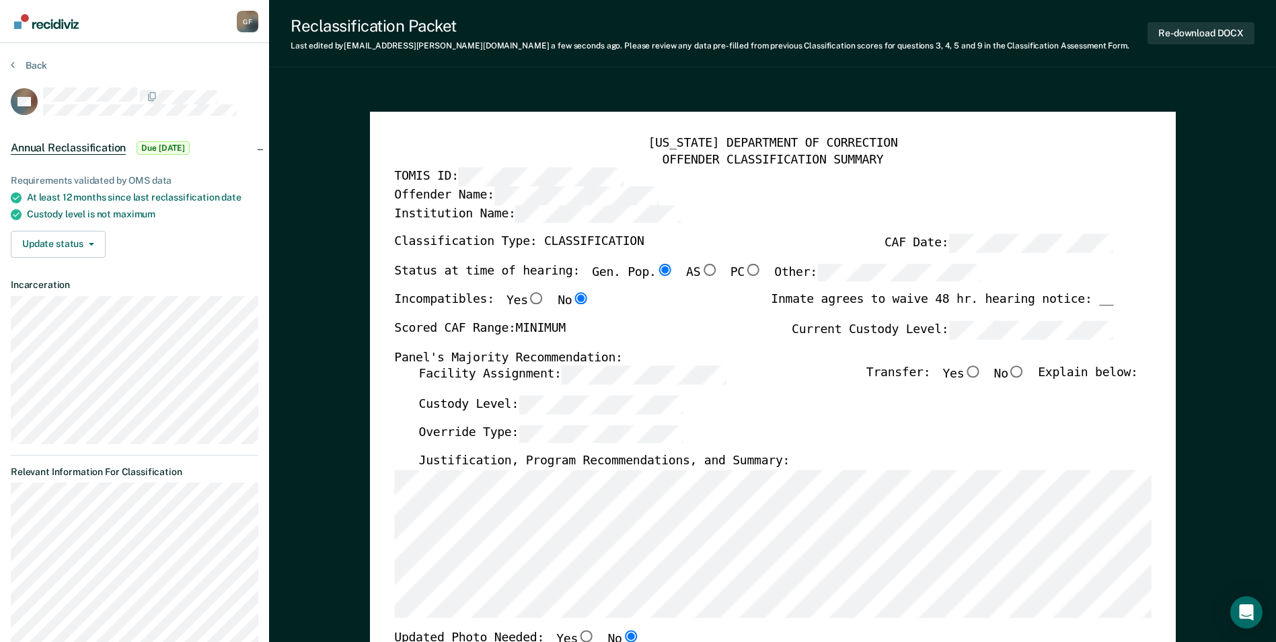
click at [1025, 371] on input "No" at bounding box center [1016, 372] width 17 height 12
type textarea "x"
radio input "true"
click at [710, 66] on div "Reclassification Packet Last edited by Grumeul.W.Fitz@tn.gov a few seconds ago …" at bounding box center [772, 33] width 1007 height 67
click at [1156, 465] on div "TENNESSEE DEPARTMENT OF CORRECTION OFFENDER CLASSIFICATION SUMMARY TOMIS ID: Of…" at bounding box center [773, 637] width 806 height 1050
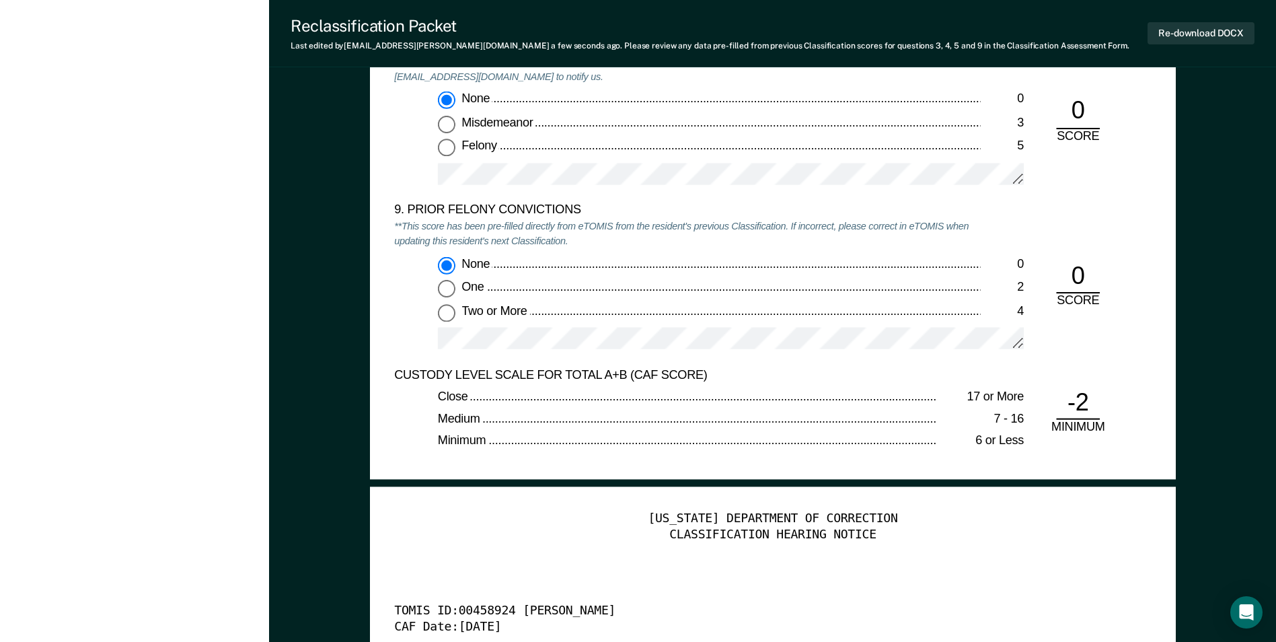
scroll to position [2959, 0]
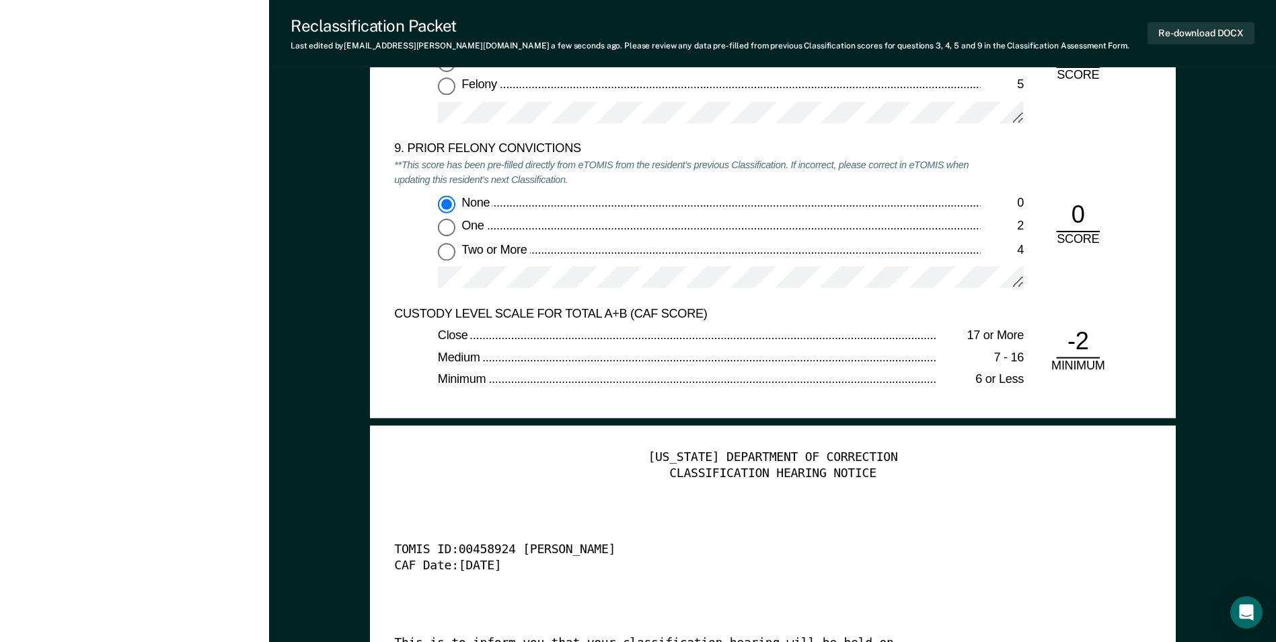
click at [746, 560] on div "CAF Date: 10/14/25" at bounding box center [753, 566] width 719 height 16
click at [1179, 30] on button "Re-download DOCX" at bounding box center [1200, 33] width 107 height 22
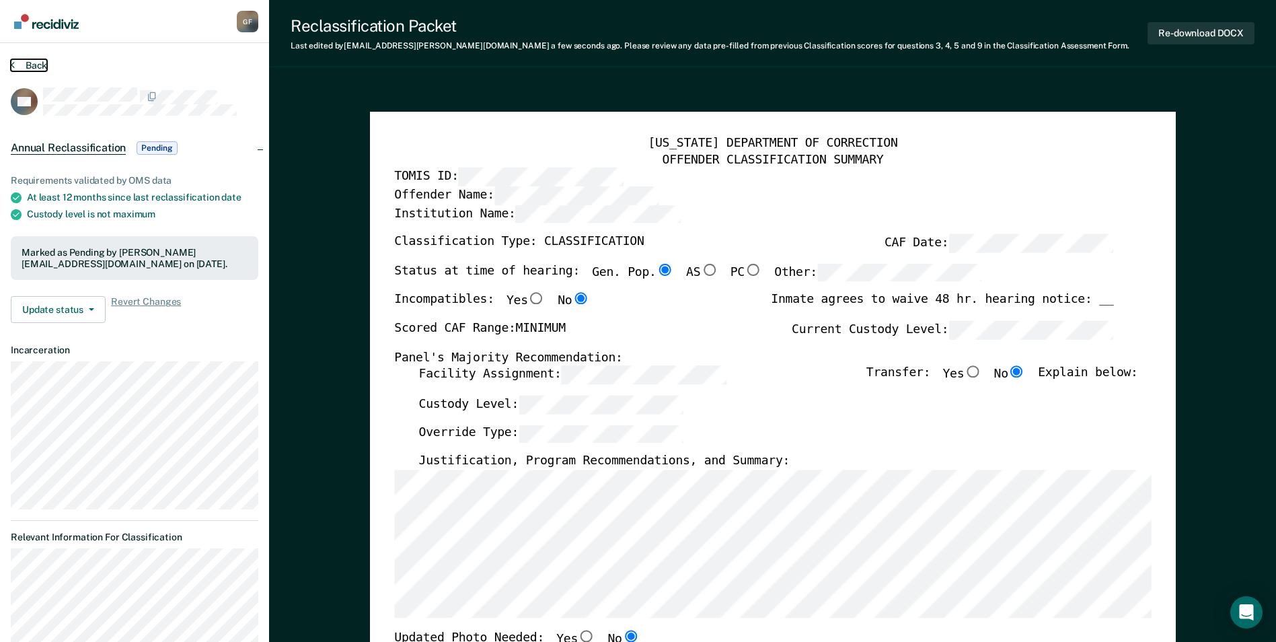
click at [39, 63] on button "Back" at bounding box center [29, 65] width 36 height 12
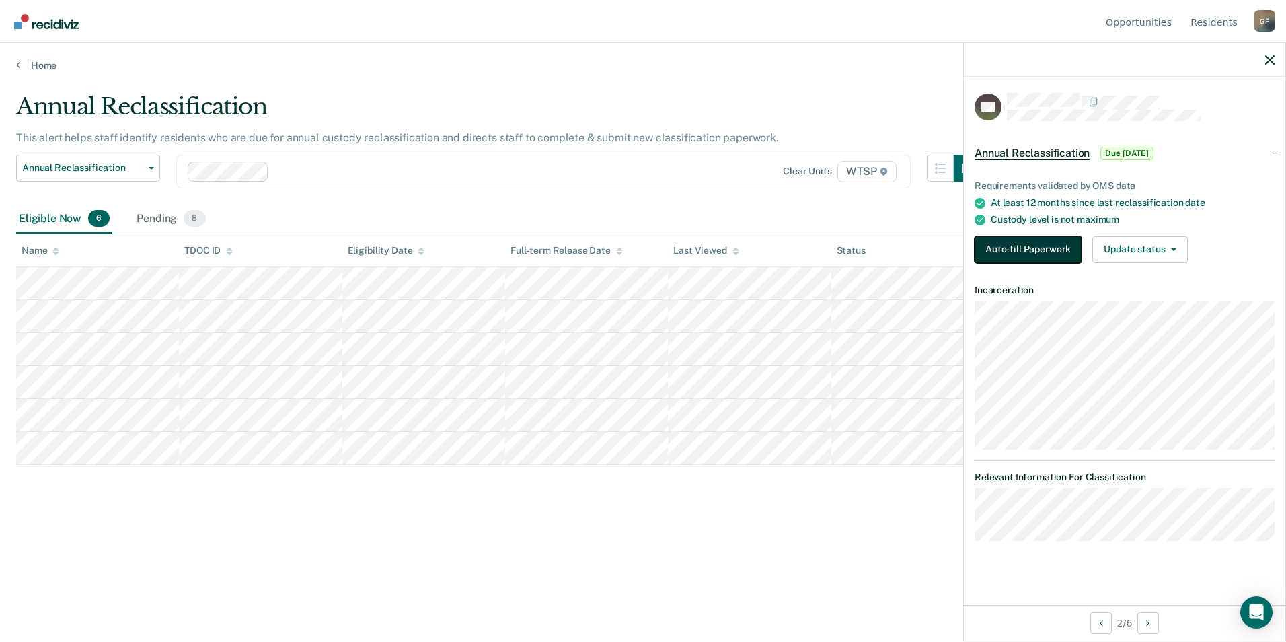
click at [1023, 244] on button "Auto-fill Paperwork" at bounding box center [1027, 249] width 107 height 27
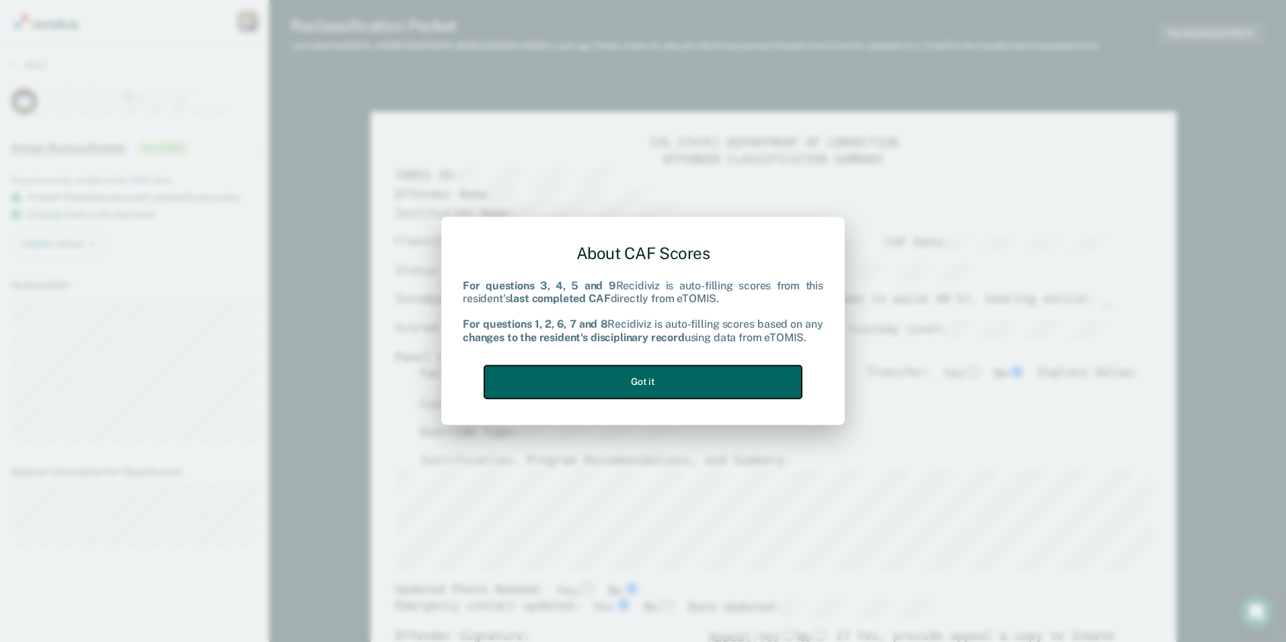
click at [668, 379] on button "Got it" at bounding box center [642, 381] width 317 height 33
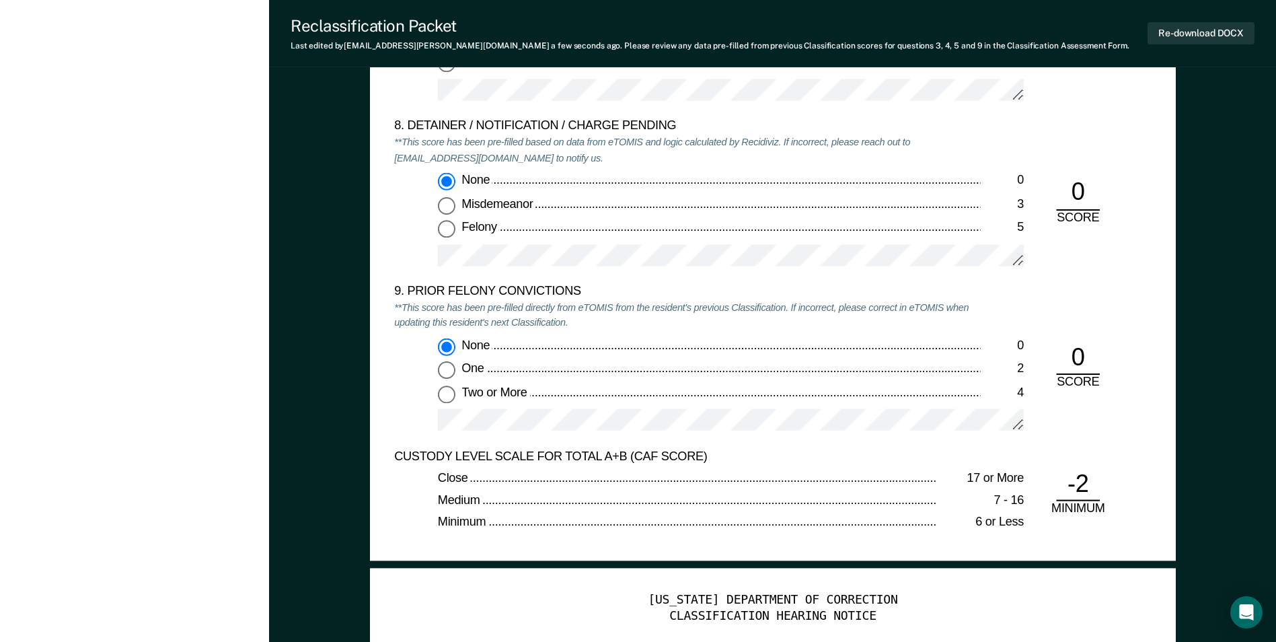
scroll to position [2891, 0]
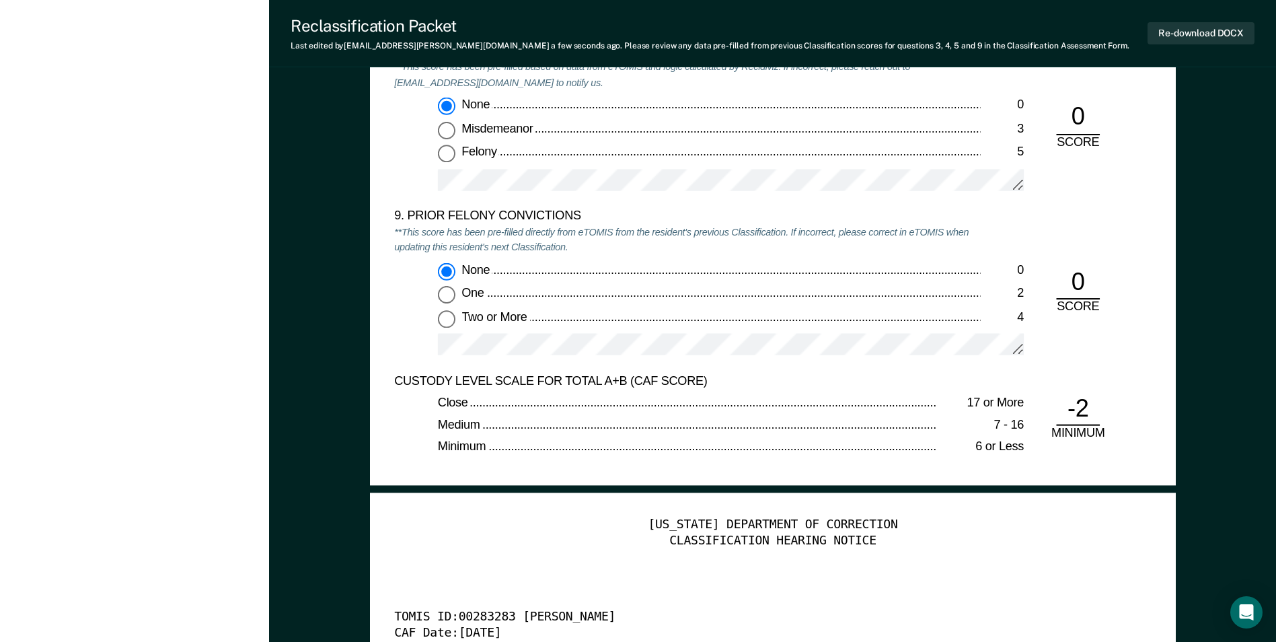
click at [530, 522] on div "[US_STATE] DEPARTMENT OF CORRECTION" at bounding box center [772, 524] width 756 height 16
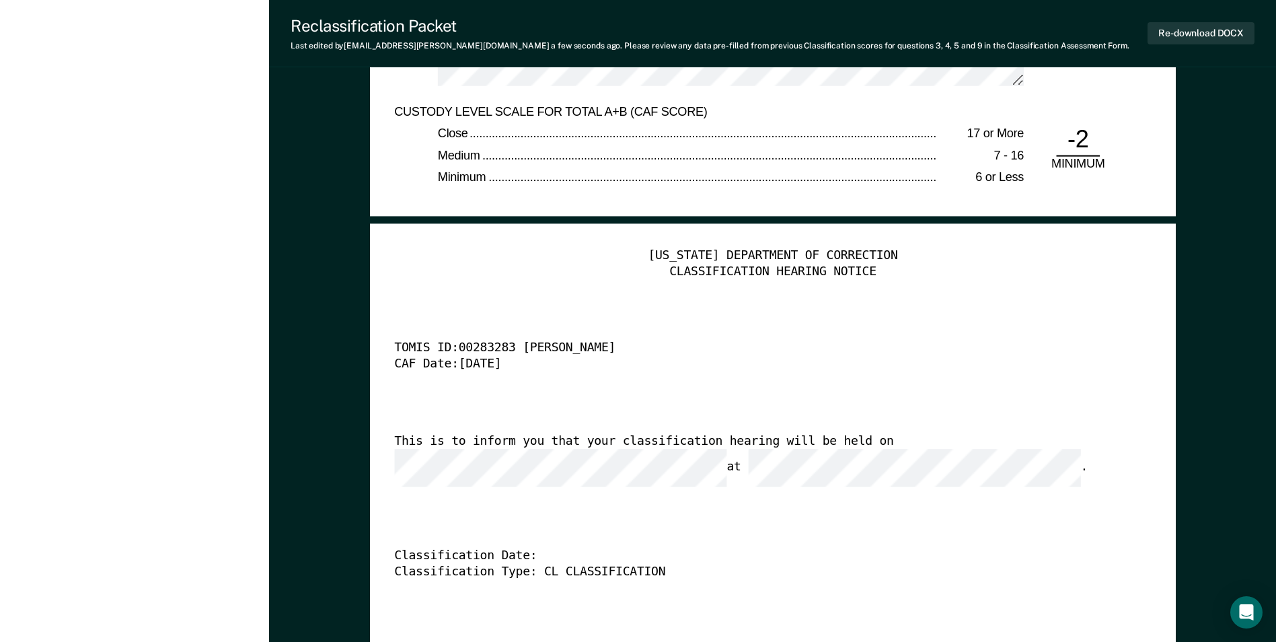
scroll to position [0, 0]
click at [688, 510] on div "TENNESSEE DEPARTMENT OF CORRECTION CLASSIFICATION HEARING NOTICE TOMIS ID: 0028…" at bounding box center [772, 452] width 756 height 410
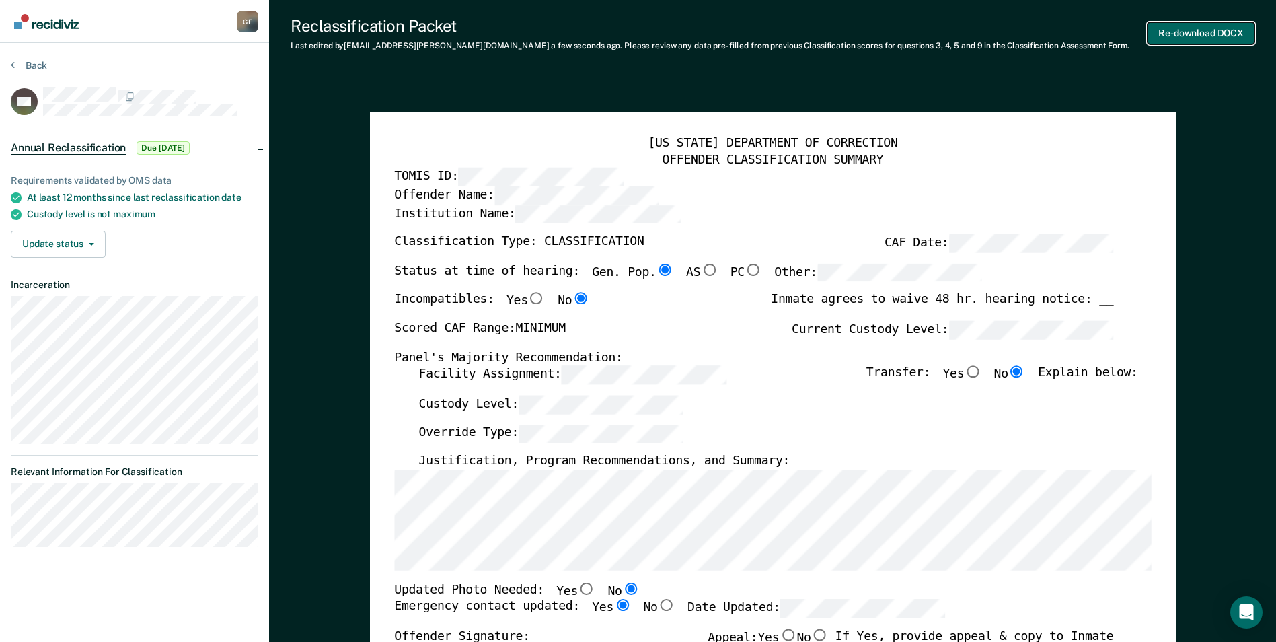
click at [1179, 31] on button "Re-download DOCX" at bounding box center [1200, 33] width 107 height 22
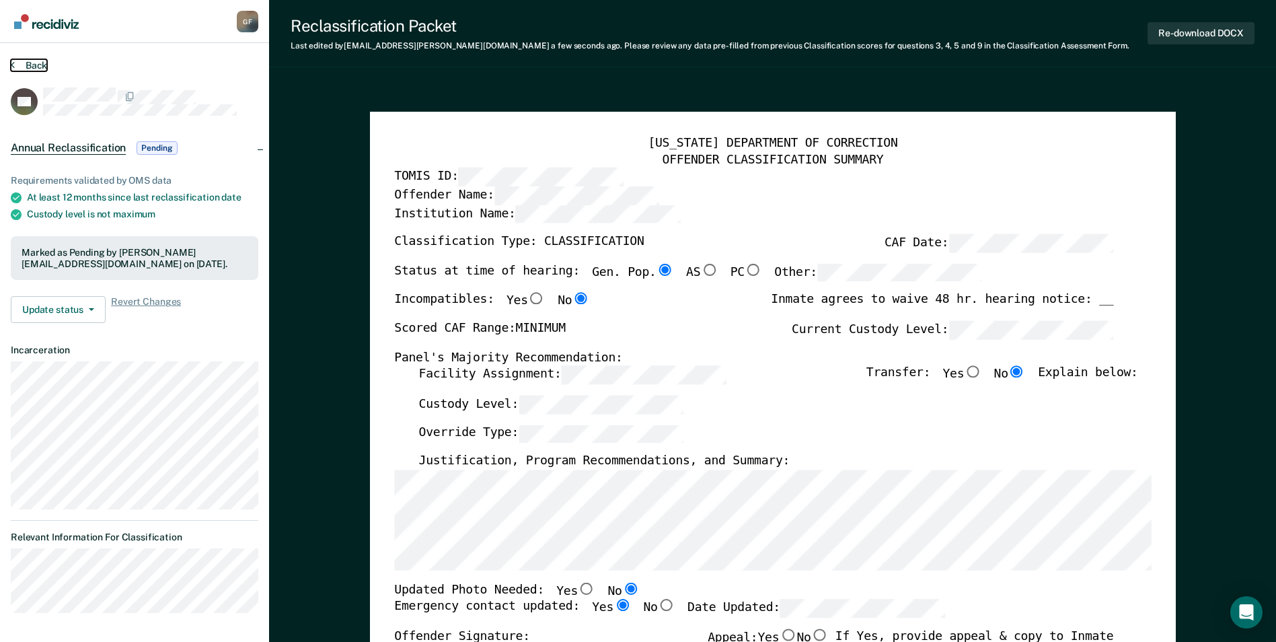
click at [26, 63] on button "Back" at bounding box center [29, 65] width 36 height 12
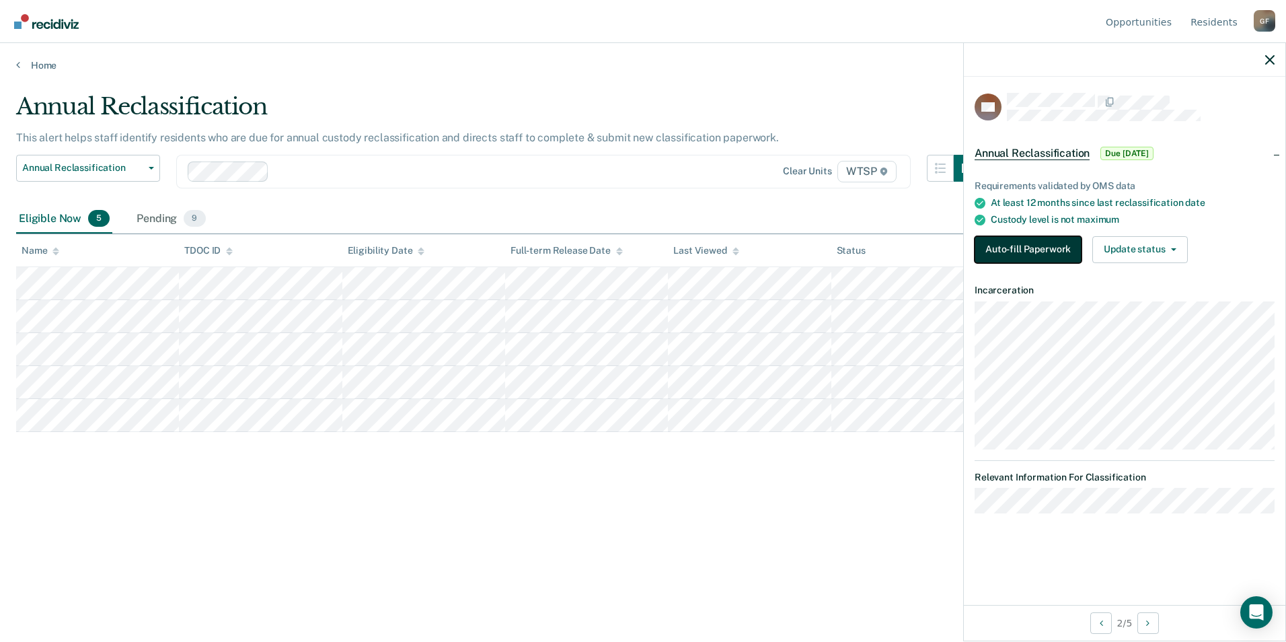
click at [1008, 244] on button "Auto-fill Paperwork" at bounding box center [1027, 249] width 107 height 27
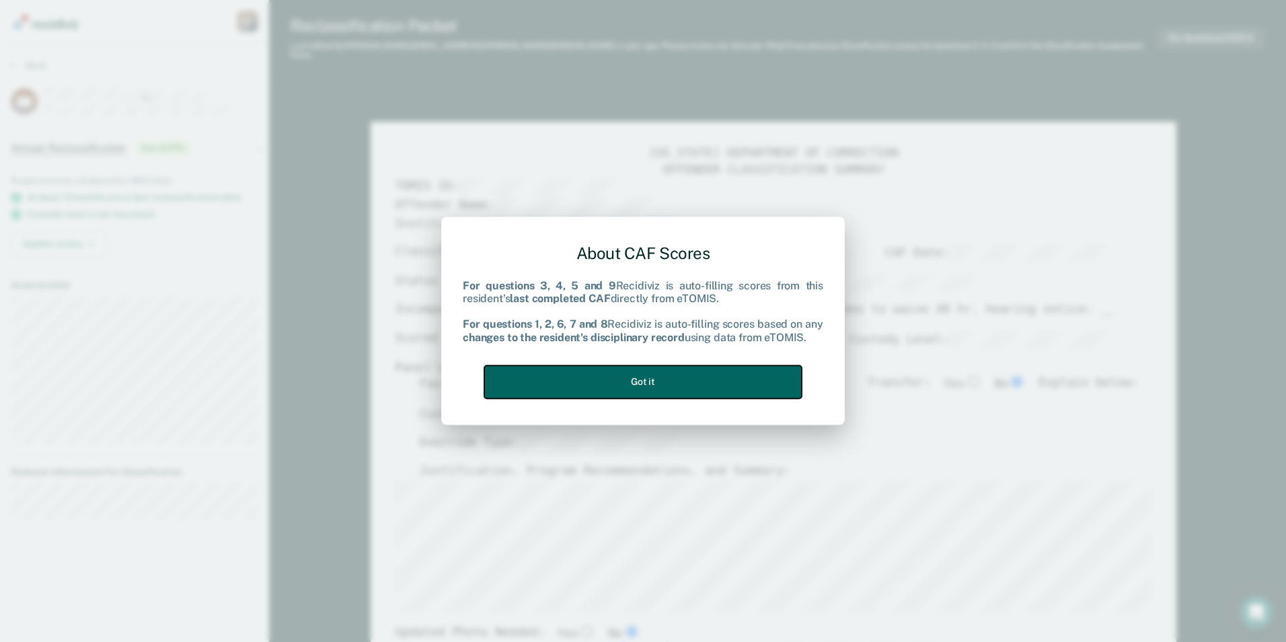
click at [671, 377] on button "Got it" at bounding box center [642, 381] width 317 height 33
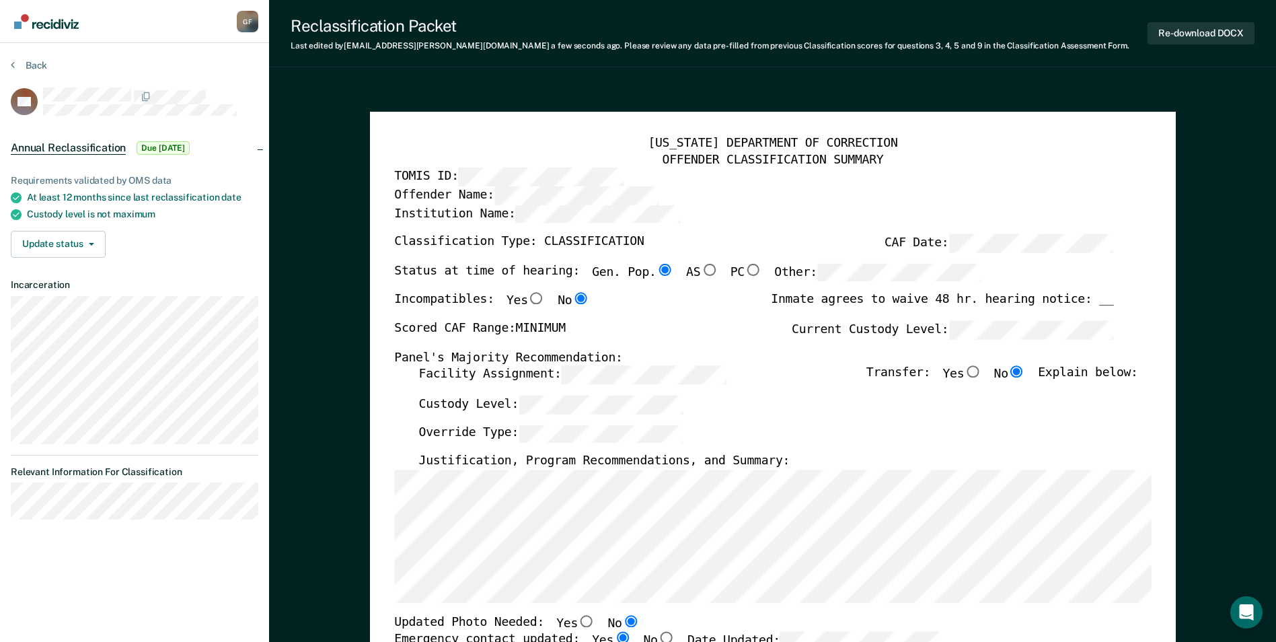
click at [765, 605] on div "TENNESSEE DEPARTMENT OF CORRECTION OFFENDER CLASSIFICATION SUMMARY TOMIS ID: Of…" at bounding box center [772, 627] width 756 height 983
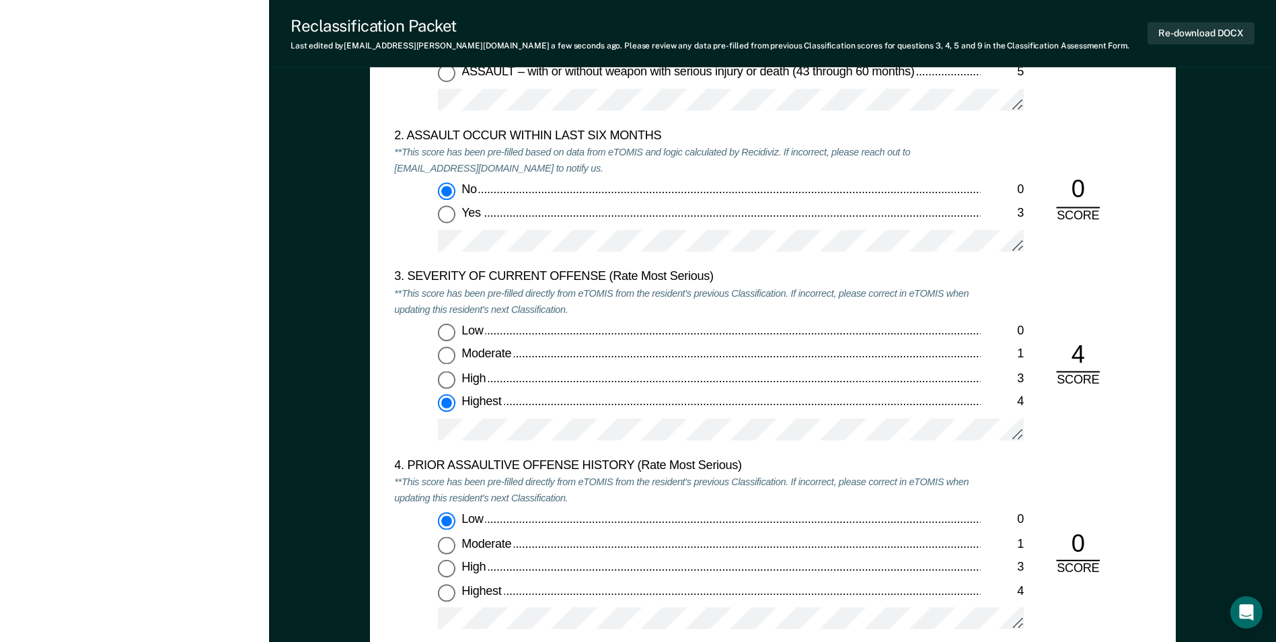
scroll to position [1547, 0]
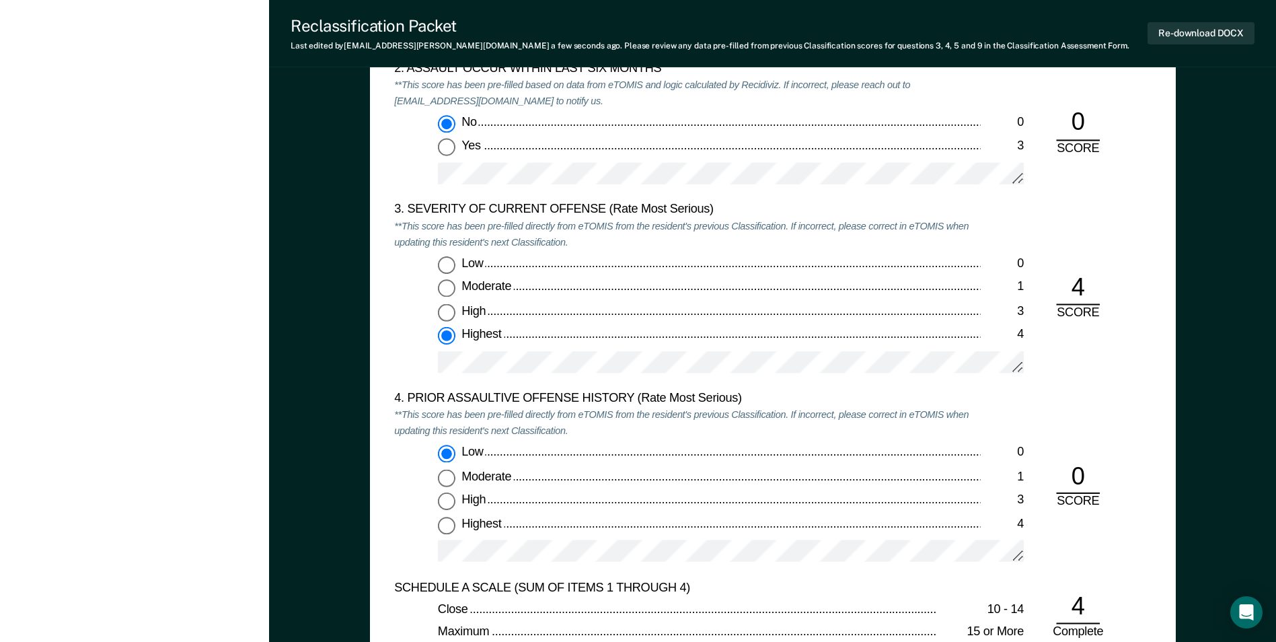
click at [535, 385] on div at bounding box center [731, 368] width 586 height 34
click at [795, 537] on div "Low 0 Moderate 1 High 3 Highest 4" at bounding box center [687, 509] width 586 height 129
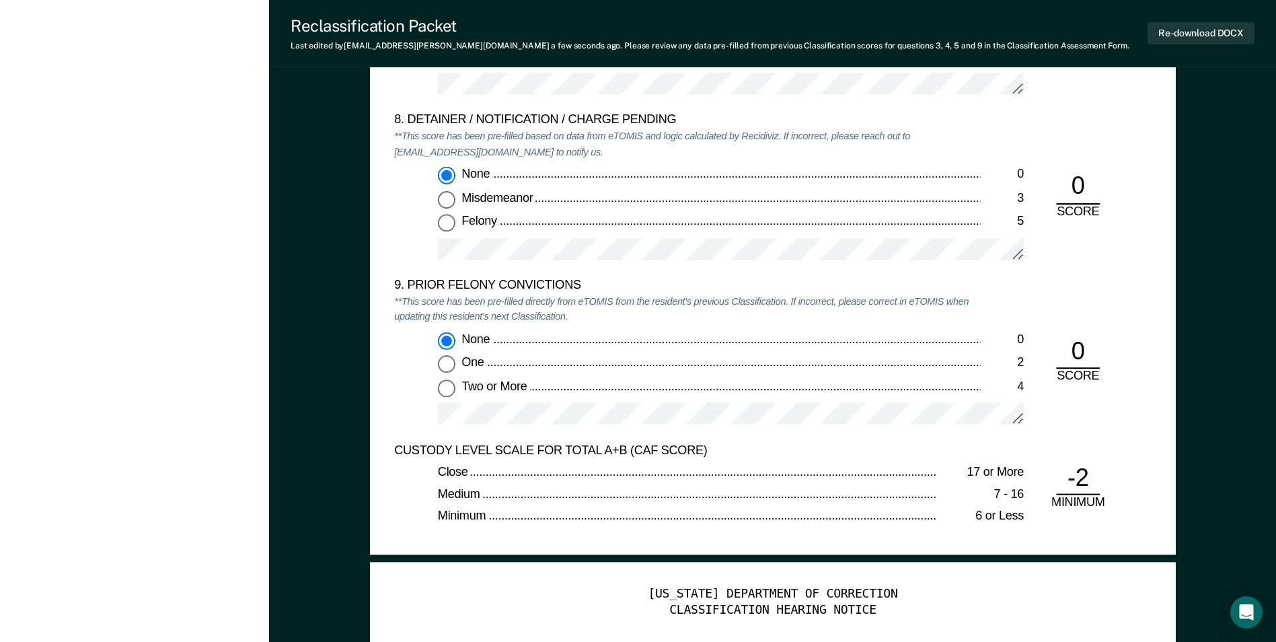
scroll to position [2824, 0]
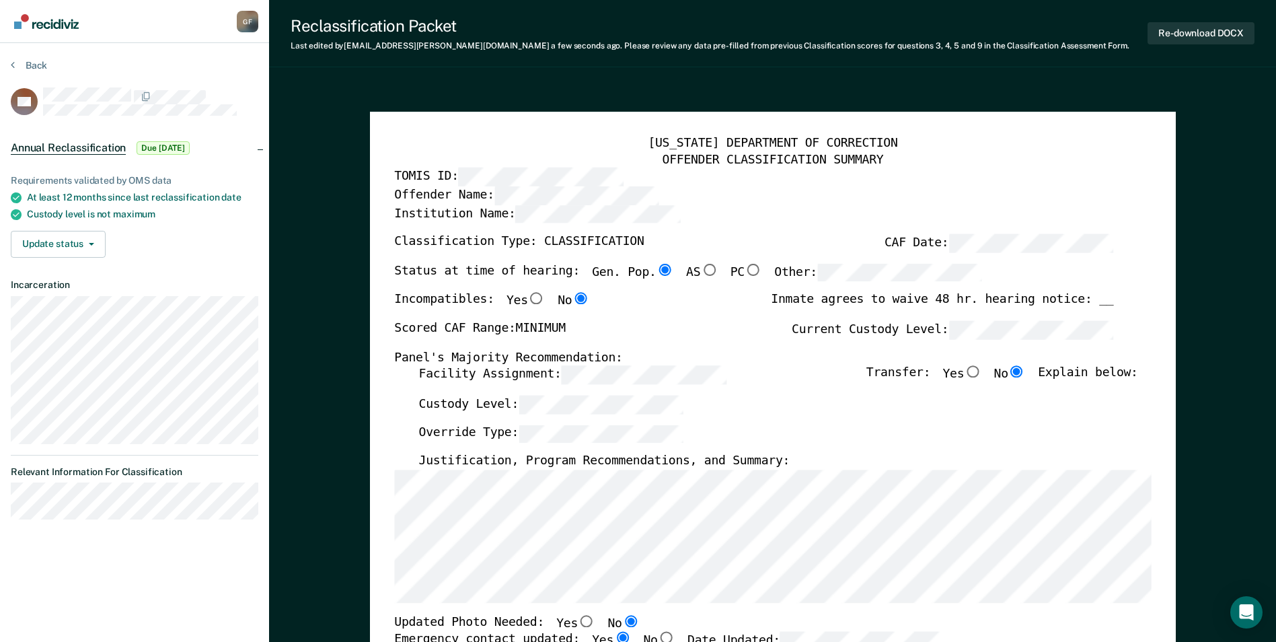
scroll to position [0, 0]
click at [1200, 30] on button "Re-download DOCX" at bounding box center [1200, 33] width 107 height 22
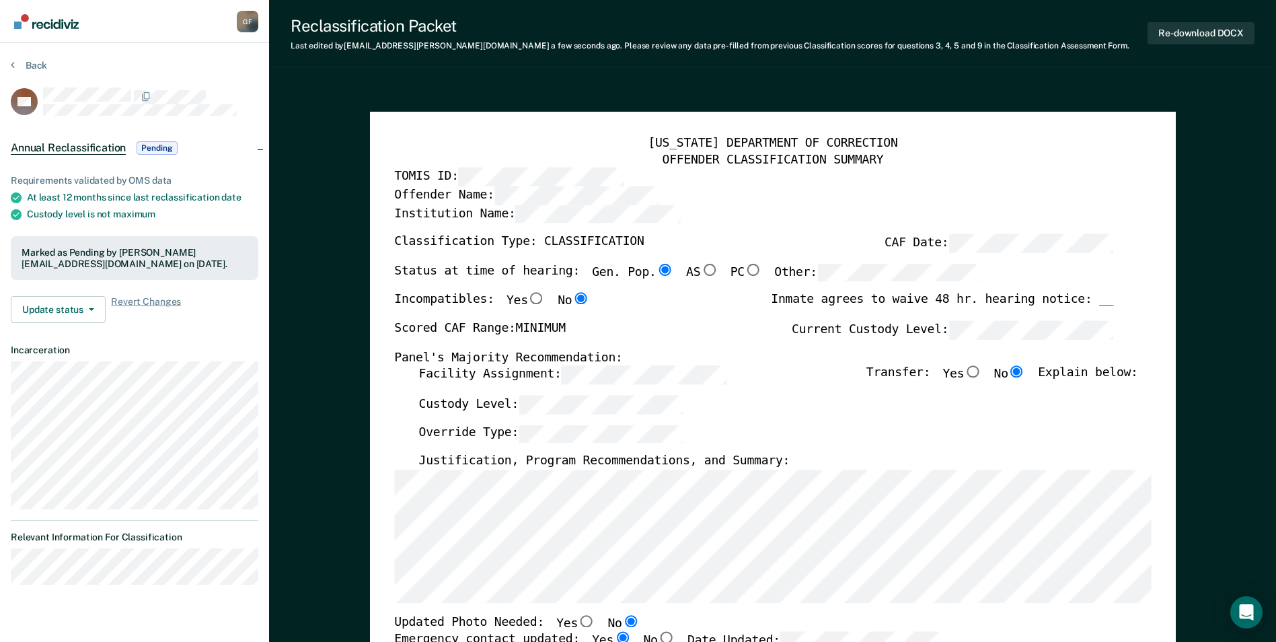
click at [1075, 454] on div "Override Type:" at bounding box center [777, 439] width 719 height 30
click at [39, 63] on button "Back" at bounding box center [29, 65] width 36 height 12
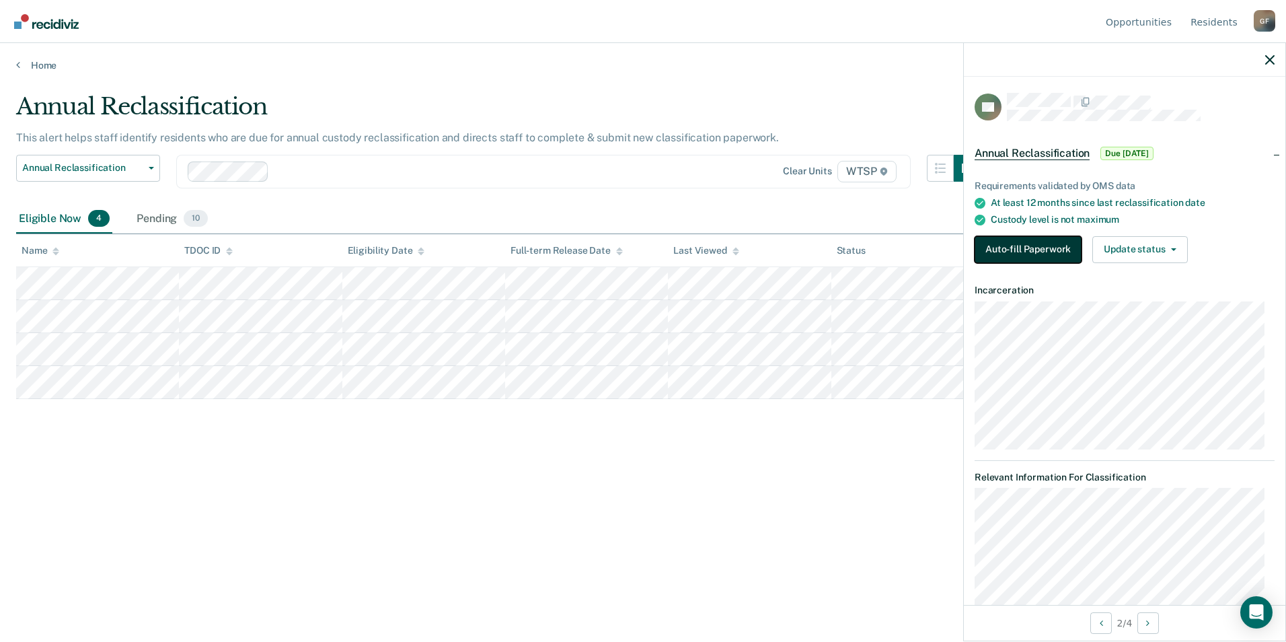
click at [1034, 247] on button "Auto-fill Paperwork" at bounding box center [1027, 249] width 107 height 27
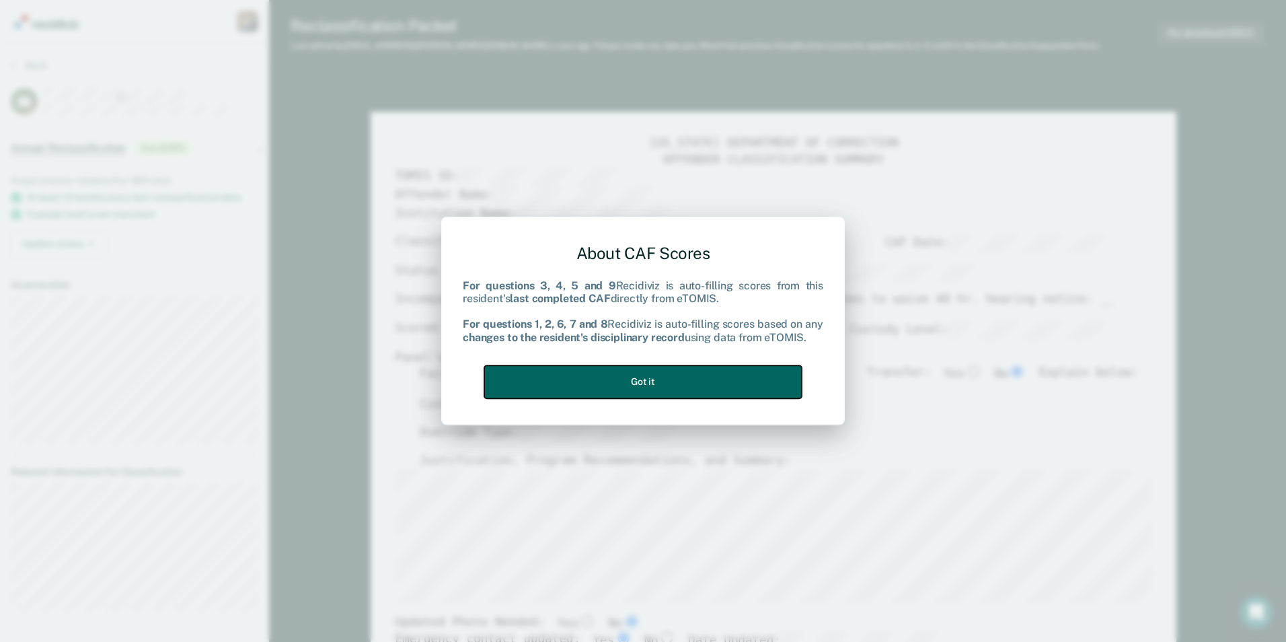
click at [688, 376] on button "Got it" at bounding box center [642, 381] width 317 height 33
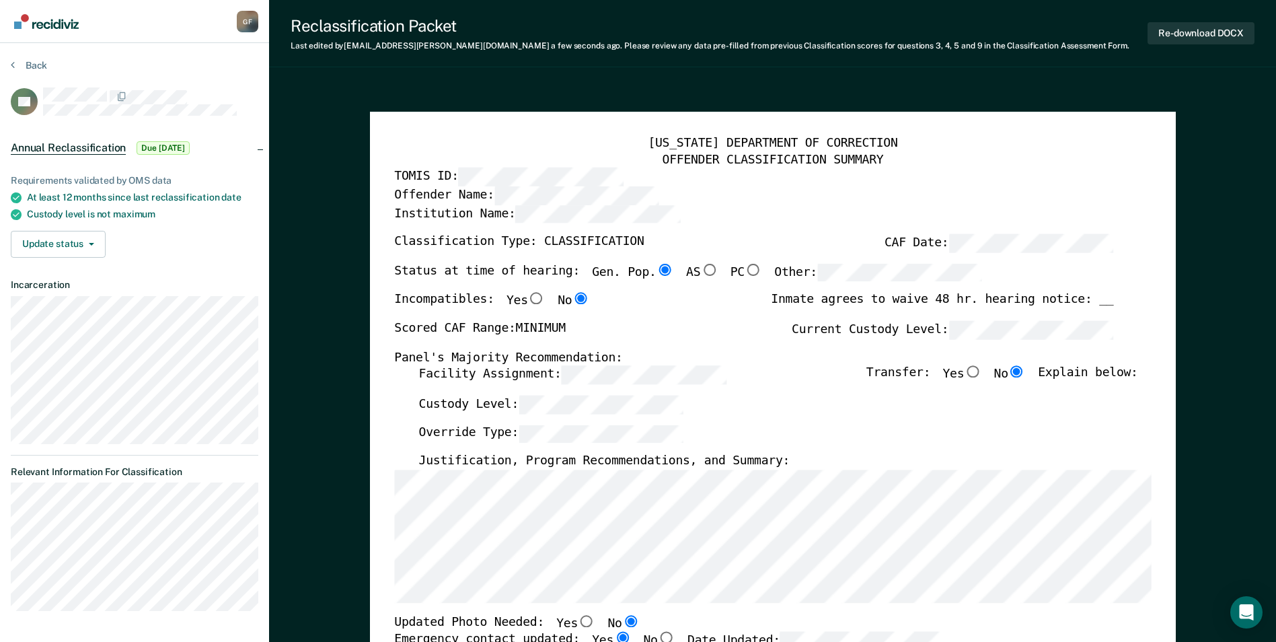
click at [729, 609] on div "TENNESSEE DEPARTMENT OF CORRECTION OFFENDER CLASSIFICATION SUMMARY TOMIS ID: Of…" at bounding box center [772, 627] width 756 height 983
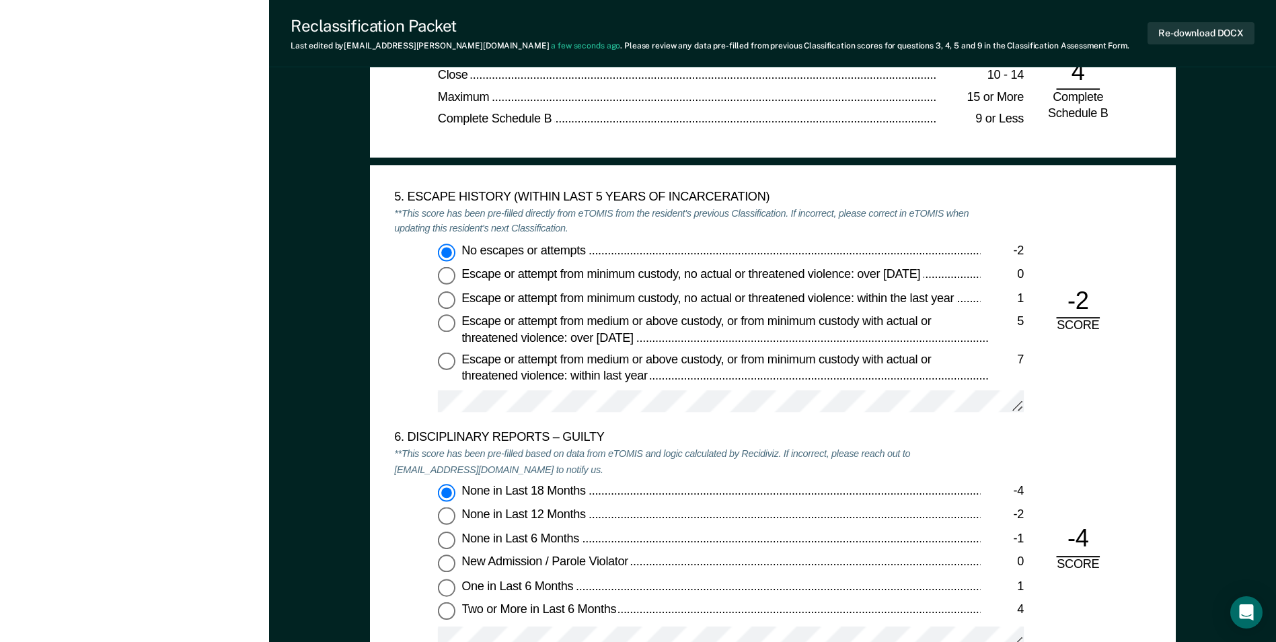
scroll to position [2219, 0]
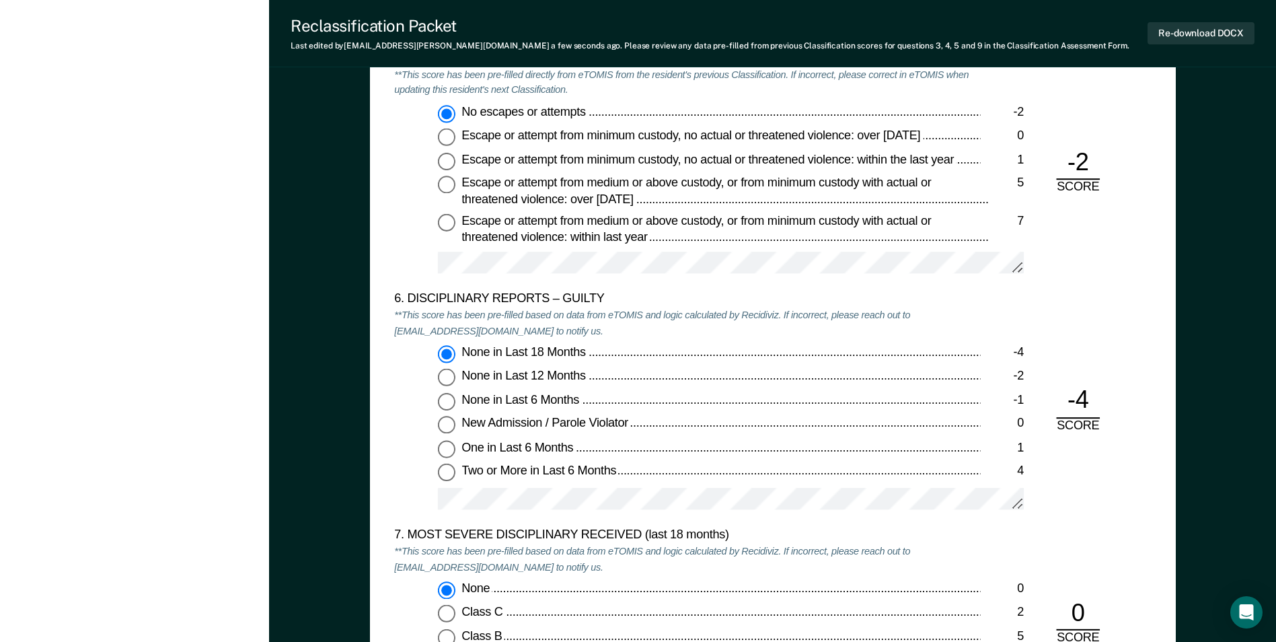
click at [558, 341] on div "6. DISCIPLINARY REPORTS – GUILTY **This score has been pre-filled based on data…" at bounding box center [687, 410] width 586 height 236
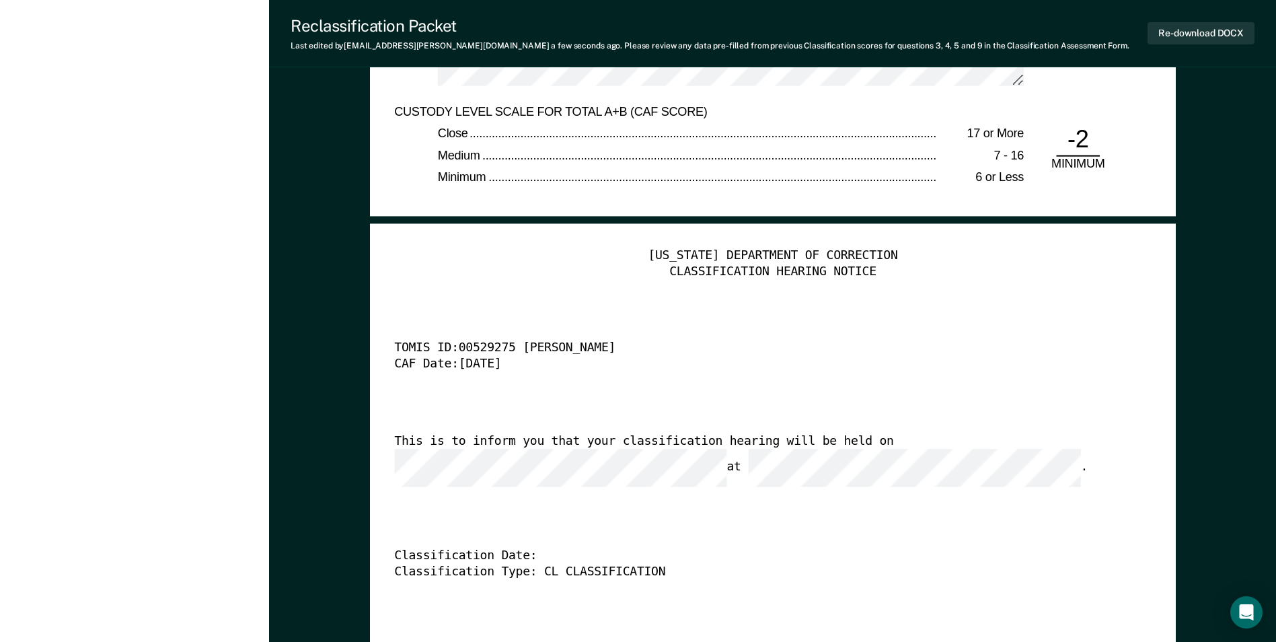
scroll to position [0, 0]
click at [615, 473] on div "TENNESSEE DEPARTMENT OF CORRECTION CLASSIFICATION HEARING NOTICE TOMIS ID: 0052…" at bounding box center [772, 452] width 756 height 410
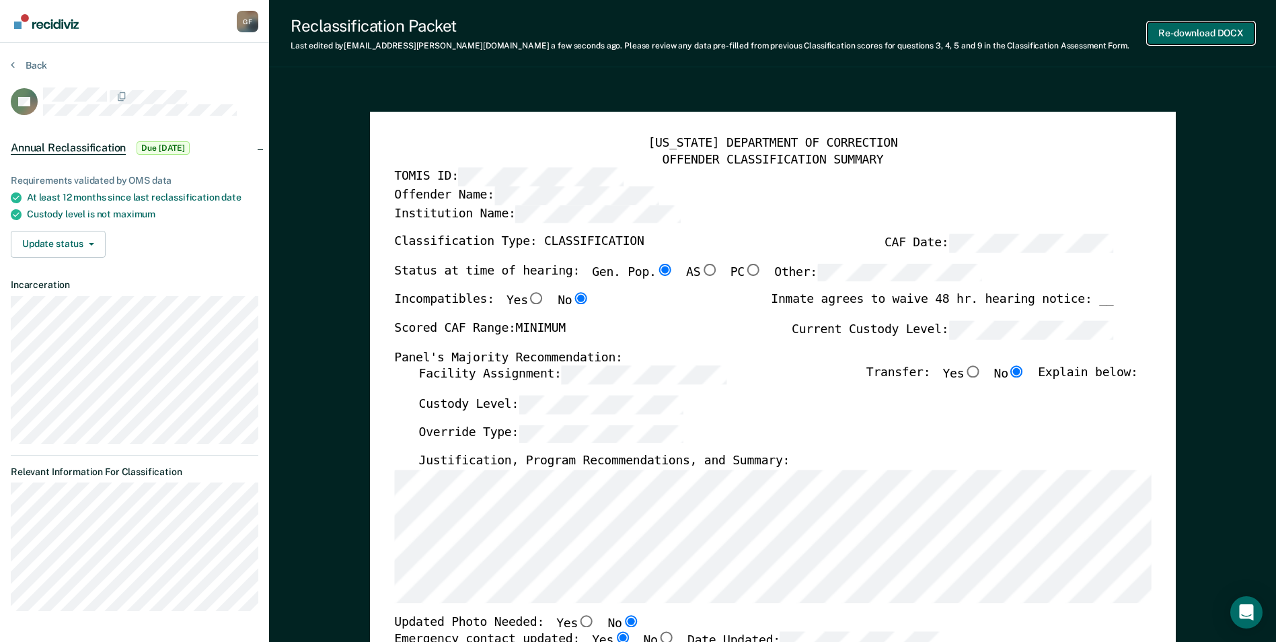
click at [1181, 32] on button "Re-download DOCX" at bounding box center [1200, 33] width 107 height 22
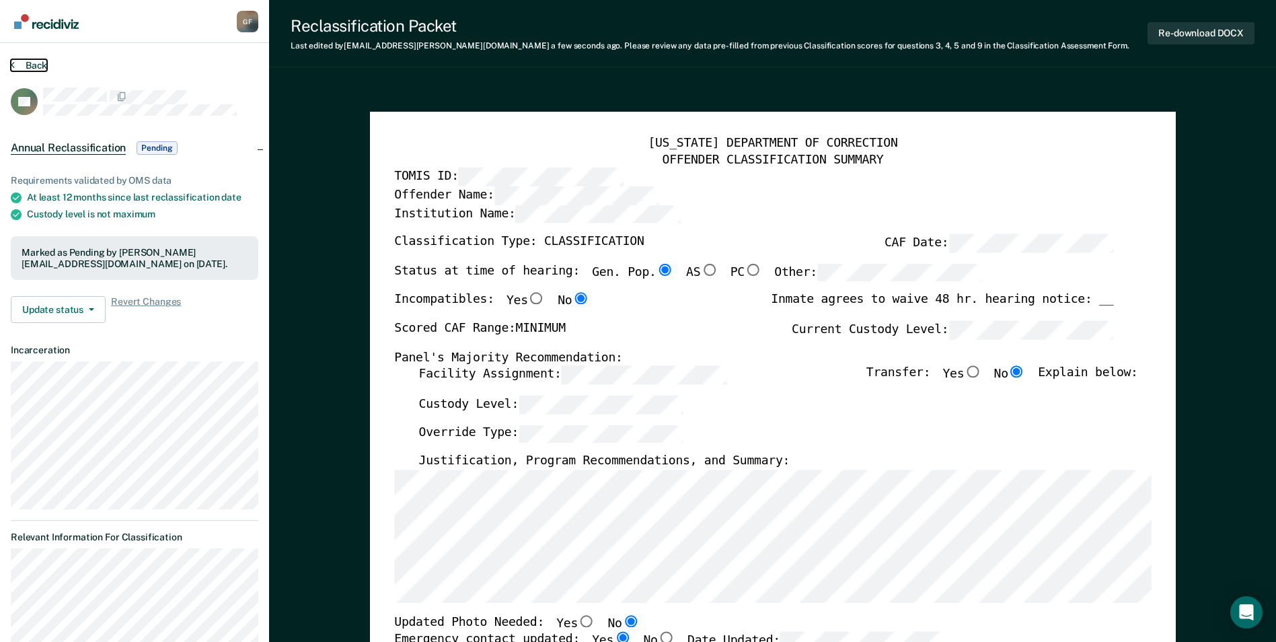
click at [41, 60] on button "Back" at bounding box center [29, 65] width 36 height 12
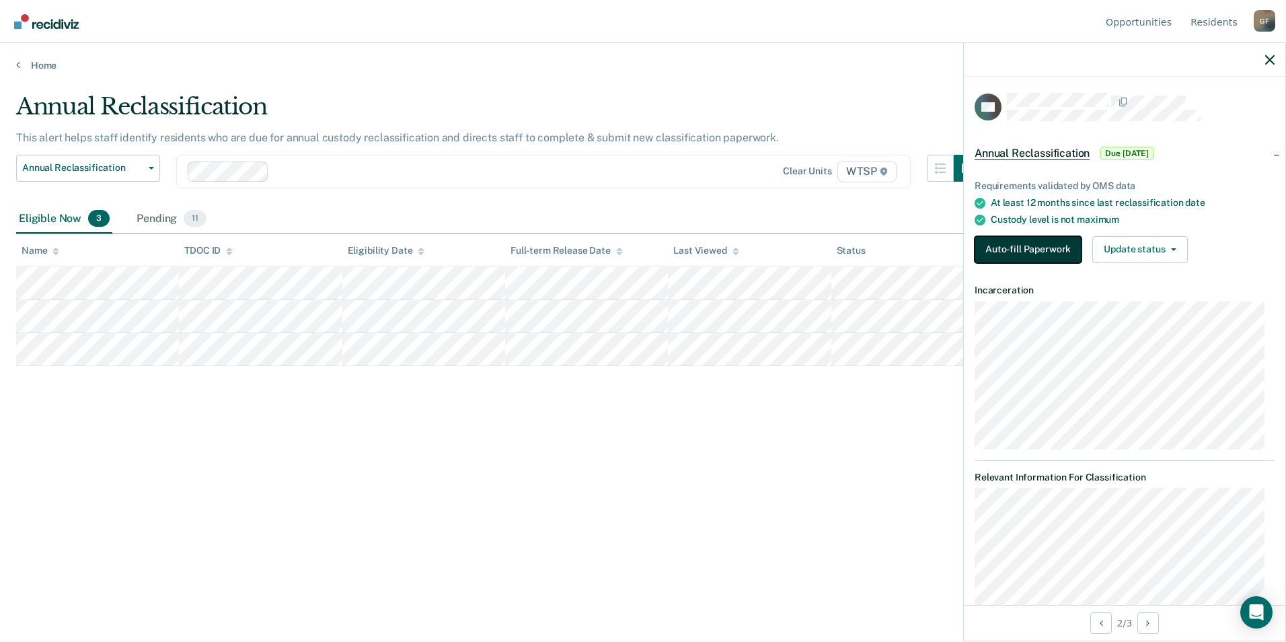
click at [1007, 246] on button "Auto-fill Paperwork" at bounding box center [1027, 249] width 107 height 27
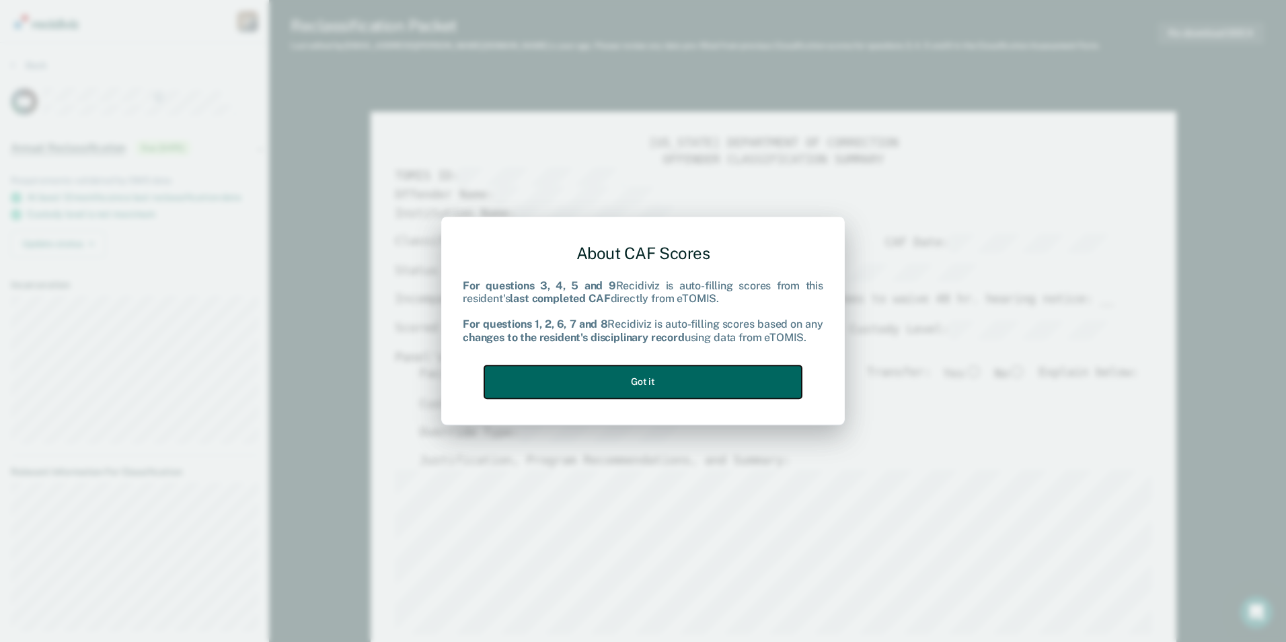
click at [619, 375] on button "Got it" at bounding box center [642, 381] width 317 height 33
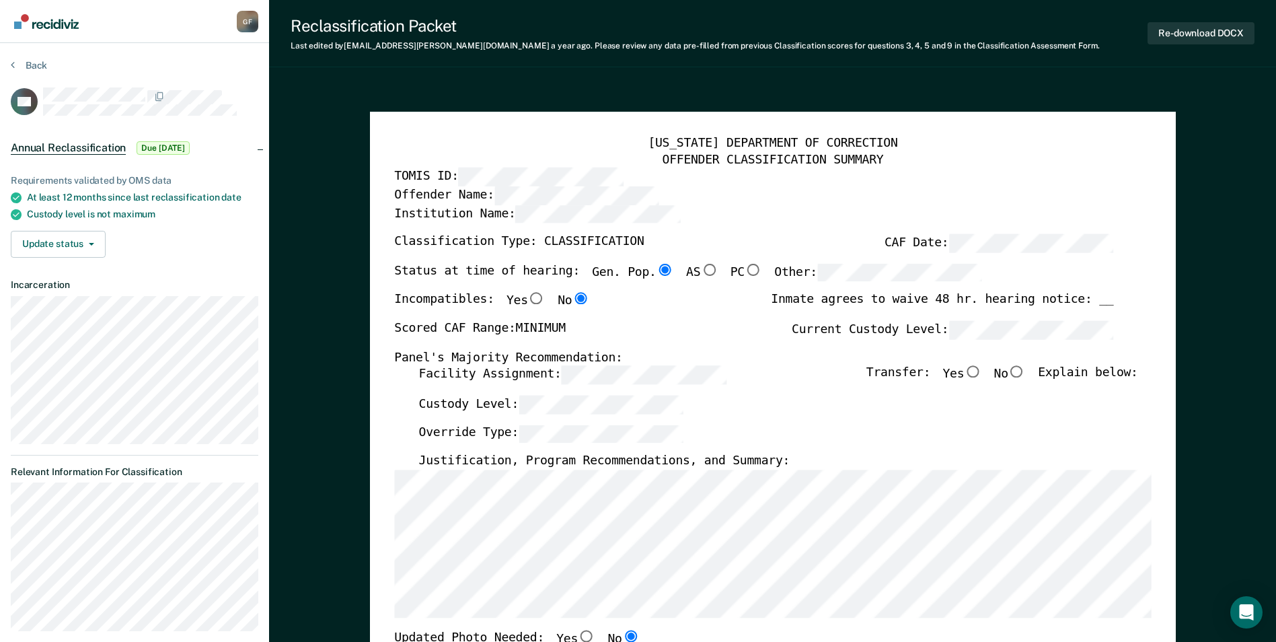
click at [1025, 370] on input "No" at bounding box center [1016, 372] width 17 height 12
type textarea "x"
radio input "true"
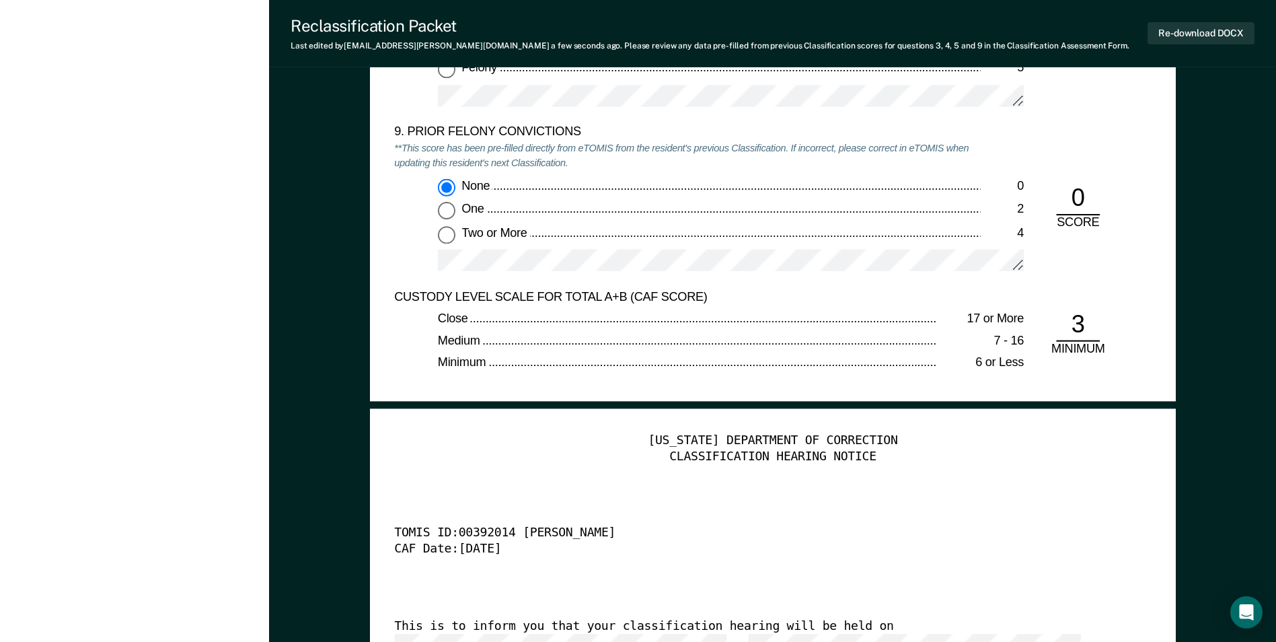
scroll to position [3093, 0]
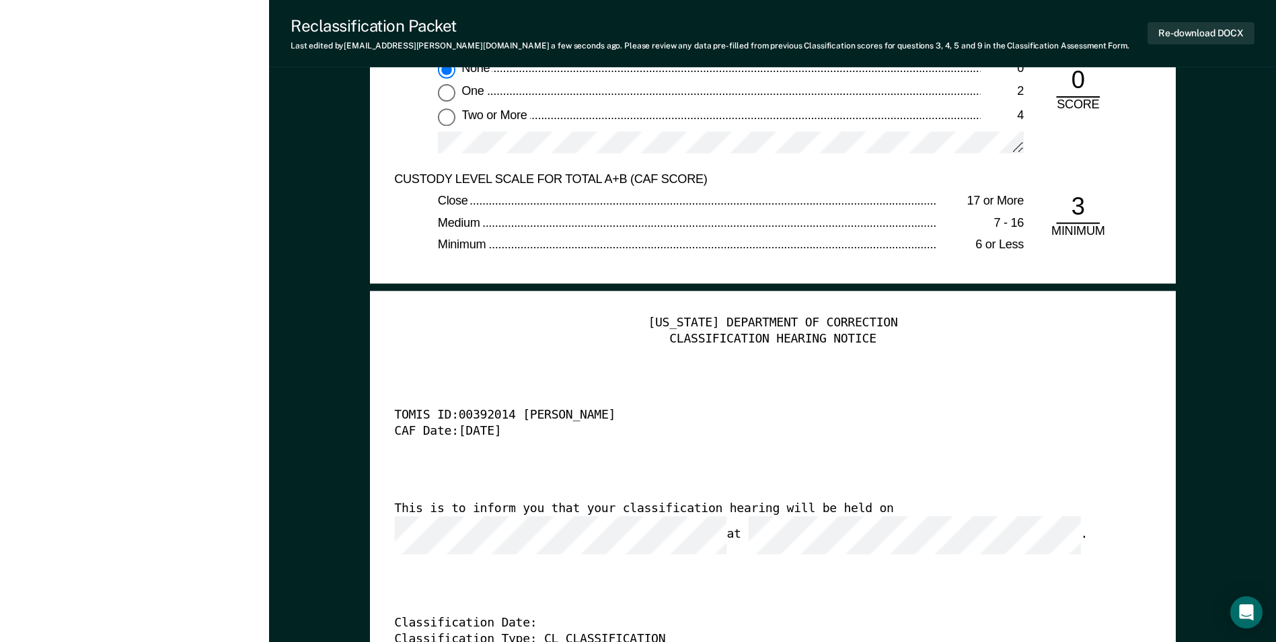
click at [522, 465] on div "TENNESSEE DEPARTMENT OF CORRECTION CLASSIFICATION HEARING NOTICE TOMIS ID: 0039…" at bounding box center [772, 520] width 756 height 410
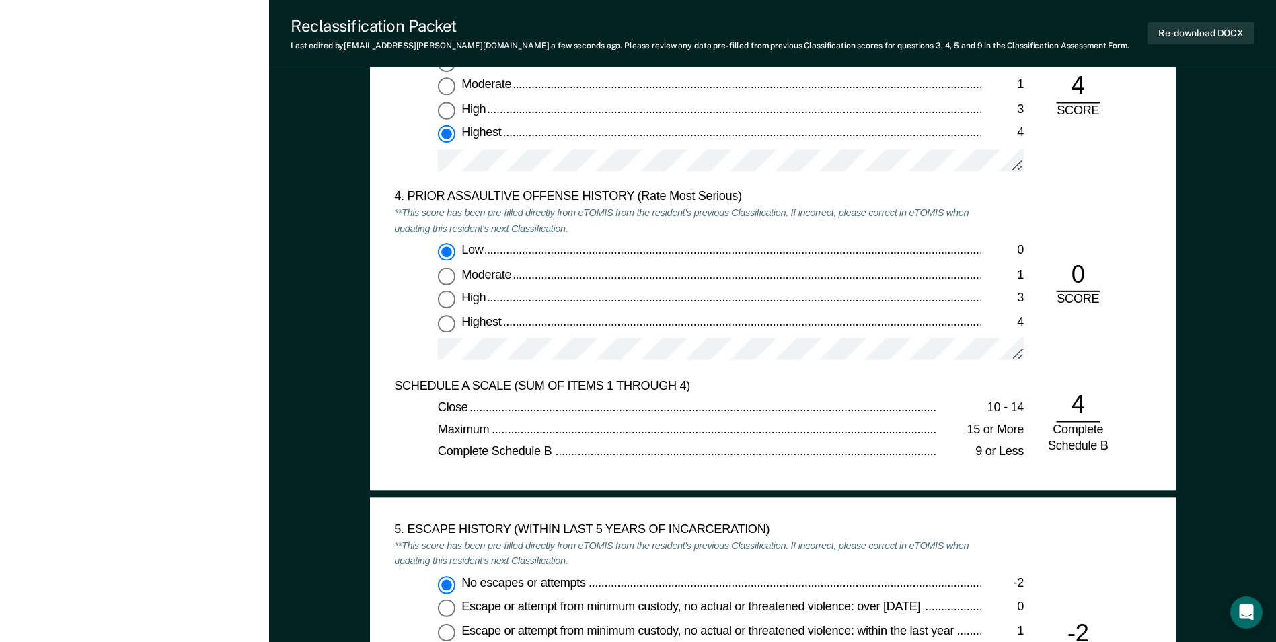
scroll to position [0, 0]
click at [407, 345] on div "Low 0 Moderate 1 High 3 Highest 4" at bounding box center [687, 307] width 586 height 129
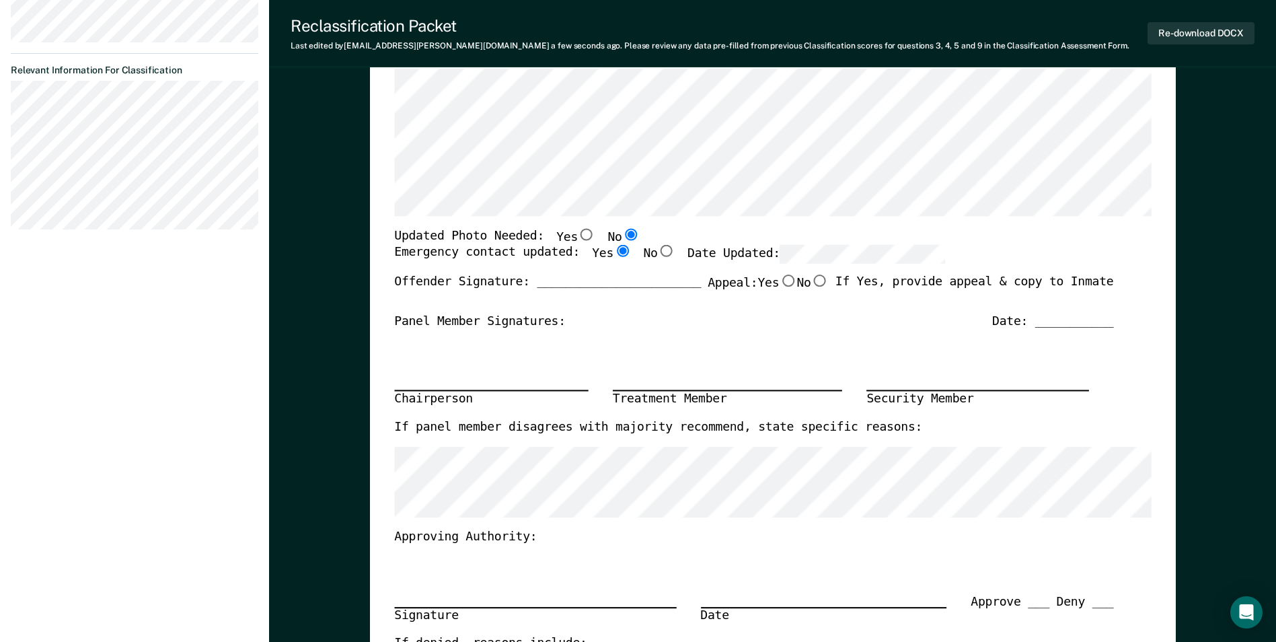
scroll to position [336, 0]
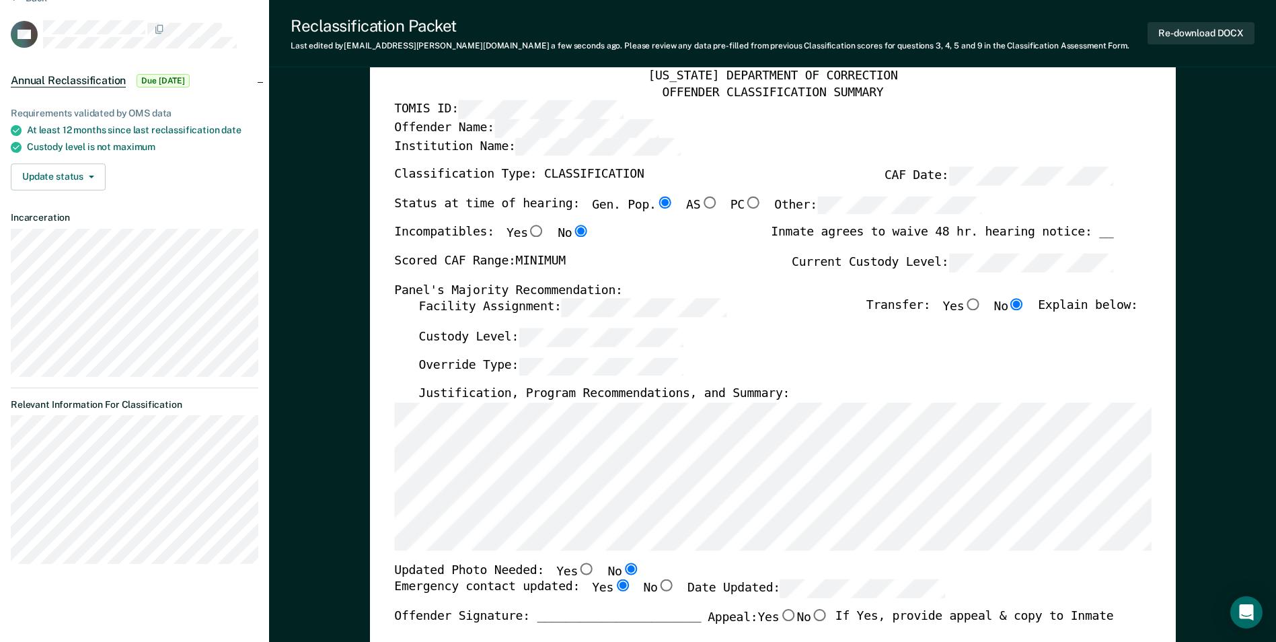
scroll to position [0, 0]
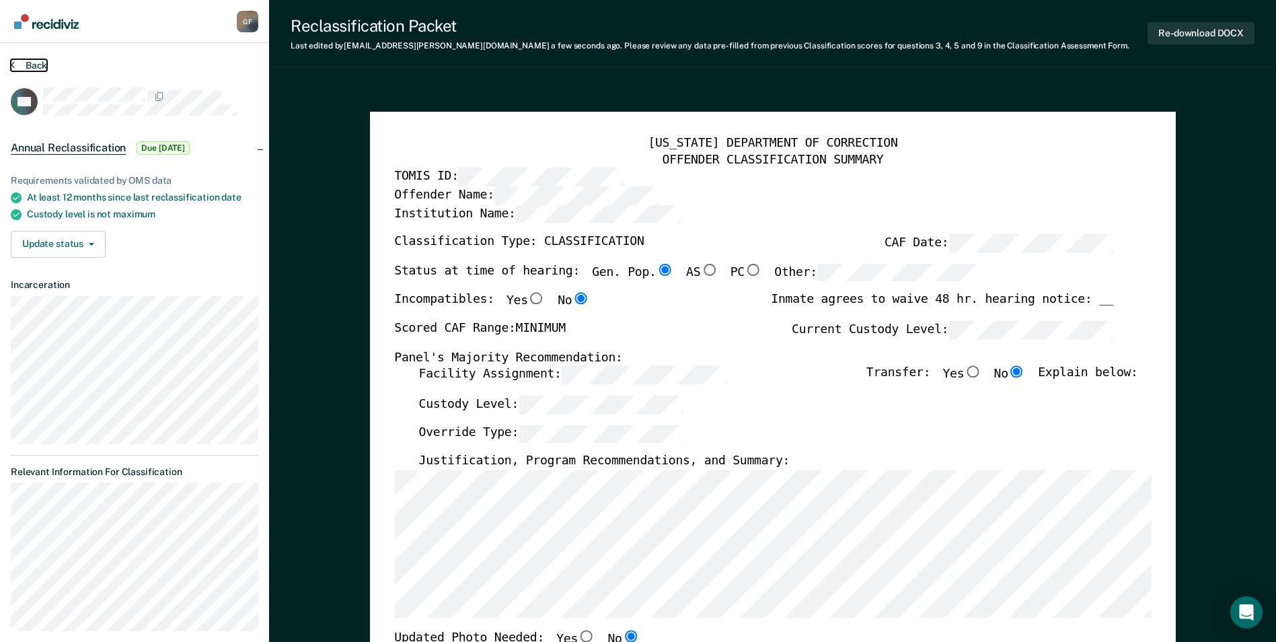
click at [38, 63] on button "Back" at bounding box center [29, 65] width 36 height 12
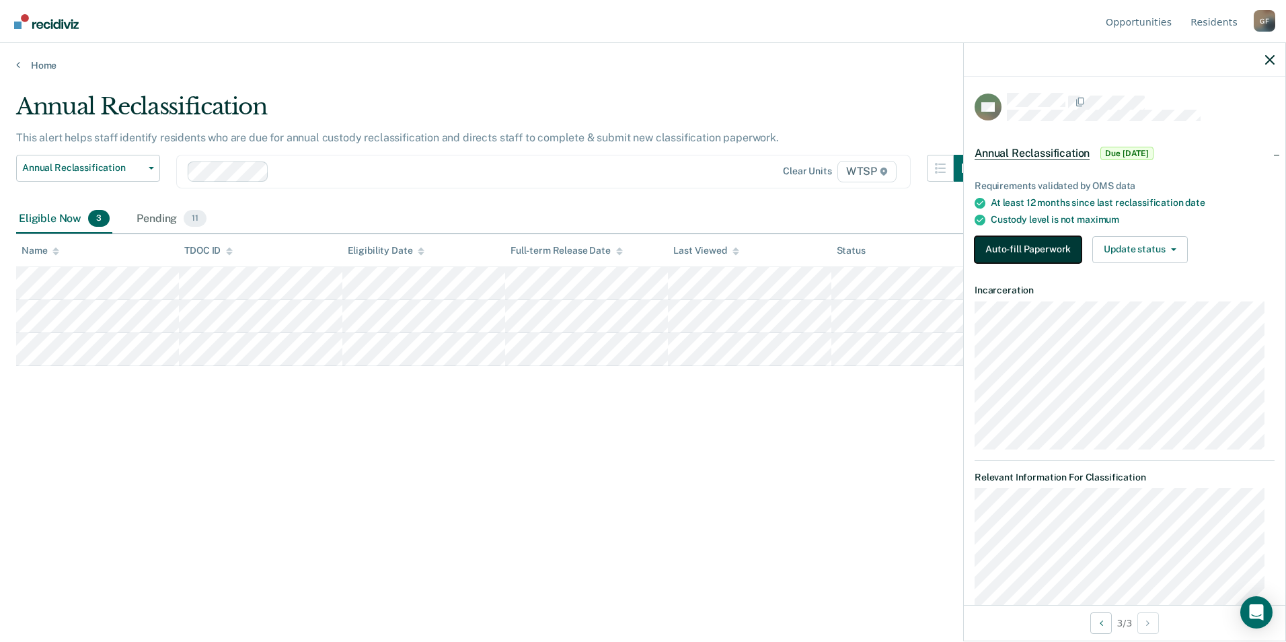
click at [1030, 242] on button "Auto-fill Paperwork" at bounding box center [1027, 249] width 107 height 27
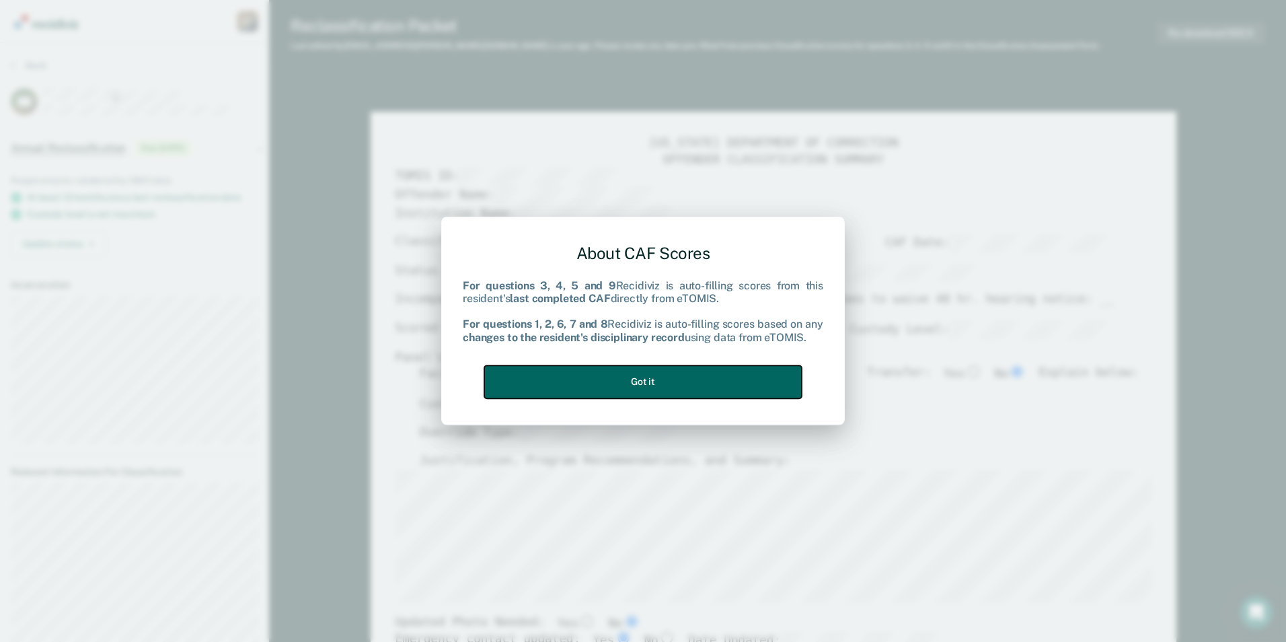
click at [617, 376] on button "Got it" at bounding box center [642, 381] width 317 height 33
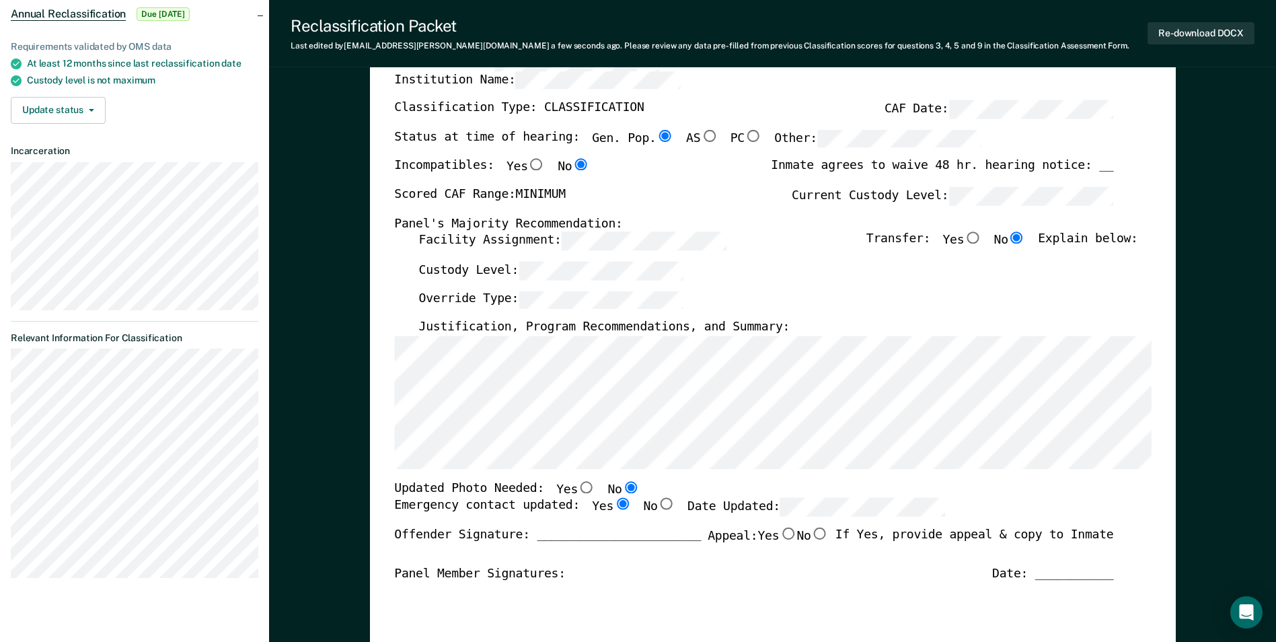
scroll to position [134, 0]
click at [858, 486] on div "Updated Photo Needed: Yes No" at bounding box center [753, 488] width 719 height 17
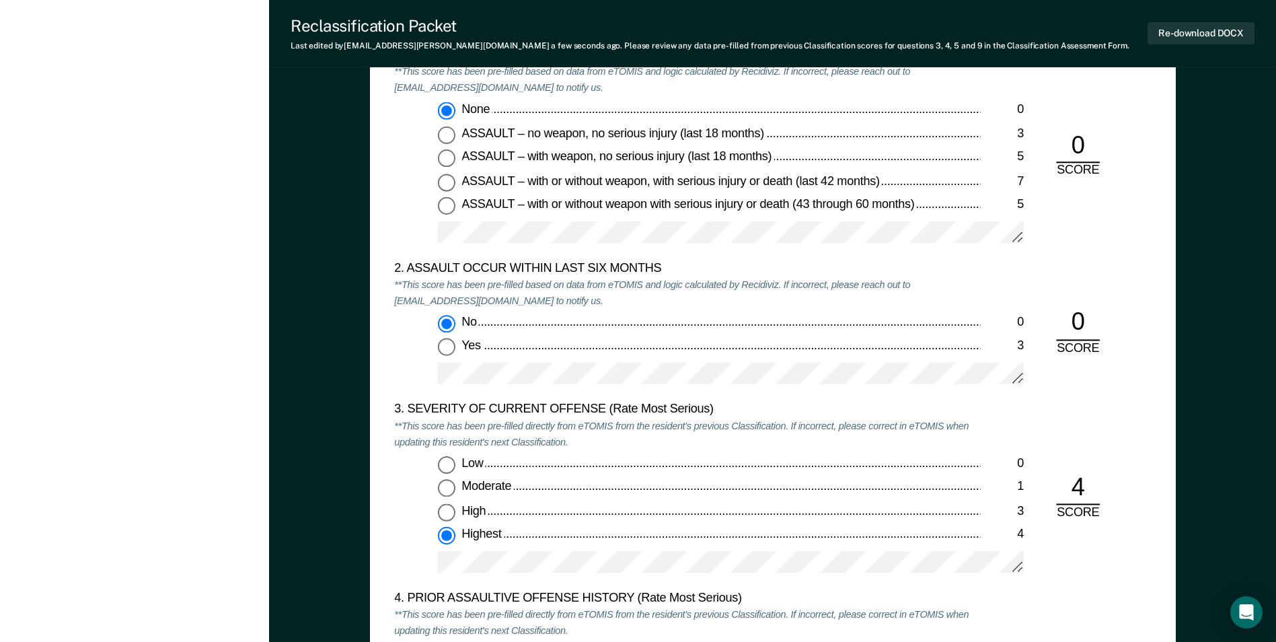
scroll to position [1412, 0]
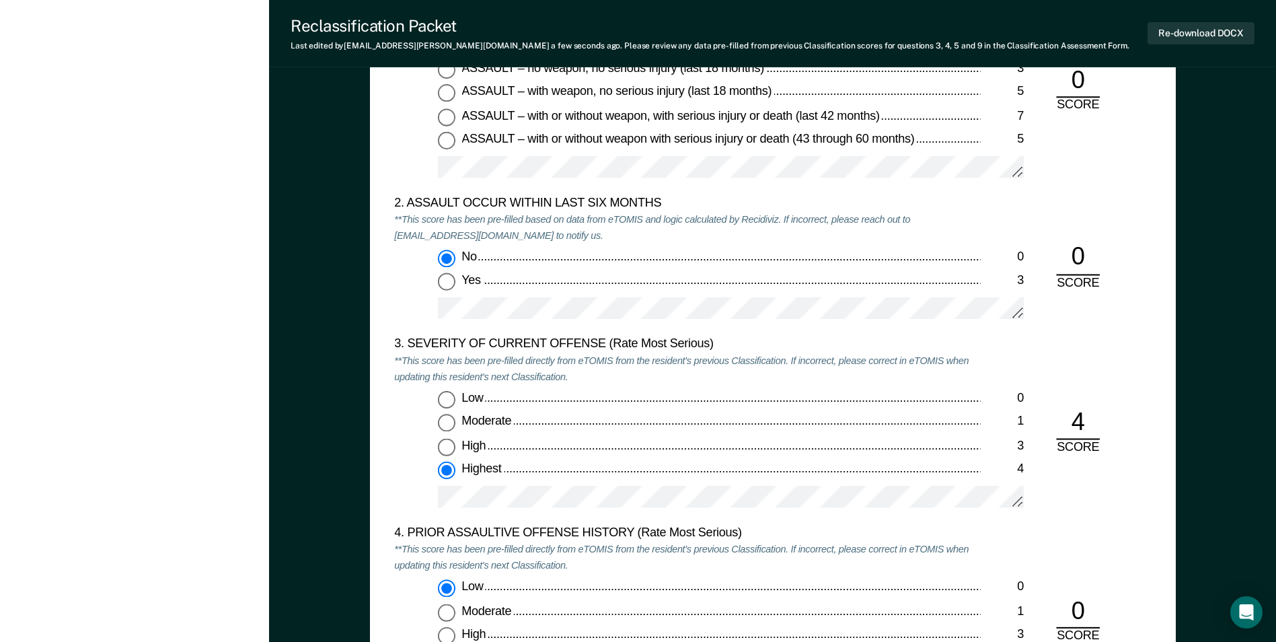
click at [413, 446] on div "Low 0 Moderate 1 High 3 Highest 4" at bounding box center [687, 455] width 586 height 129
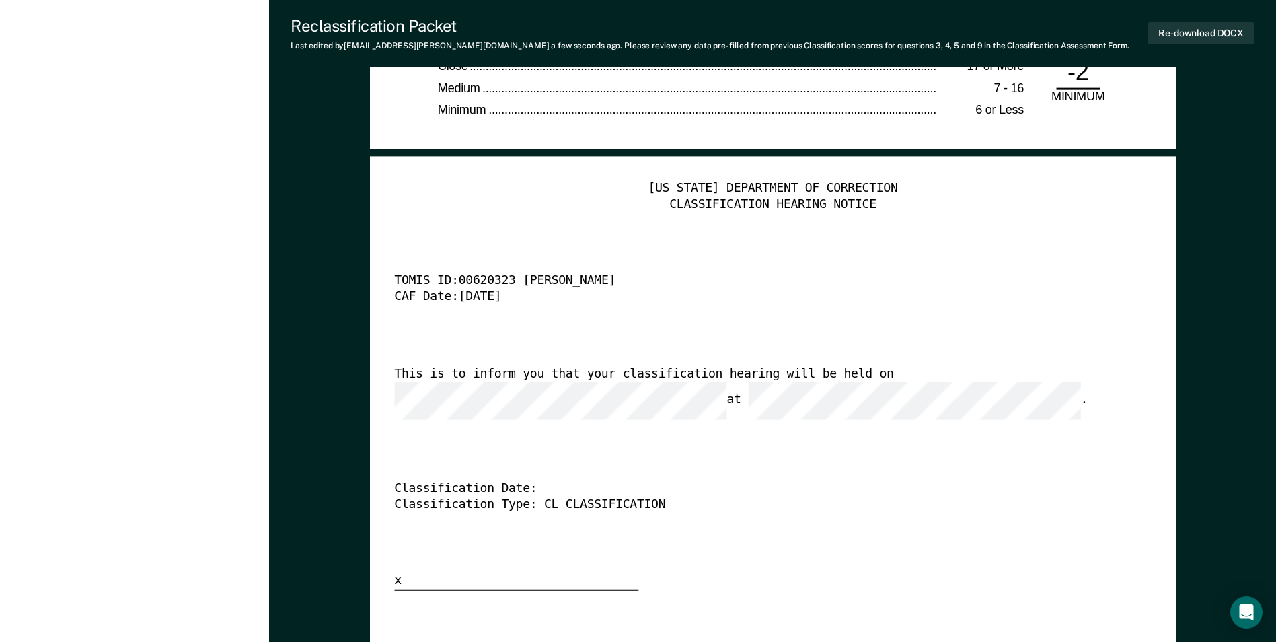
scroll to position [0, 0]
click at [651, 421] on div "TENNESSEE DEPARTMENT OF CORRECTION CLASSIFICATION HEARING NOTICE TOMIS ID: 0062…" at bounding box center [772, 385] width 756 height 410
click at [623, 397] on div "This is to inform you that your classification hearing will be held on at ." at bounding box center [753, 392] width 719 height 53
click at [570, 395] on div "This is to inform you that your classification hearing will be held on at ." at bounding box center [753, 392] width 719 height 53
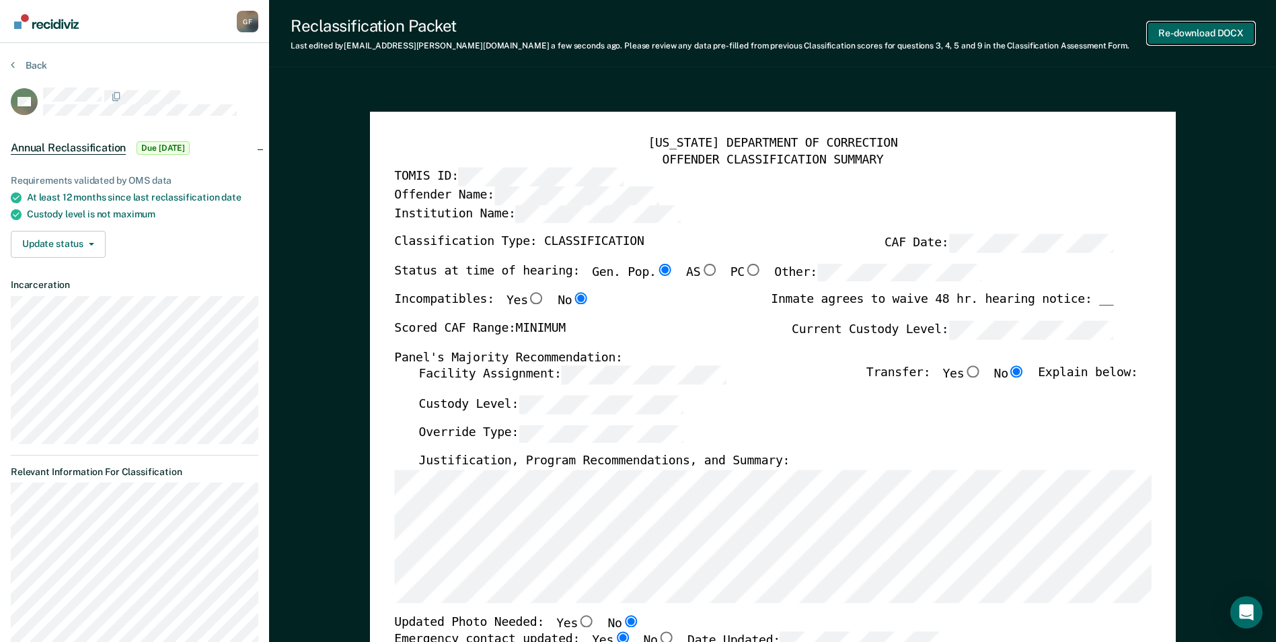
click at [1186, 26] on button "Re-download DOCX" at bounding box center [1200, 33] width 107 height 22
type textarea "x"
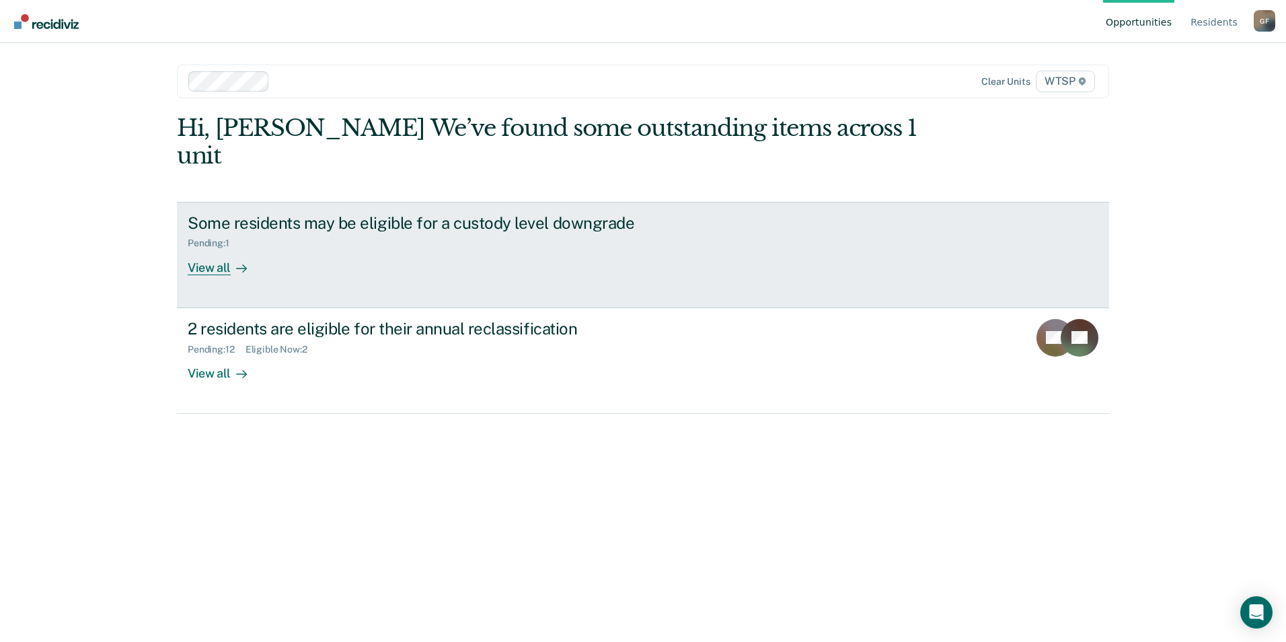
click at [220, 249] on div "View all" at bounding box center [225, 262] width 75 height 26
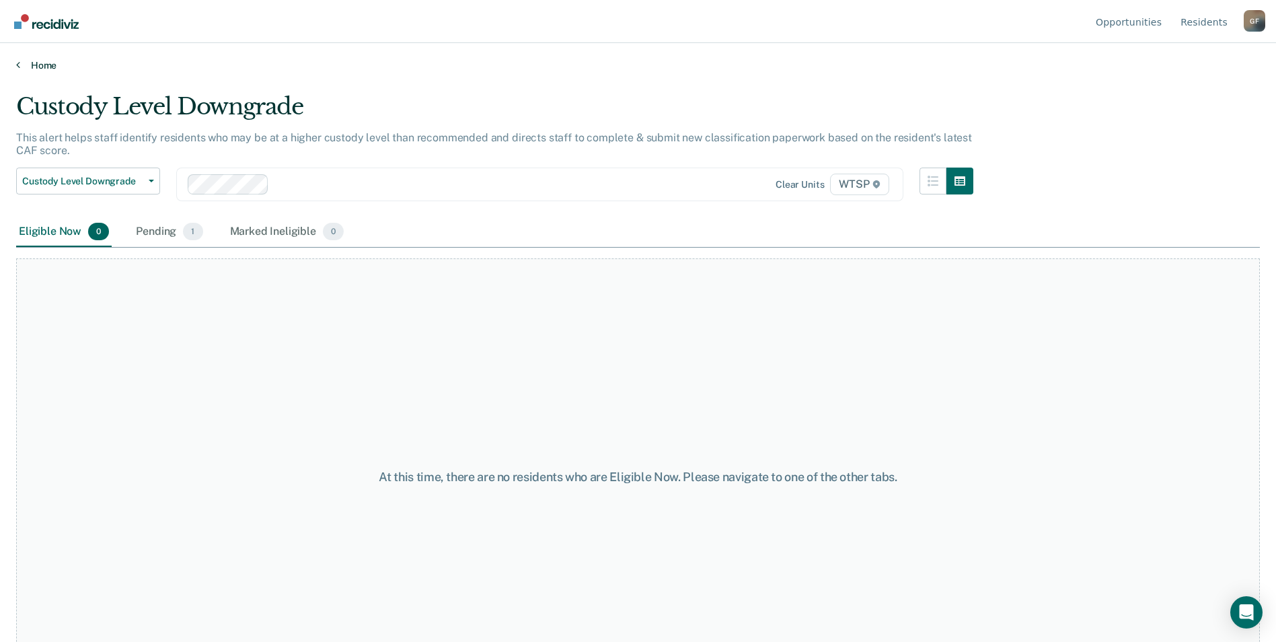
click at [40, 63] on link "Home" at bounding box center [637, 65] width 1243 height 12
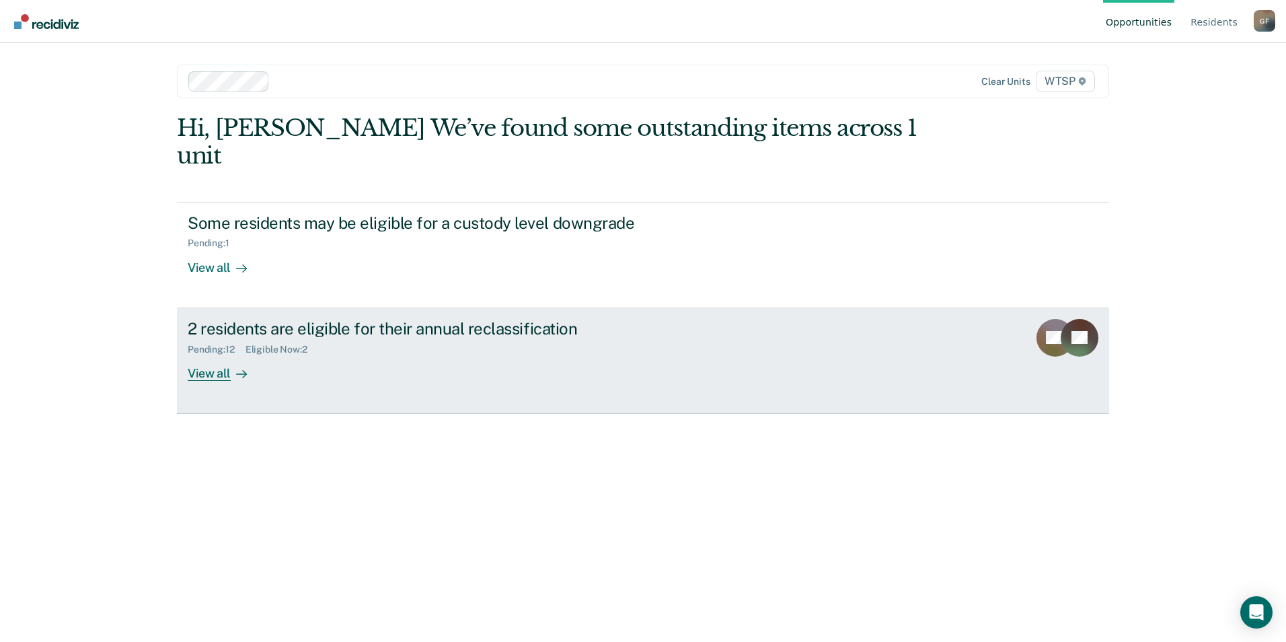
click at [219, 354] on div "View all" at bounding box center [225, 367] width 75 height 26
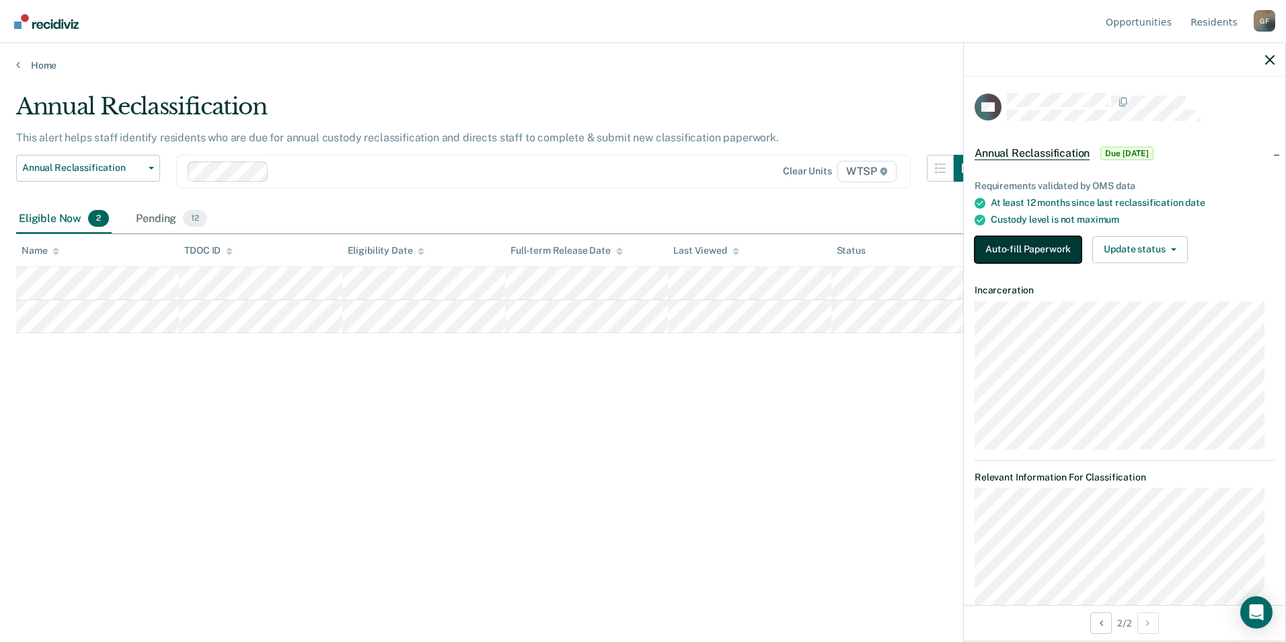
click at [1030, 240] on button "Auto-fill Paperwork" at bounding box center [1027, 249] width 107 height 27
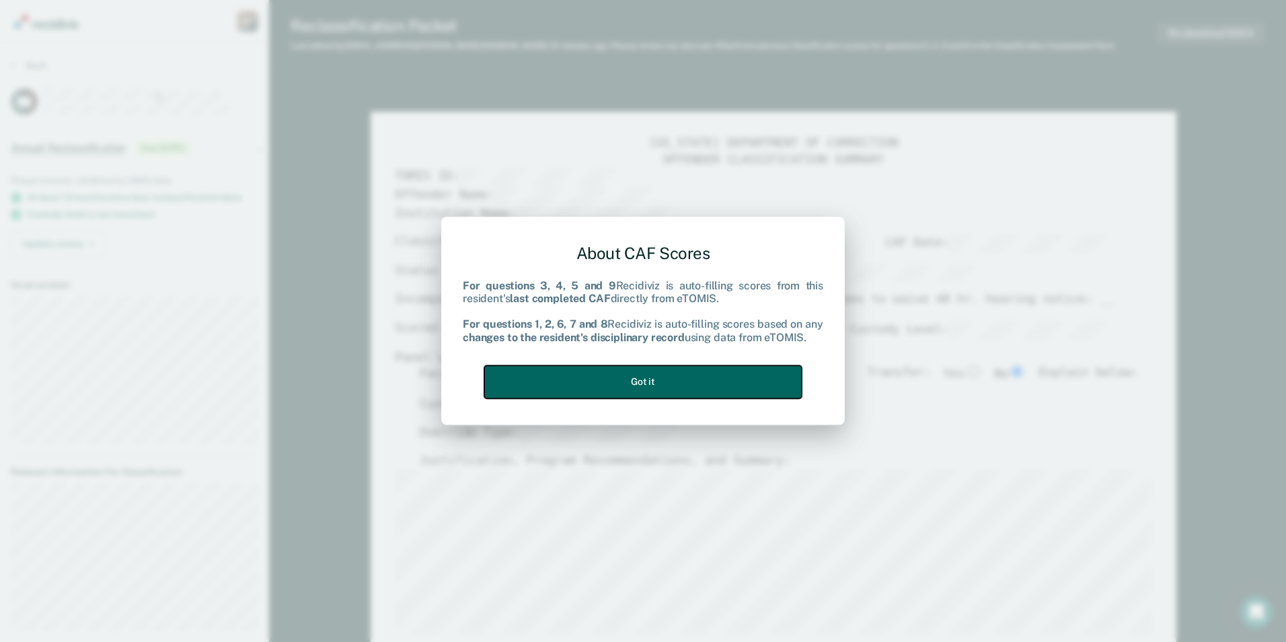
click at [657, 382] on button "Got it" at bounding box center [642, 381] width 317 height 33
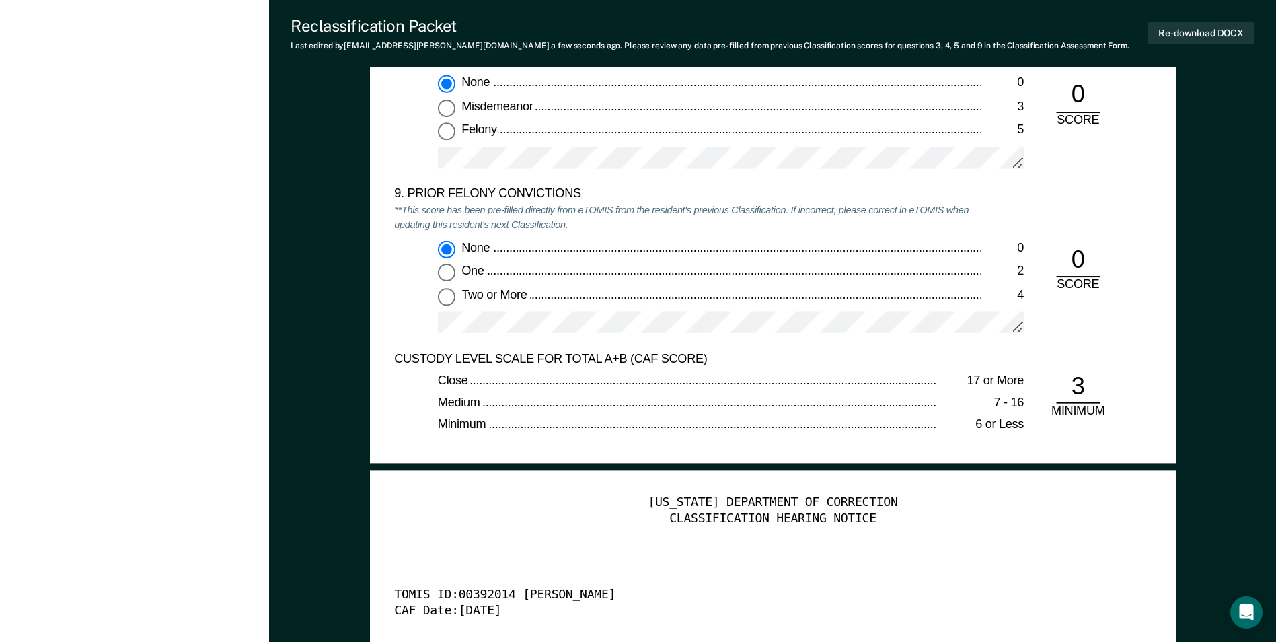
scroll to position [3026, 0]
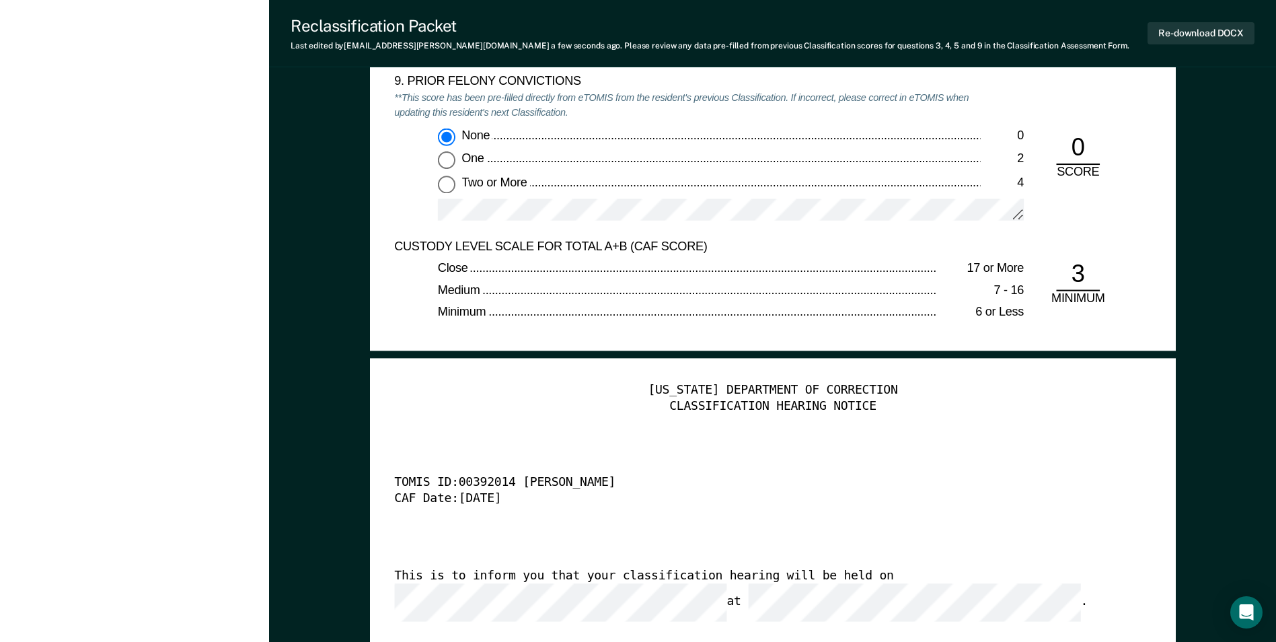
click at [510, 522] on div "TENNESSEE DEPARTMENT OF CORRECTION CLASSIFICATION HEARING NOTICE TOMIS ID: 0039…" at bounding box center [772, 587] width 756 height 410
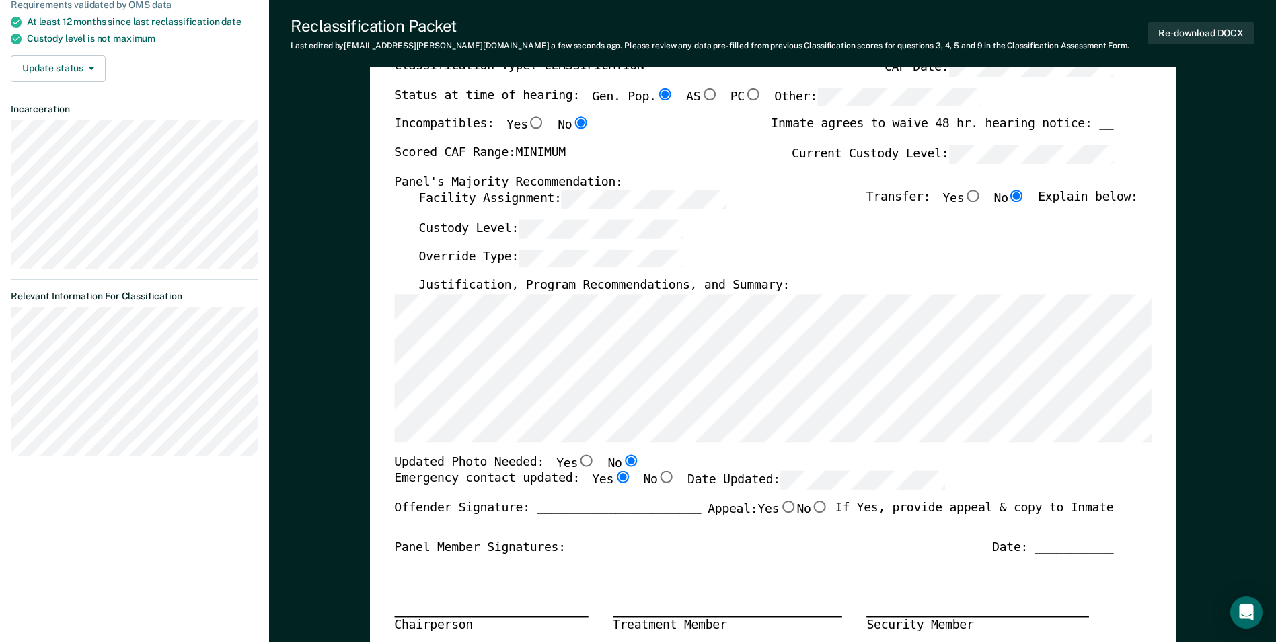
scroll to position [0, 0]
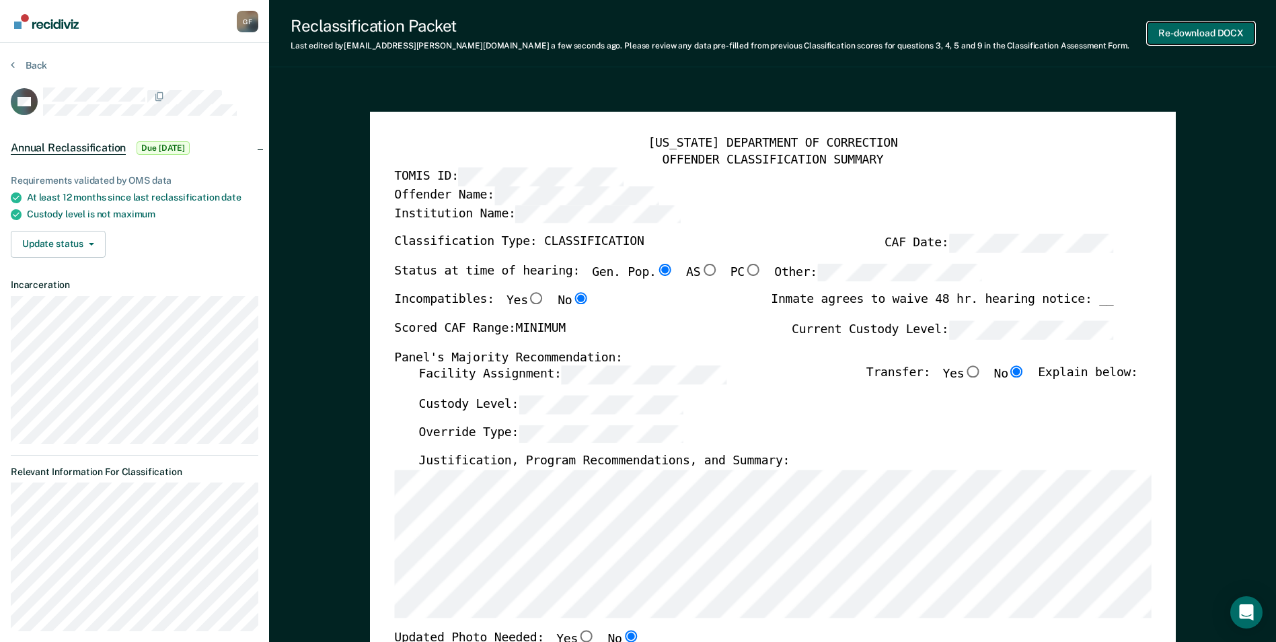
click at [1224, 30] on button "Re-download DOCX" at bounding box center [1200, 33] width 107 height 22
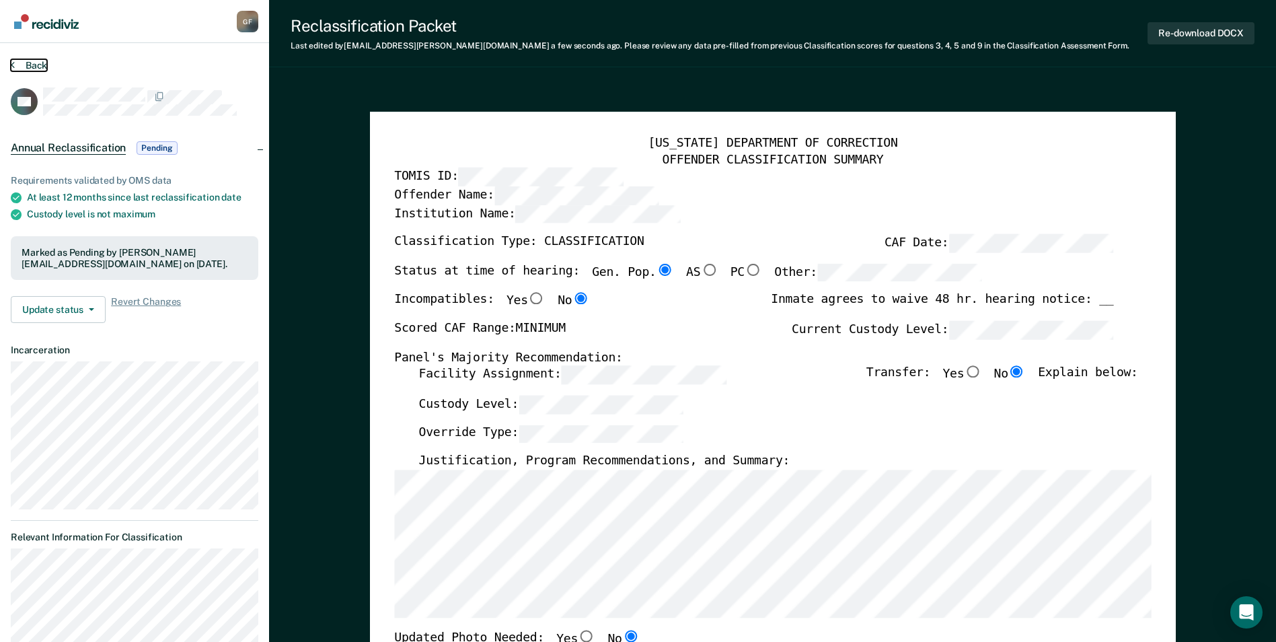
click at [36, 64] on button "Back" at bounding box center [29, 65] width 36 height 12
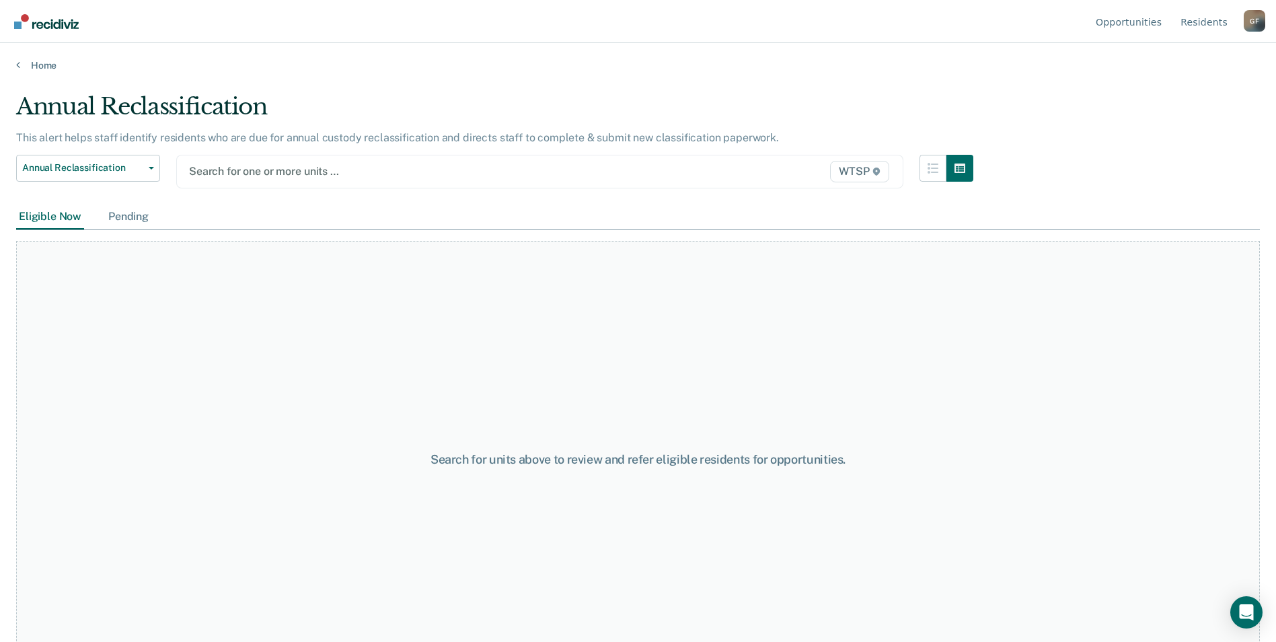
click at [138, 211] on div "Pending" at bounding box center [129, 216] width 46 height 25
click at [853, 166] on span "WTSP" at bounding box center [859, 172] width 59 height 22
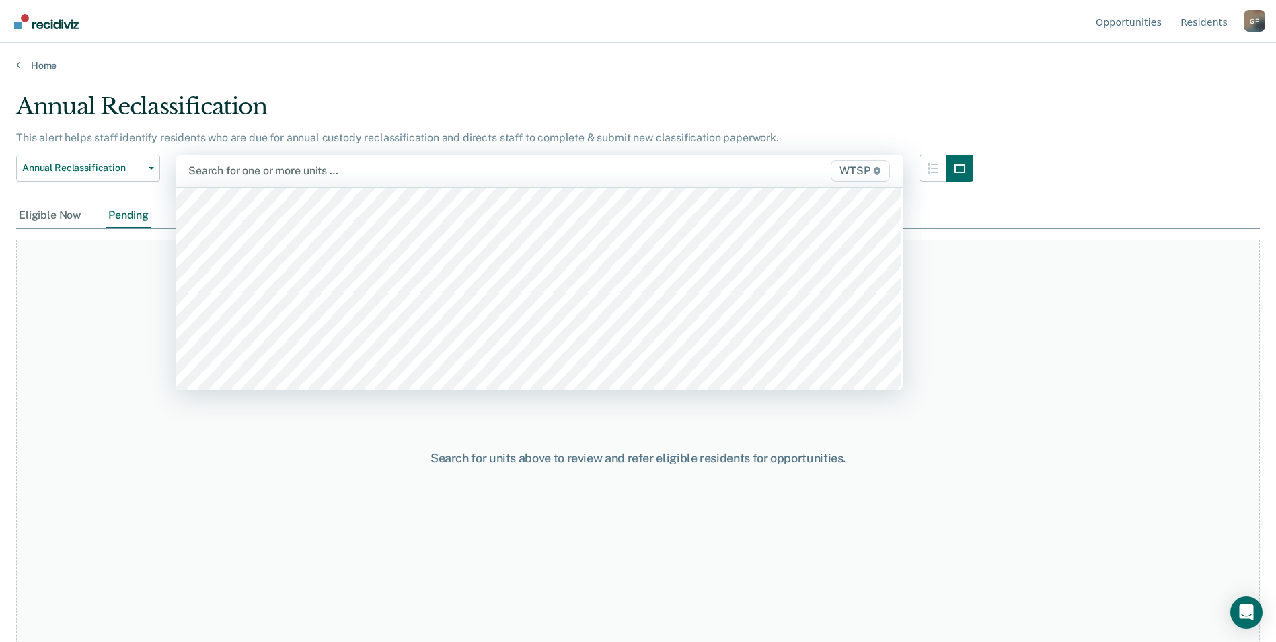
scroll to position [12231, 0]
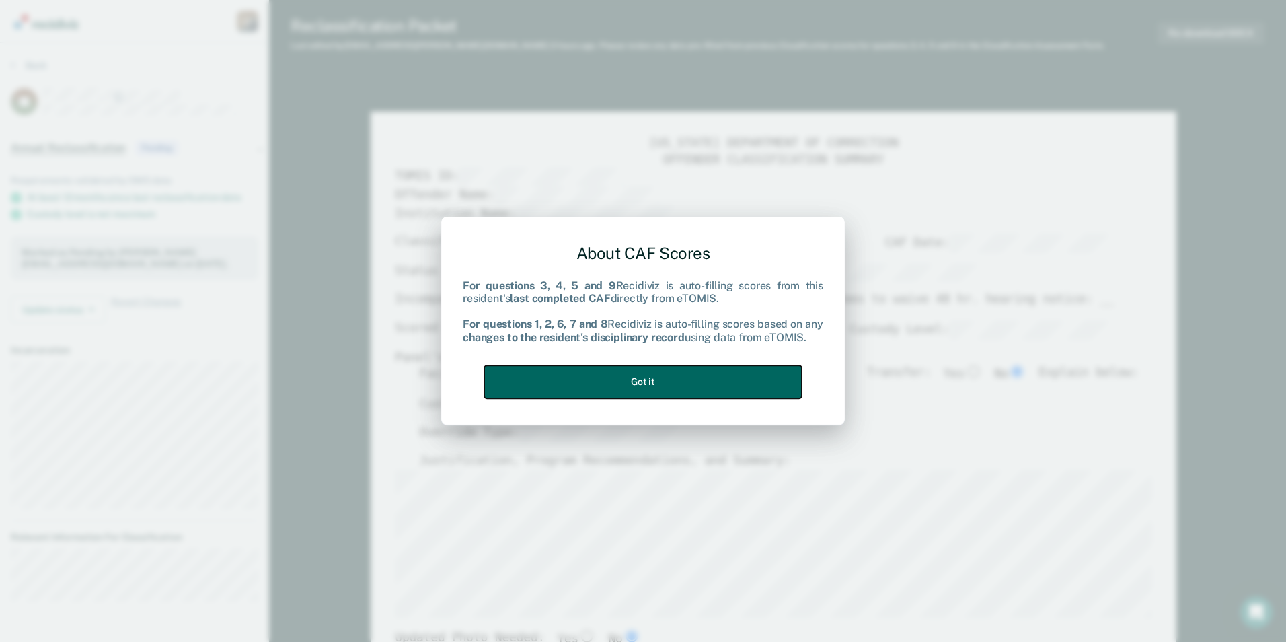
click at [689, 387] on button "Got it" at bounding box center [642, 381] width 317 height 33
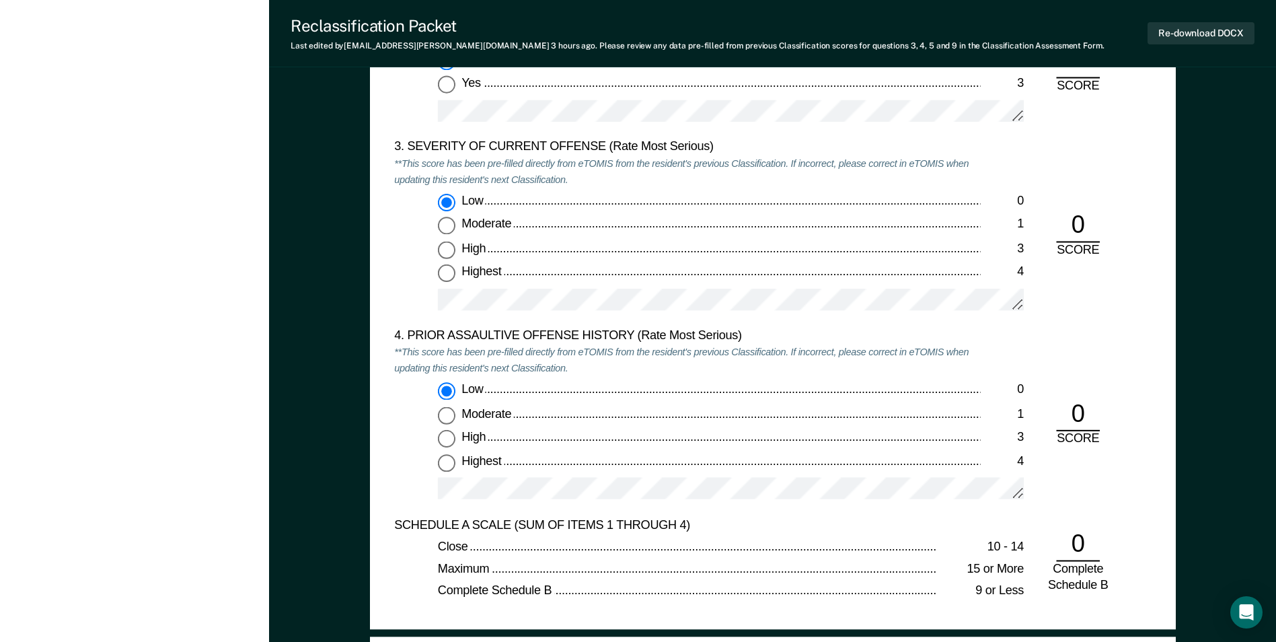
scroll to position [1479, 0]
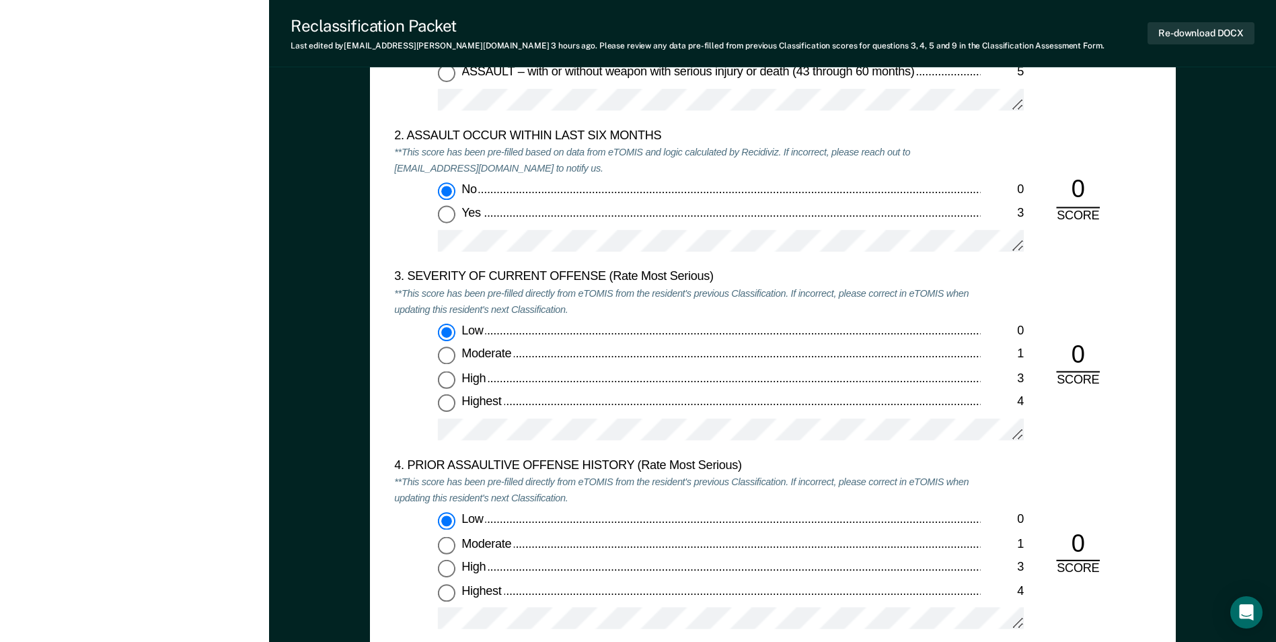
click at [446, 379] on input "High 3" at bounding box center [446, 379] width 17 height 17
type textarea "x"
radio input "false"
radio input "true"
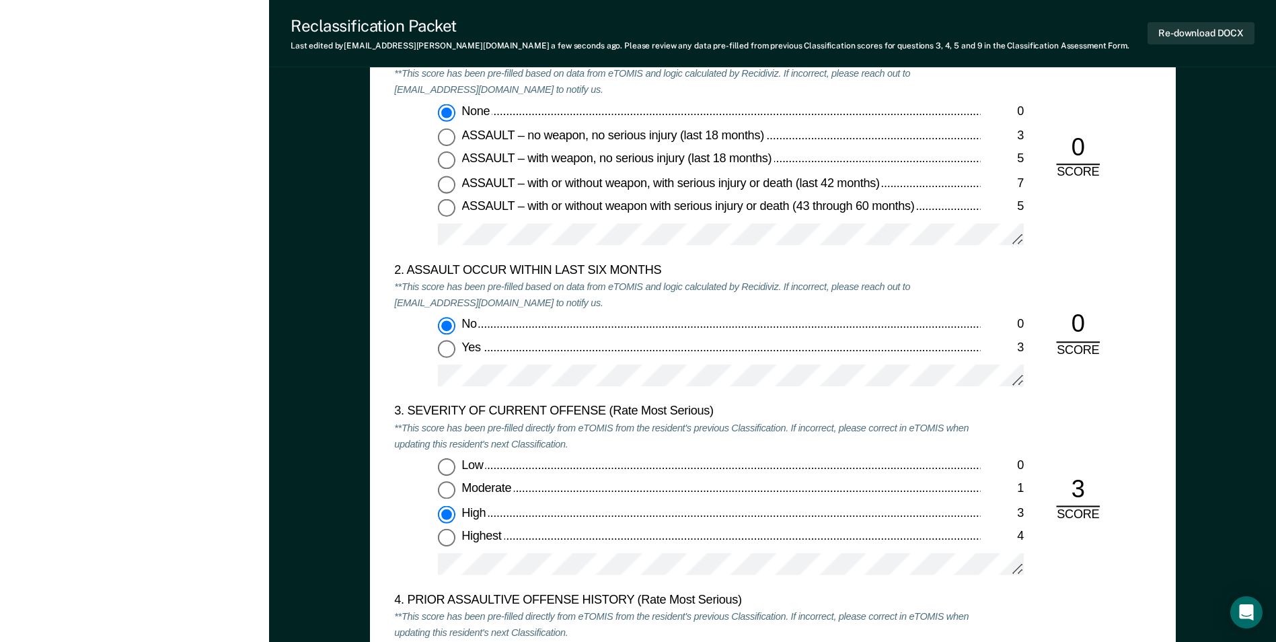
scroll to position [1009, 0]
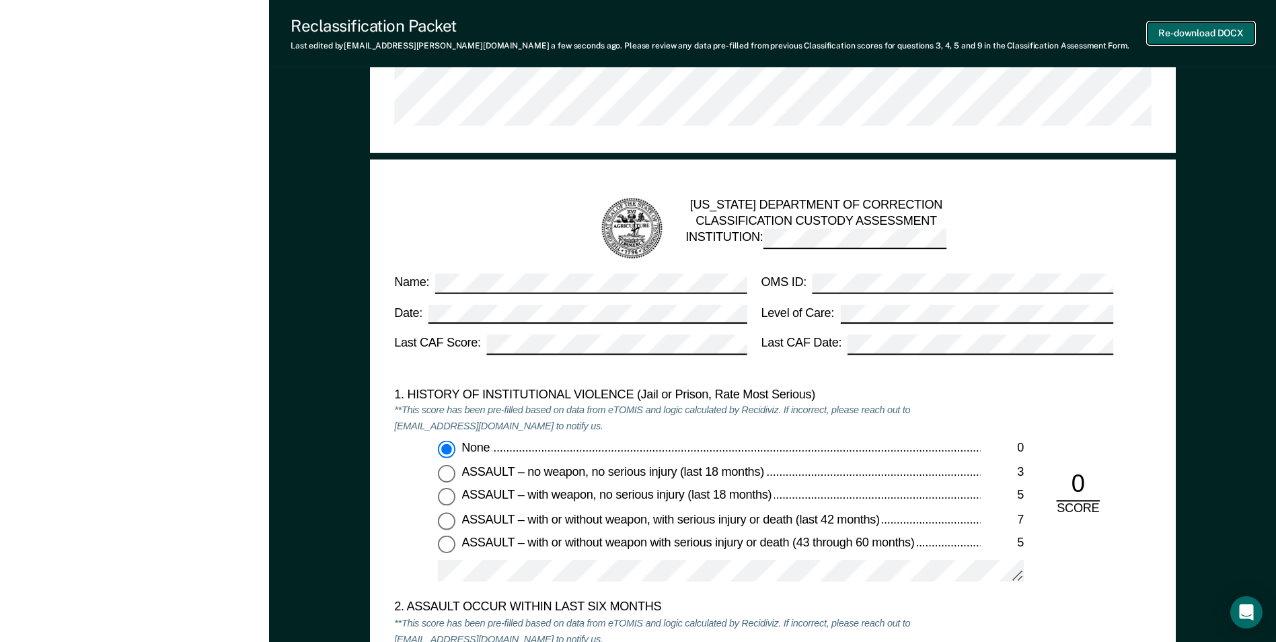
click at [1204, 34] on button "Re-download DOCX" at bounding box center [1200, 33] width 107 height 22
click at [899, 445] on div "None" at bounding box center [720, 448] width 518 height 16
click at [455, 445] on input "None 0" at bounding box center [446, 448] width 17 height 17
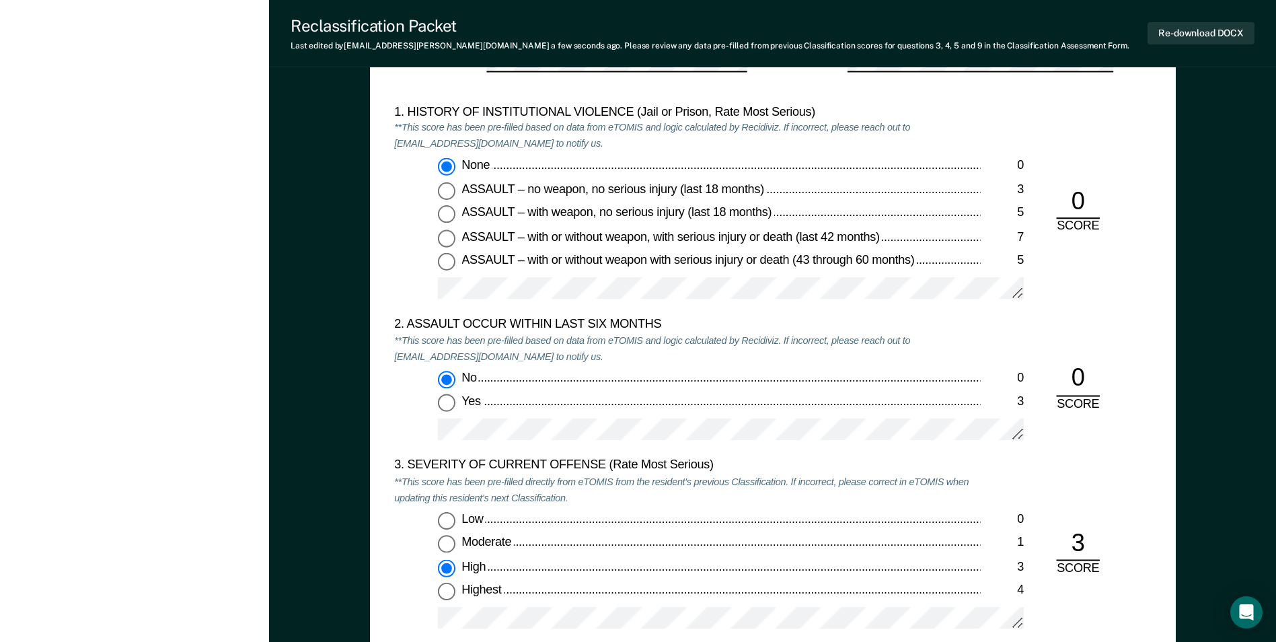
scroll to position [1412, 0]
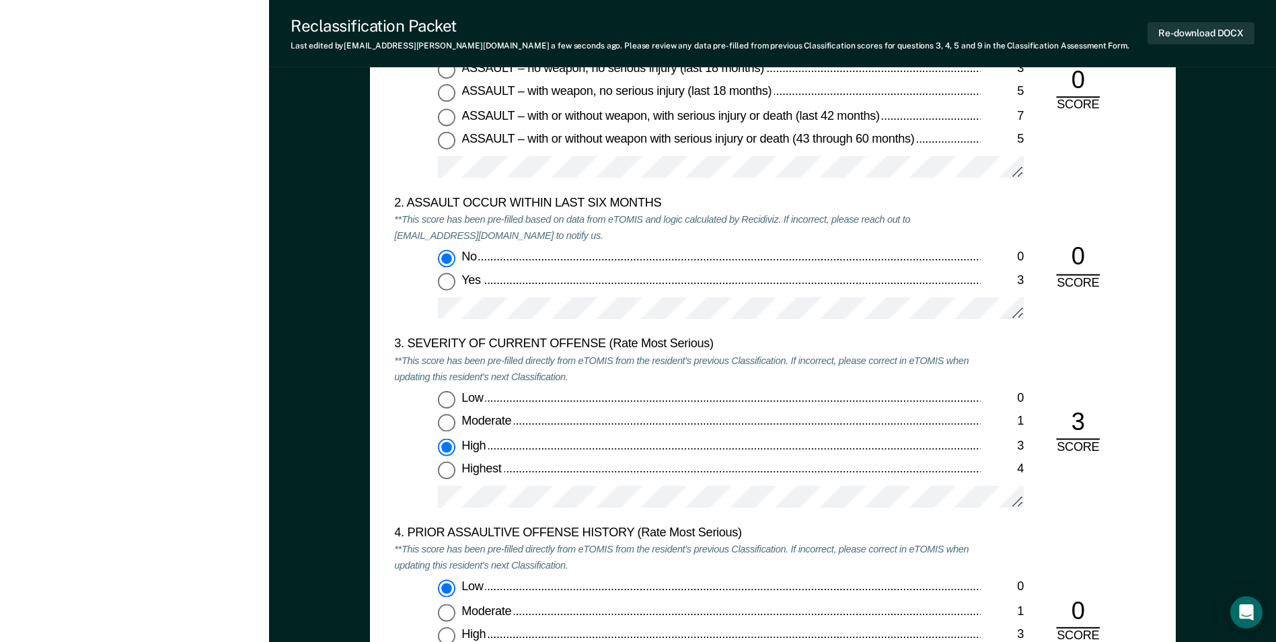
click at [447, 469] on input "Highest 4" at bounding box center [446, 470] width 17 height 17
type textarea "x"
radio input "false"
radio input "true"
type textarea "x"
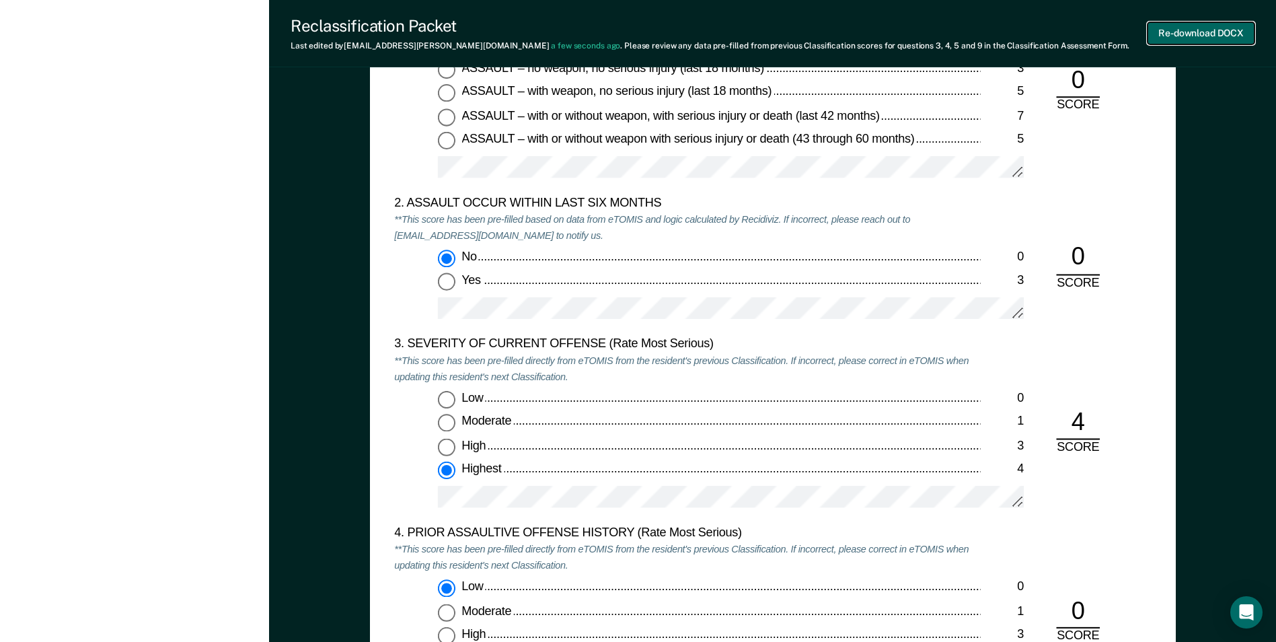
click at [1222, 26] on button "Re-download DOCX" at bounding box center [1200, 33] width 107 height 22
